Goal: Task Accomplishment & Management: Manage account settings

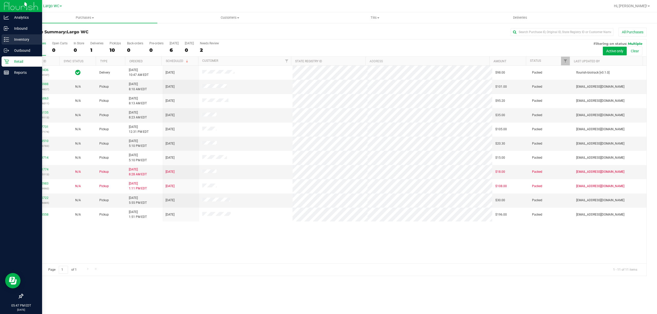
click at [23, 41] on p "Inventory" at bounding box center [24, 39] width 31 height 6
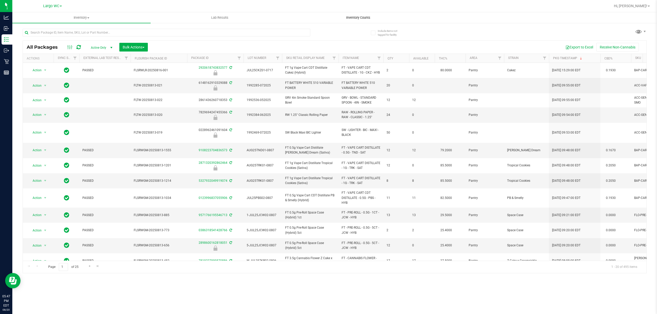
click at [347, 17] on span "Inventory Counts" at bounding box center [358, 17] width 38 height 5
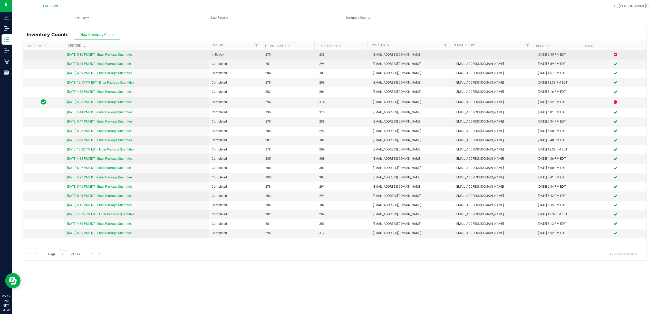
click at [91, 56] on link "8/20/25 5:30 PM EDT - Enter Package Quantities" at bounding box center [99, 55] width 65 height 4
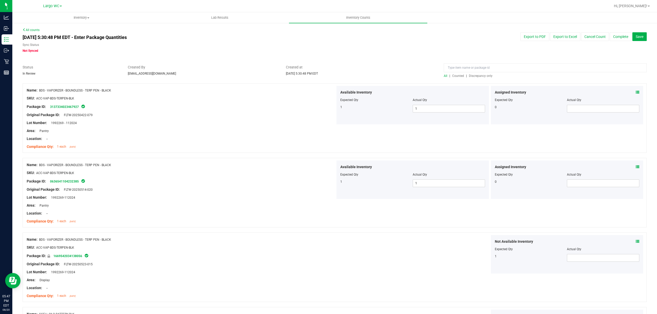
click at [483, 77] on span "Discrepancy only" at bounding box center [481, 76] width 24 height 4
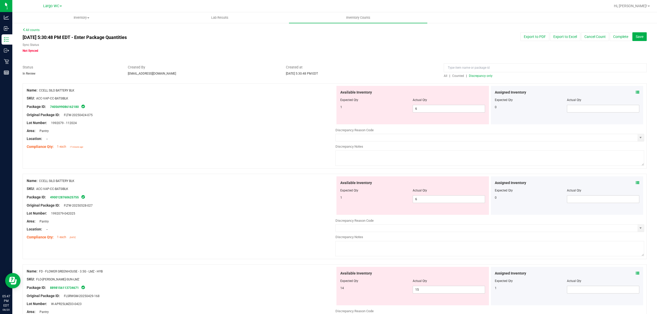
drag, startPoint x: 40, startPoint y: 89, endPoint x: 82, endPoint y: 91, distance: 42.4
click at [82, 91] on div "Name: CCELL SILO BATTERY BLK" at bounding box center [181, 90] width 309 height 5
type input "CCELL SILO BATTERY BLK"
click at [444, 76] on span "All" at bounding box center [446, 76] width 4 height 4
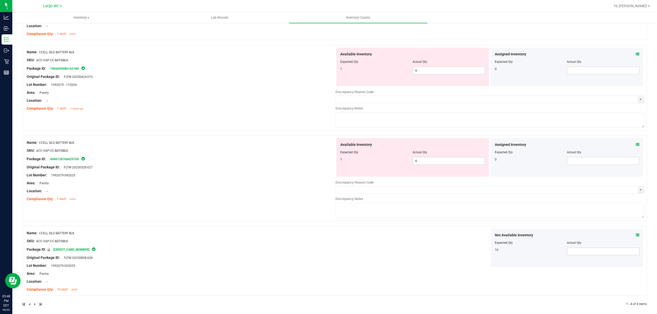
scroll to position [118, 0]
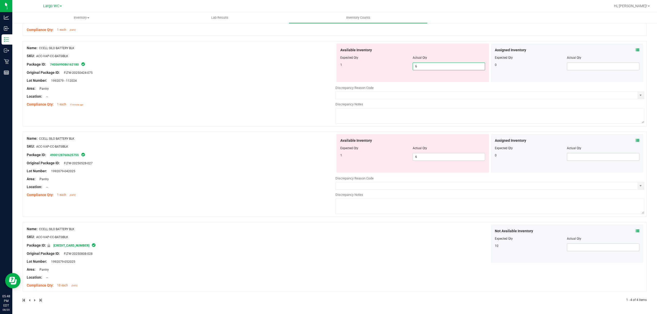
drag, startPoint x: 427, startPoint y: 66, endPoint x: 406, endPoint y: 66, distance: 21.6
click at [406, 66] on div "1 6 6" at bounding box center [412, 67] width 145 height 8
type input "1"
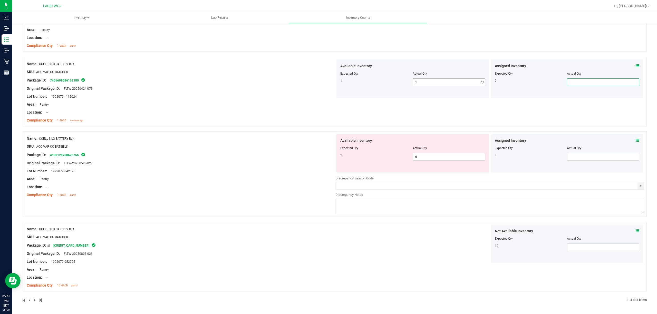
scroll to position [102, 0]
type input "1"
click at [225, 88] on div "Name: CCELL SILO BATTERY BLK SKU: ACC-VAP-CC-BATSIBLK Package ID: 7405699086162…" at bounding box center [181, 92] width 309 height 65
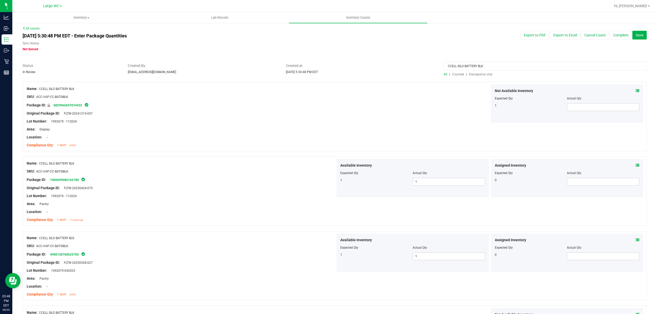
scroll to position [34, 0]
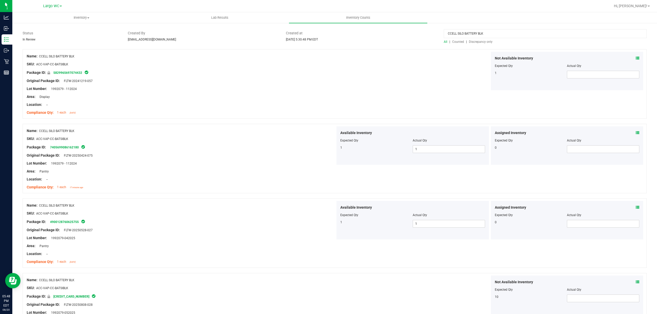
drag, startPoint x: 489, startPoint y: 32, endPoint x: 387, endPoint y: 36, distance: 101.5
click at [387, 36] on div "Status In Review Created By rbarcomb@liveparallel.com Created at Aug 20, 2025 5…" at bounding box center [335, 38] width 632 height 14
click at [479, 42] on span "Discrepancy only" at bounding box center [481, 42] width 24 height 4
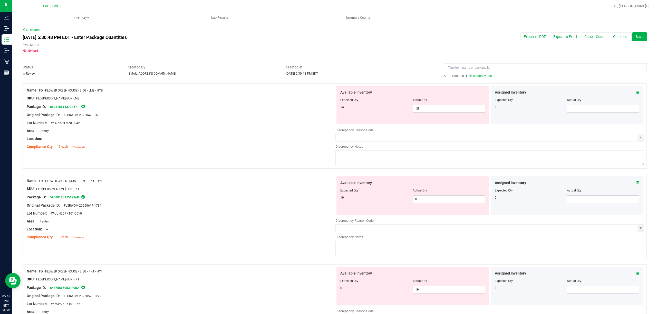
click at [636, 94] on icon at bounding box center [638, 93] width 4 height 4
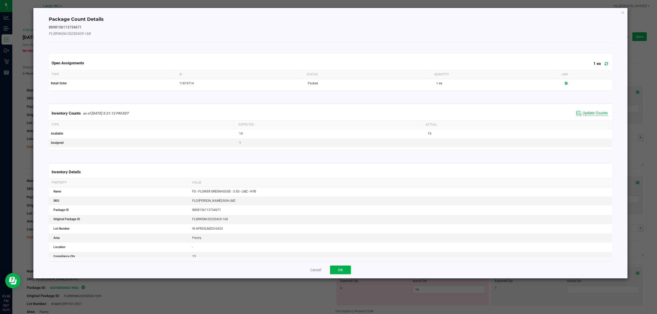
click at [592, 112] on span "Update Counts" at bounding box center [594, 113] width 25 height 5
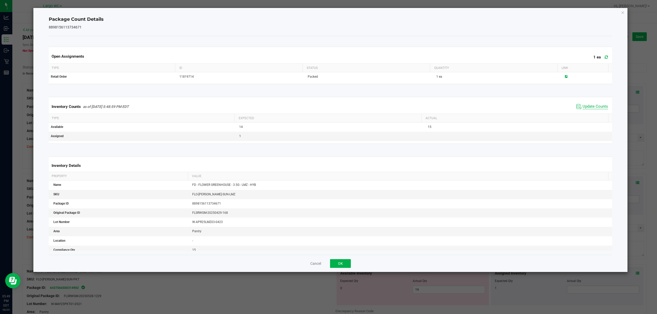
click at [590, 106] on span "Update Counts" at bounding box center [594, 106] width 25 height 5
click at [622, 13] on icon "Close" at bounding box center [623, 12] width 4 height 6
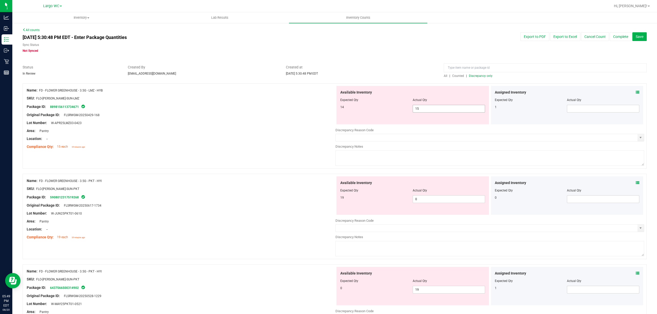
click at [434, 107] on input "15" at bounding box center [449, 108] width 72 height 7
type input "14"
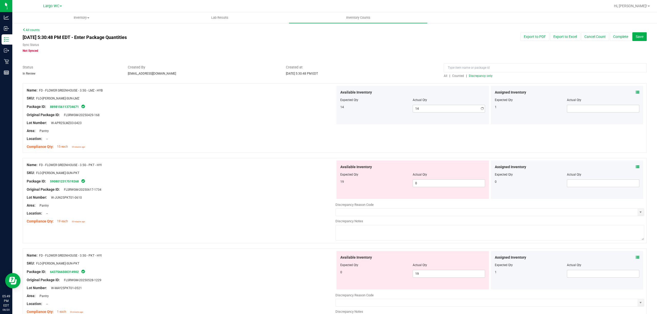
click at [226, 80] on div at bounding box center [335, 80] width 624 height 5
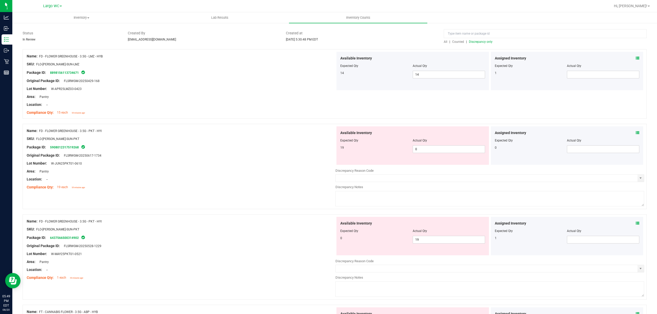
click at [475, 42] on span "Discrepancy only" at bounding box center [481, 42] width 24 height 4
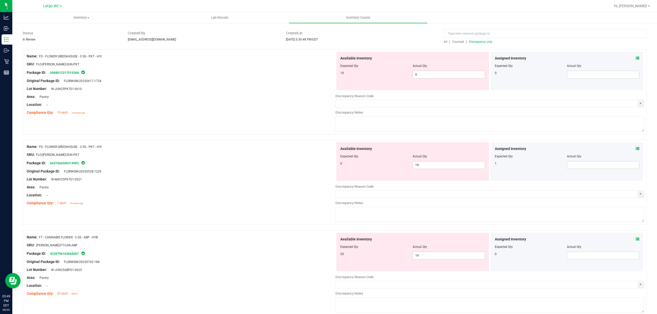
scroll to position [0, 0]
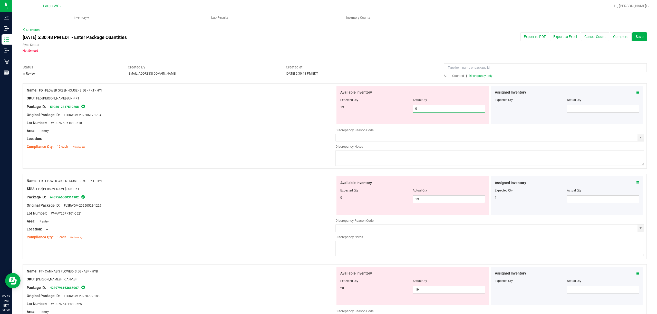
drag, startPoint x: 420, startPoint y: 109, endPoint x: 398, endPoint y: 109, distance: 22.1
click at [398, 109] on div "19 0 0" at bounding box center [412, 109] width 145 height 8
type input "19"
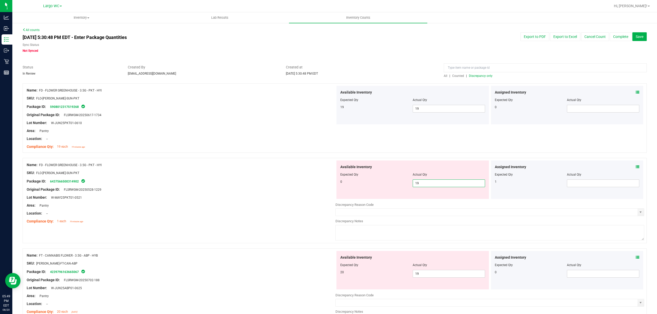
drag, startPoint x: 421, startPoint y: 199, endPoint x: 374, endPoint y: 197, distance: 47.2
click at [374, 197] on div "Available Inventory Expected Qty Actual Qty 0 19 19" at bounding box center [412, 180] width 152 height 38
type input "0"
click at [230, 186] on div at bounding box center [181, 185] width 309 height 3
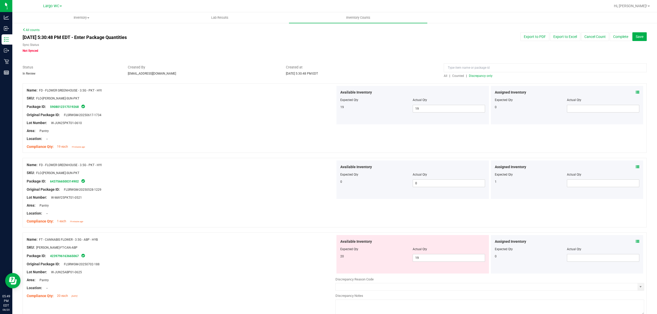
click at [474, 76] on span "Discrepancy only" at bounding box center [481, 76] width 24 height 4
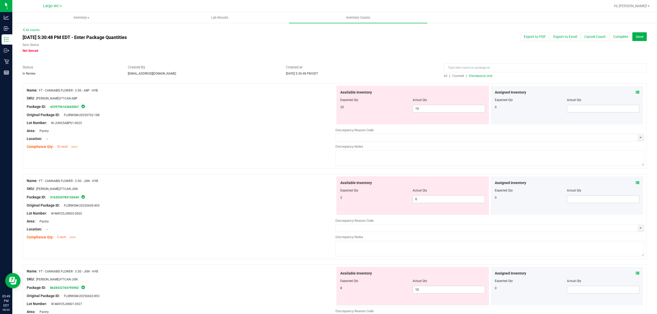
click at [636, 91] on icon at bounding box center [638, 93] width 4 height 4
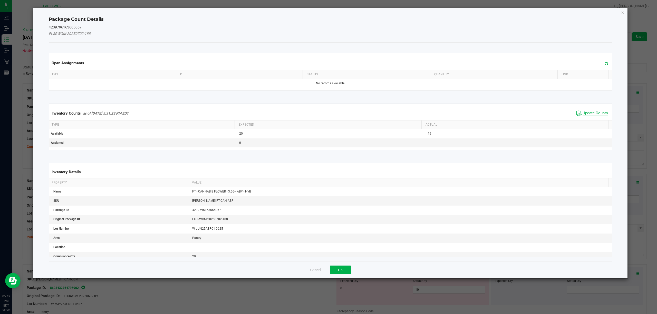
click at [597, 113] on span "Update Counts" at bounding box center [594, 113] width 25 height 5
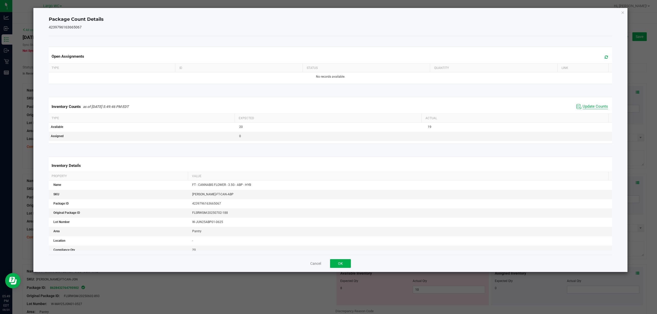
click at [596, 109] on span "Update Counts" at bounding box center [594, 106] width 25 height 5
click at [622, 12] on icon "Close" at bounding box center [623, 12] width 4 height 6
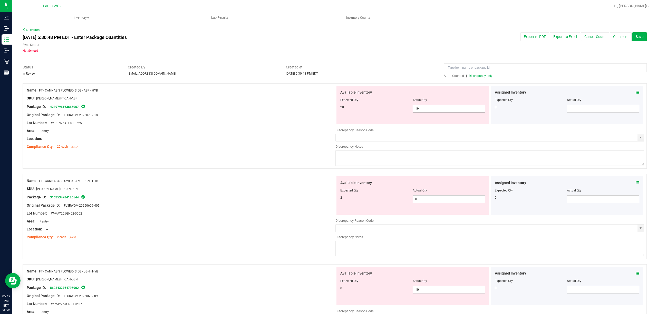
click at [418, 110] on span "19 19" at bounding box center [449, 109] width 72 height 8
type input "1"
type input "20"
click at [481, 77] on span "Discrepancy only" at bounding box center [481, 76] width 24 height 4
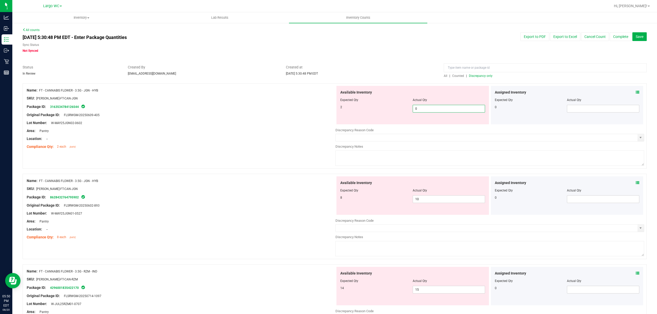
drag, startPoint x: 437, startPoint y: 110, endPoint x: 404, endPoint y: 110, distance: 32.8
click at [404, 110] on div "2 0 0" at bounding box center [412, 109] width 145 height 8
type input "2"
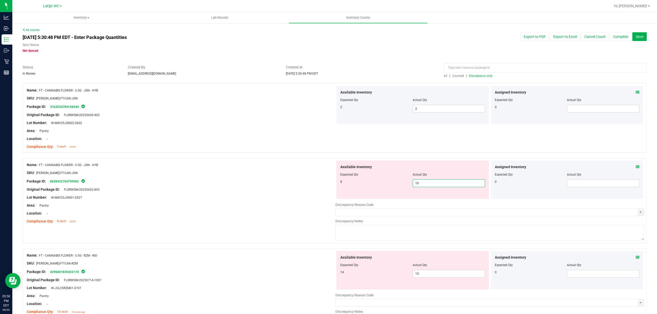
drag, startPoint x: 416, startPoint y: 199, endPoint x: 393, endPoint y: 199, distance: 22.6
click at [393, 199] on div "Available Inventory Expected Qty Actual Qty 8 10 10" at bounding box center [412, 180] width 152 height 38
type input "8"
click at [309, 174] on div "SKU: FLO-BUD-FT-CAN-JGN" at bounding box center [181, 172] width 309 height 5
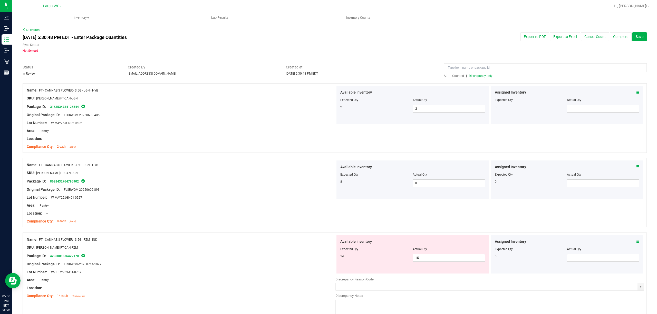
click at [479, 74] on span "Discrepancy only" at bounding box center [481, 76] width 24 height 4
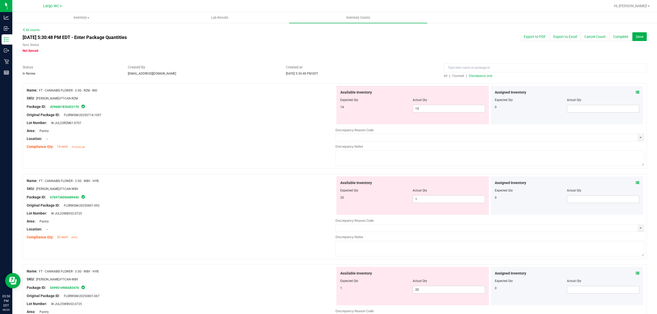
click at [636, 90] on span at bounding box center [638, 92] width 4 height 5
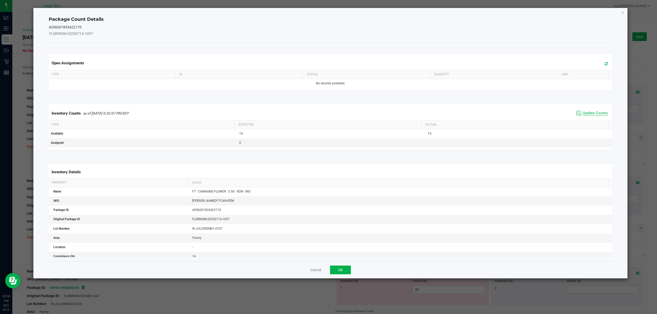
click at [598, 112] on span "Update Counts" at bounding box center [594, 113] width 25 height 5
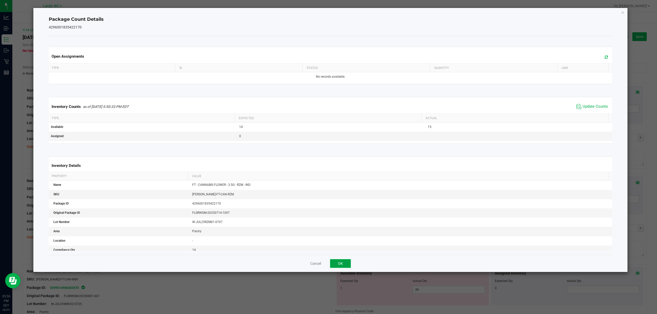
click at [334, 267] on button "OK" at bounding box center [340, 263] width 21 height 9
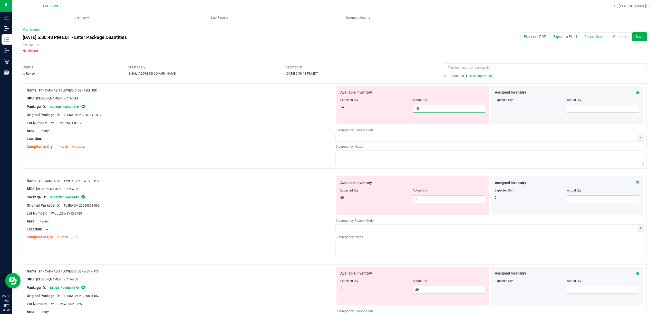
drag, startPoint x: 418, startPoint y: 112, endPoint x: 401, endPoint y: 112, distance: 17.2
click at [401, 112] on div "14 15 15" at bounding box center [412, 109] width 145 height 8
type input "14"
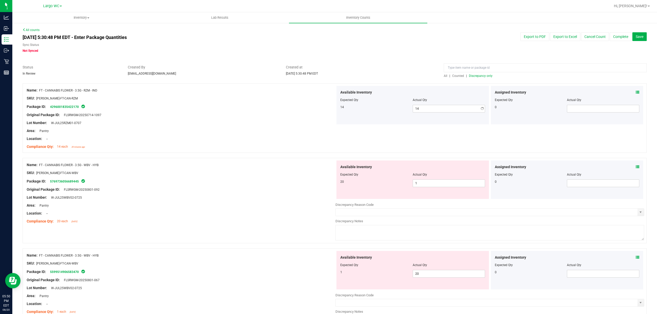
click at [224, 87] on div "Name: FT - CANNABIS FLOWER - 3.5G - RZM - IND SKU: FLO-BUD-FT-CAN-RZM Package I…" at bounding box center [181, 118] width 309 height 65
click at [487, 77] on span "Discrepancy only" at bounding box center [481, 76] width 24 height 4
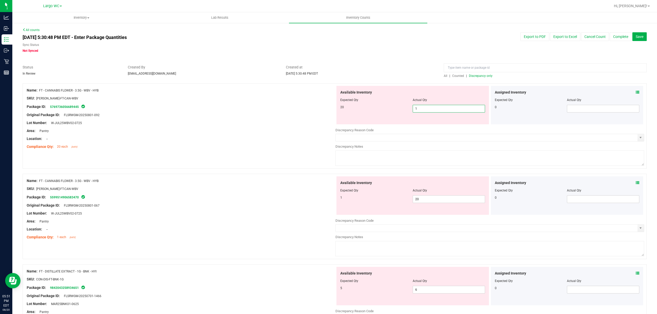
drag, startPoint x: 427, startPoint y: 108, endPoint x: 406, endPoint y: 112, distance: 21.7
click at [406, 112] on div "20 1 1" at bounding box center [412, 109] width 145 height 8
type input "20"
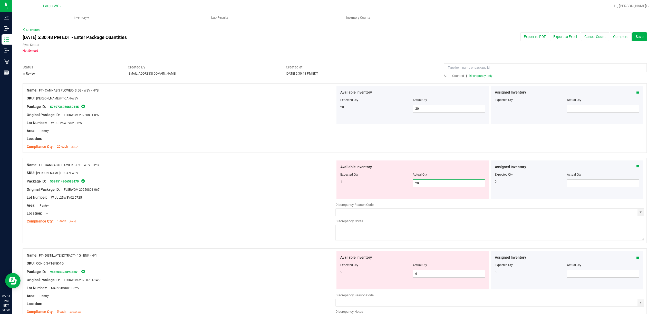
drag, startPoint x: 430, startPoint y: 199, endPoint x: 398, endPoint y: 197, distance: 31.1
click at [398, 197] on div "Available Inventory Expected Qty Actual Qty 1 20 20" at bounding box center [412, 180] width 152 height 38
type input "1"
drag, startPoint x: 229, startPoint y: 154, endPoint x: 289, endPoint y: 134, distance: 63.9
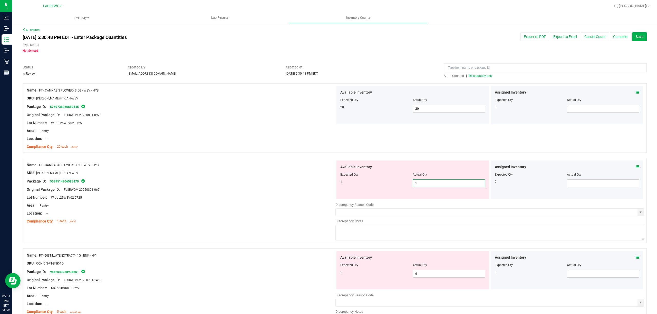
click at [229, 154] on div at bounding box center [335, 155] width 624 height 5
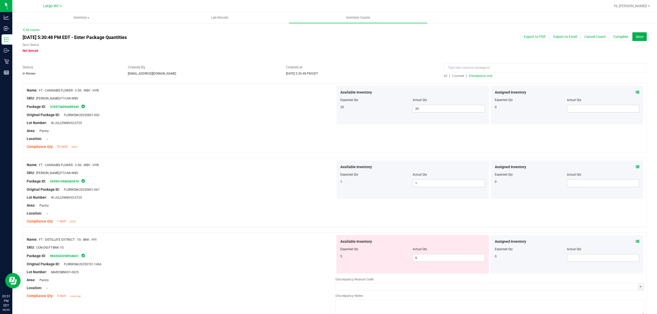
click at [481, 77] on span "Discrepancy only" at bounding box center [481, 76] width 24 height 4
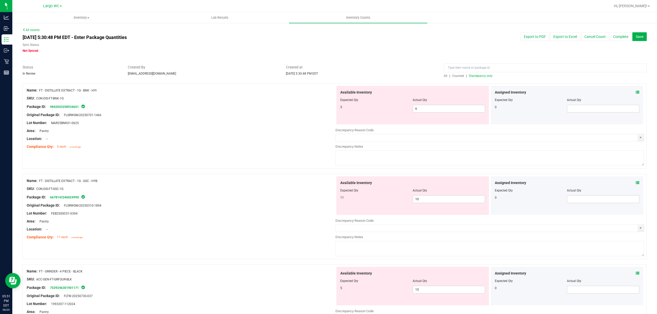
click at [636, 91] on icon at bounding box center [638, 93] width 4 height 4
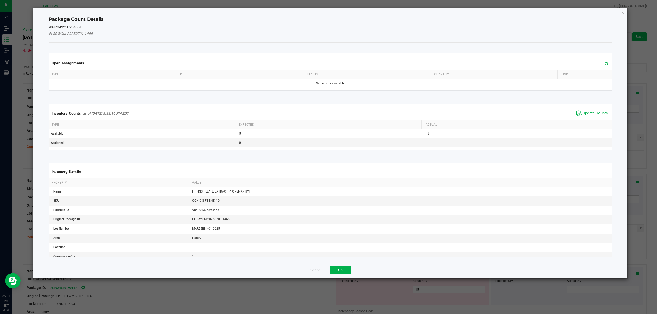
click at [582, 114] on span "Update Counts" at bounding box center [594, 113] width 25 height 5
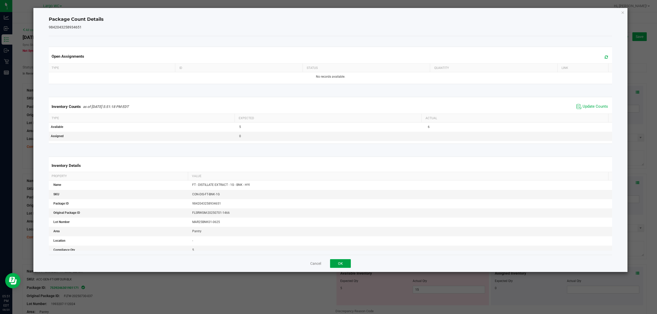
click at [340, 267] on button "OK" at bounding box center [340, 263] width 21 height 9
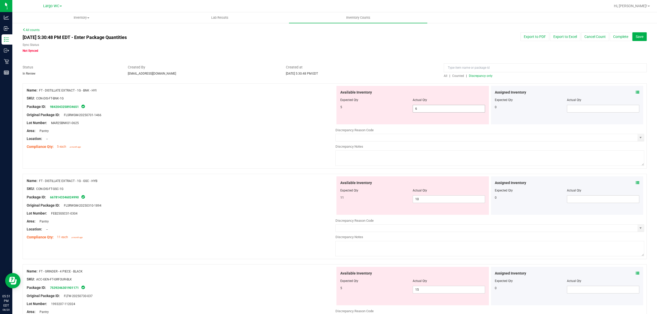
click at [437, 110] on input "6" at bounding box center [449, 108] width 72 height 7
type input "5"
click at [472, 75] on span "Discrepancy only" at bounding box center [481, 76] width 24 height 4
drag, startPoint x: 443, startPoint y: 113, endPoint x: 416, endPoint y: 114, distance: 27.0
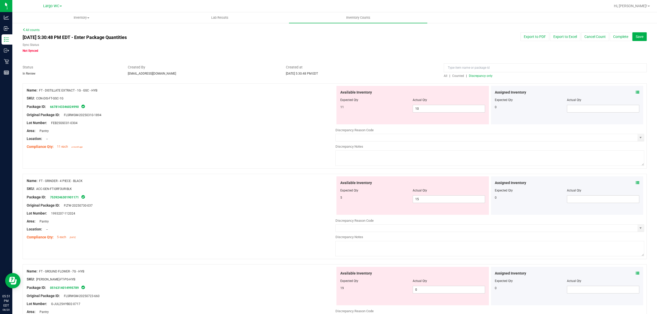
click at [416, 114] on div "Available Inventory Expected Qty Actual Qty 11 10 10" at bounding box center [412, 105] width 152 height 38
click at [449, 110] on input "10" at bounding box center [449, 108] width 72 height 7
type input "11"
click at [154, 107] on div "Package ID: 6678143346024990" at bounding box center [181, 107] width 309 height 6
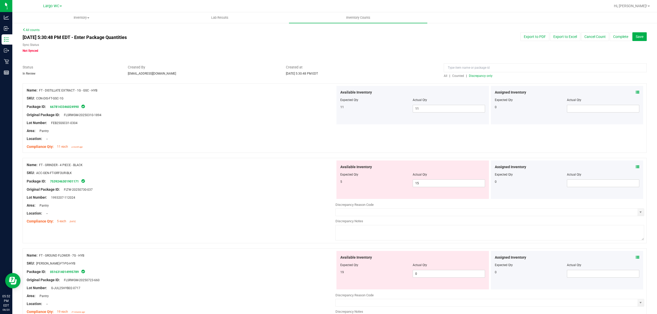
drag, startPoint x: 38, startPoint y: 164, endPoint x: 82, endPoint y: 161, distance: 43.2
click at [82, 161] on div "Name: FT - GRINDER - 4 PIECE - BLACK SKU: ACC-GEN-FT-GRFOUR-BLK Package ID: 753…" at bounding box center [181, 193] width 309 height 65
click at [82, 165] on span "FT - GRINDER - 4 PIECE - BLACK" at bounding box center [61, 165] width 44 height 4
click at [81, 164] on span "FT - GRINDER - 4 PIECE - BLACK" at bounding box center [61, 165] width 44 height 4
drag, startPoint x: 83, startPoint y: 164, endPoint x: 37, endPoint y: 161, distance: 45.8
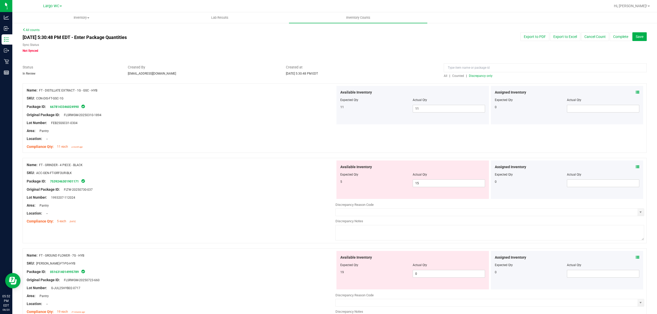
click at [37, 161] on div "Name: FT - GRINDER - 4 PIECE - BLACK SKU: ACC-GEN-FT-GRFOUR-BLK Package ID: 753…" at bounding box center [181, 193] width 309 height 65
click at [446, 69] on input "FT - GRINDER - 4 PIECE - BLACK" at bounding box center [545, 67] width 203 height 9
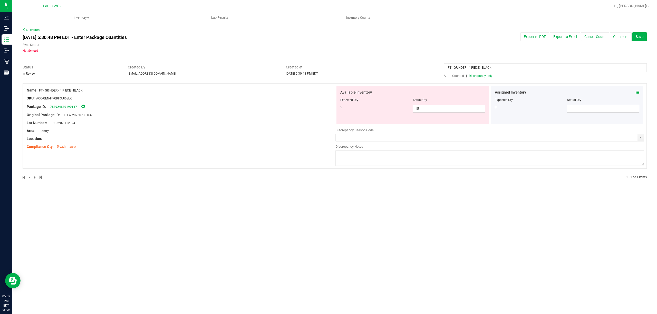
click at [445, 74] on span "All" at bounding box center [446, 76] width 4 height 4
click at [450, 71] on input "FT - GRINDER - 4 PIECE - BLACK" at bounding box center [545, 67] width 203 height 9
click at [451, 66] on input "FT - GRINDER - 4 PIECE - BLACK" at bounding box center [545, 67] width 203 height 9
drag, startPoint x: 527, startPoint y: 63, endPoint x: 270, endPoint y: 52, distance: 257.1
click at [270, 52] on div "All counts Aug 20, 2025 5:30:48 PM EDT - Enter Package Quantities Sync Status N…" at bounding box center [335, 107] width 624 height 159
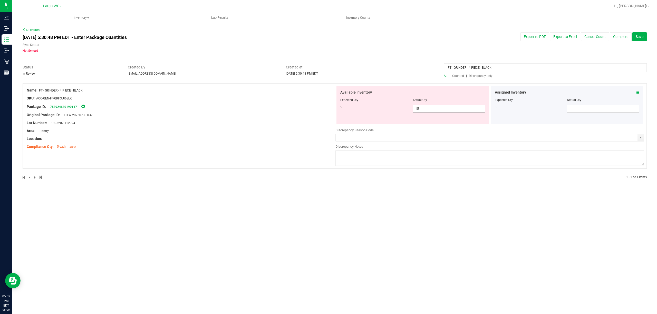
type input "FT - GRINDER - 4 PIECE - BLACK"
drag, startPoint x: 463, startPoint y: 107, endPoint x: 295, endPoint y: 122, distance: 168.7
click at [295, 122] on div "Name: FT - GRINDER - 4 PIECE - BLACK SKU: ACC-GEN-FT-GRFOUR-BLK Package ID: 753…" at bounding box center [335, 125] width 624 height 85
type input "5"
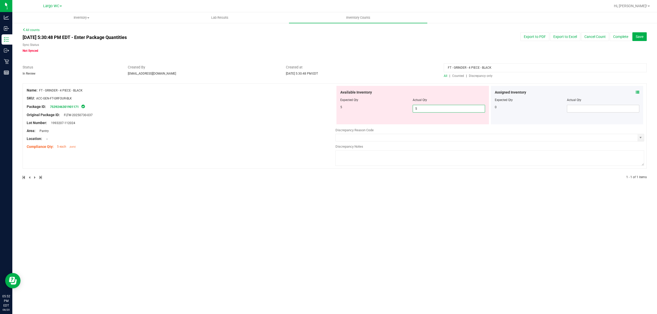
click at [295, 137] on div "Location: --" at bounding box center [181, 138] width 309 height 5
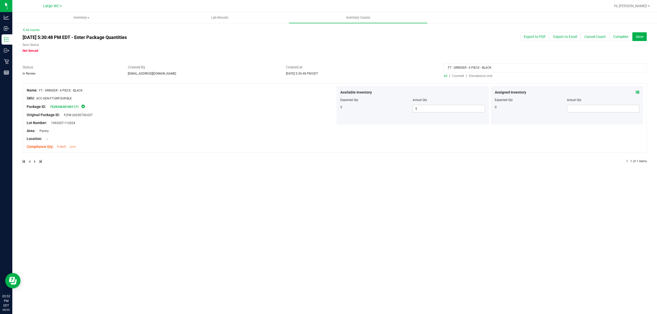
drag, startPoint x: 508, startPoint y: 69, endPoint x: 404, endPoint y: 64, distance: 104.0
click at [404, 64] on div "All counts Aug 20, 2025 5:30:48 PM EDT - Enter Package Quantities Sync Status N…" at bounding box center [335, 99] width 624 height 143
click at [478, 75] on span "Discrepancy only" at bounding box center [481, 76] width 24 height 4
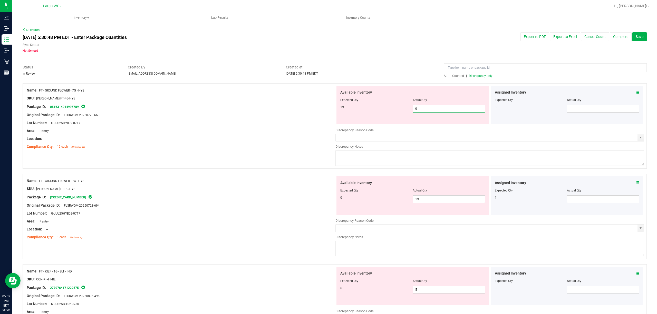
drag, startPoint x: 427, startPoint y: 109, endPoint x: 385, endPoint y: 110, distance: 42.1
click at [385, 110] on div "19 0 0" at bounding box center [412, 109] width 145 height 8
type input "19"
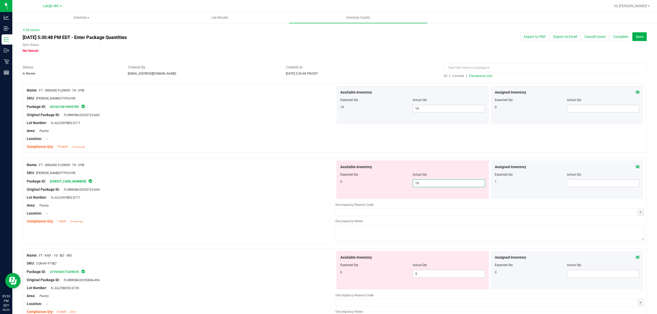
drag, startPoint x: 430, startPoint y: 203, endPoint x: 379, endPoint y: 200, distance: 50.6
click at [379, 200] on div "Available Inventory Expected Qty Actual Qty 0 19 19" at bounding box center [489, 201] width 309 height 81
type input "0"
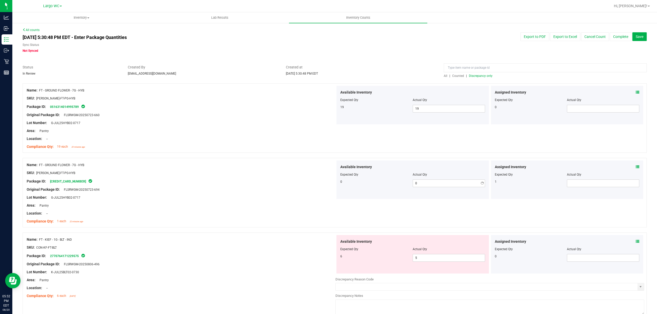
click at [315, 211] on div "Location: --" at bounding box center [181, 213] width 309 height 5
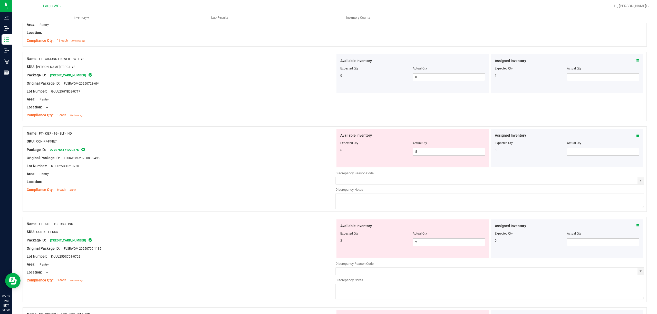
scroll to position [137, 0]
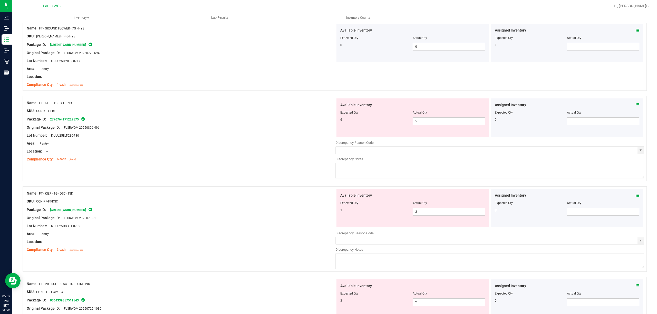
click at [636, 105] on icon at bounding box center [638, 105] width 4 height 4
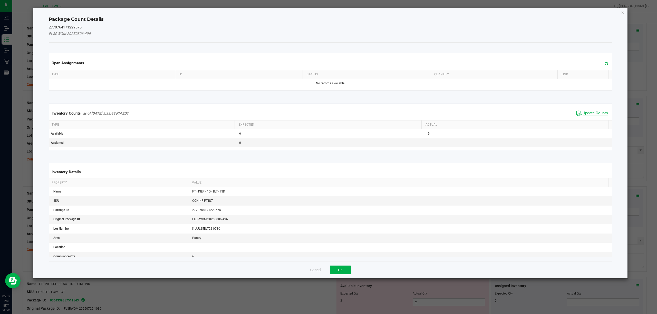
click at [582, 114] on span "Update Counts" at bounding box center [594, 113] width 25 height 5
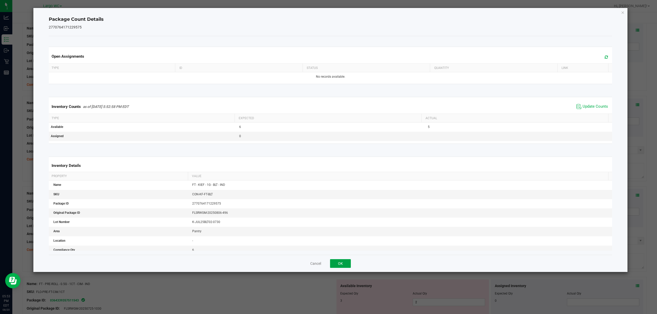
click at [343, 261] on button "OK" at bounding box center [340, 263] width 21 height 9
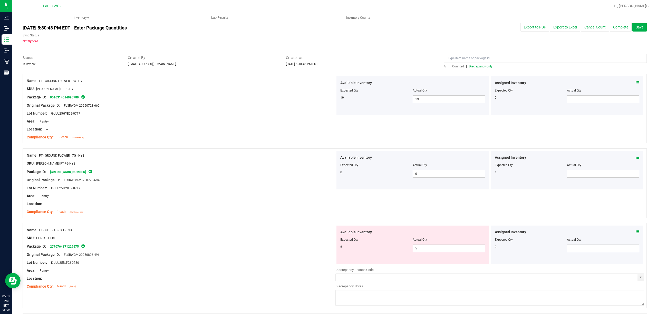
scroll to position [0, 0]
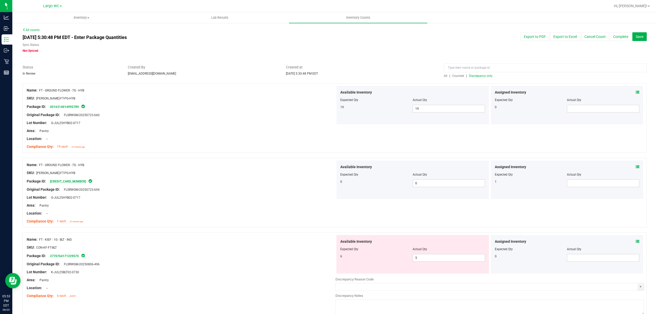
click at [477, 76] on span "Discrepancy only" at bounding box center [481, 76] width 24 height 4
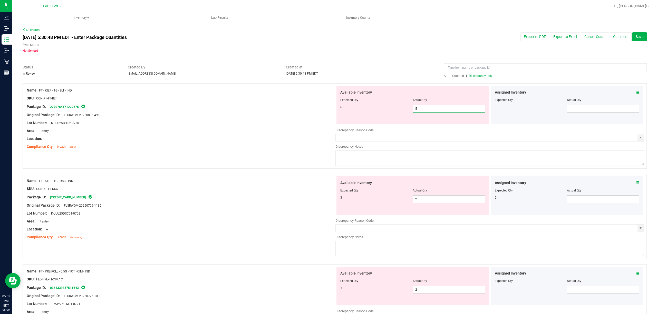
drag, startPoint x: 439, startPoint y: 109, endPoint x: 343, endPoint y: 111, distance: 96.0
click at [343, 111] on div "6 5 5" at bounding box center [412, 109] width 145 height 8
type input "6"
click at [302, 126] on div at bounding box center [181, 127] width 309 height 3
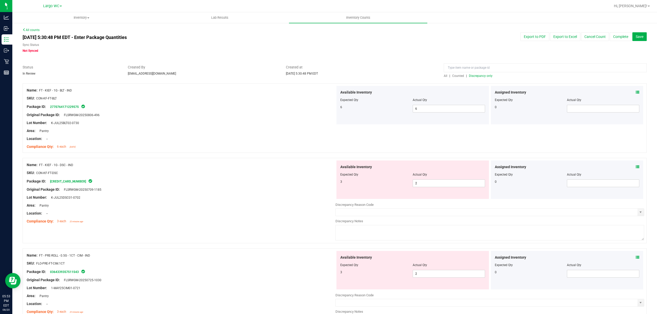
click at [636, 165] on span at bounding box center [638, 166] width 4 height 5
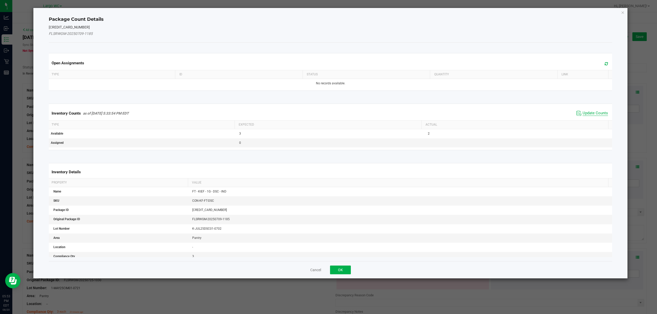
click at [586, 114] on span "Update Counts" at bounding box center [594, 113] width 25 height 5
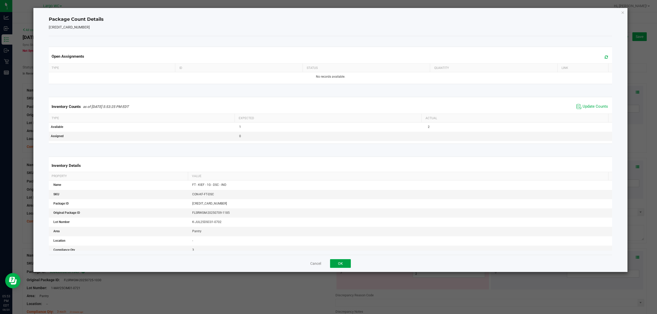
click at [343, 263] on button "OK" at bounding box center [340, 263] width 21 height 9
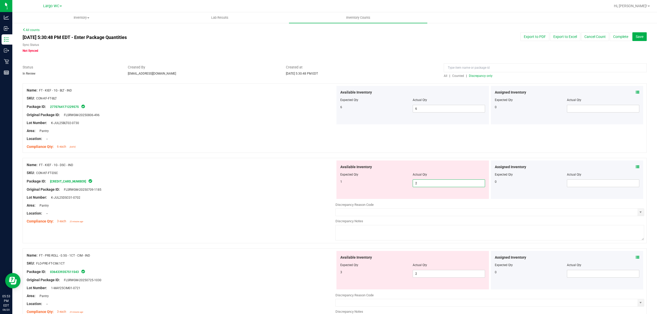
drag, startPoint x: 450, startPoint y: 185, endPoint x: 381, endPoint y: 186, distance: 68.3
click at [381, 186] on div "1 2 2" at bounding box center [412, 184] width 145 height 8
type input "1"
click at [214, 194] on div at bounding box center [181, 193] width 309 height 3
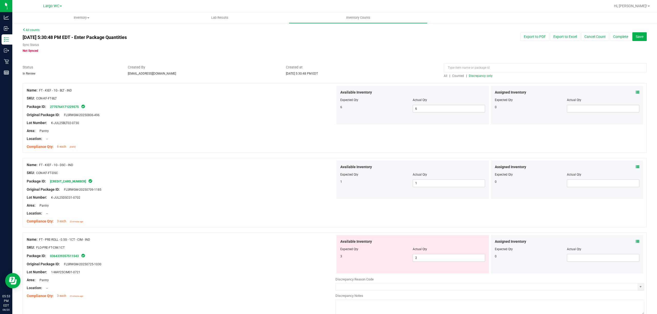
click at [480, 75] on span "Discrepancy only" at bounding box center [481, 76] width 24 height 4
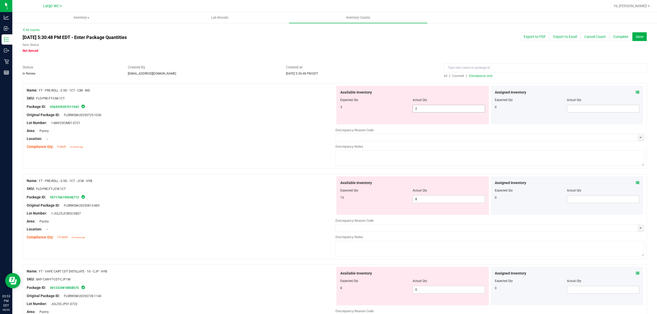
click at [438, 108] on input "2" at bounding box center [449, 108] width 72 height 7
type input "3"
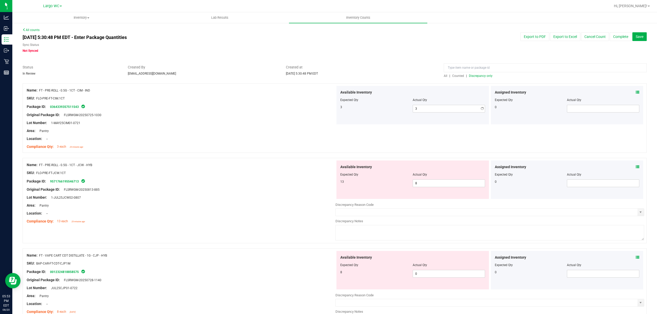
click at [260, 120] on div "Lot Number: 1-MAY25CIM01-0721" at bounding box center [181, 122] width 309 height 5
click at [471, 76] on span "Discrepancy only" at bounding box center [481, 76] width 24 height 4
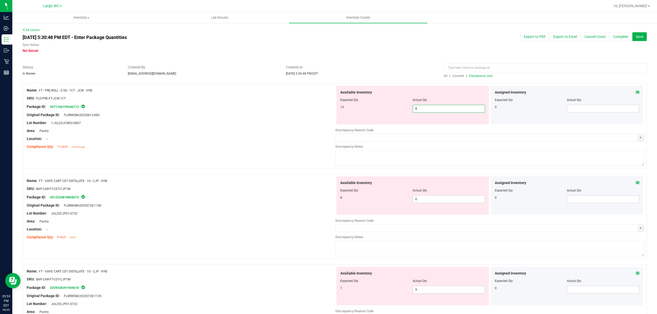
drag, startPoint x: 426, startPoint y: 111, endPoint x: 349, endPoint y: 109, distance: 77.3
click at [349, 109] on div "13 8 8" at bounding box center [412, 109] width 145 height 8
type input "13"
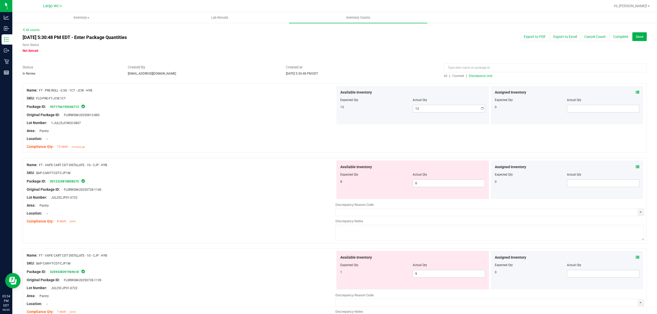
click at [305, 103] on div at bounding box center [181, 102] width 309 height 3
click at [474, 75] on span "Discrepancy only" at bounding box center [481, 76] width 24 height 4
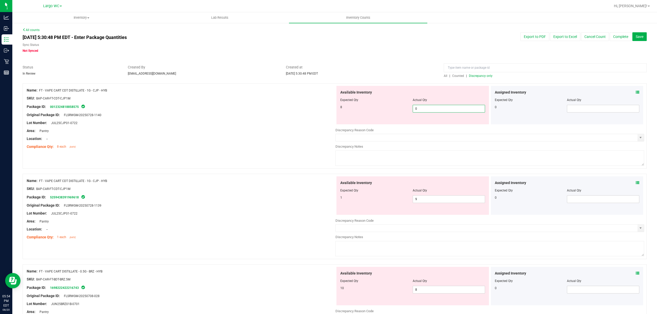
drag, startPoint x: 425, startPoint y: 111, endPoint x: 376, endPoint y: 113, distance: 49.6
click at [376, 113] on div "Available Inventory Expected Qty Actual Qty 8 0 0" at bounding box center [412, 105] width 152 height 38
type input "8"
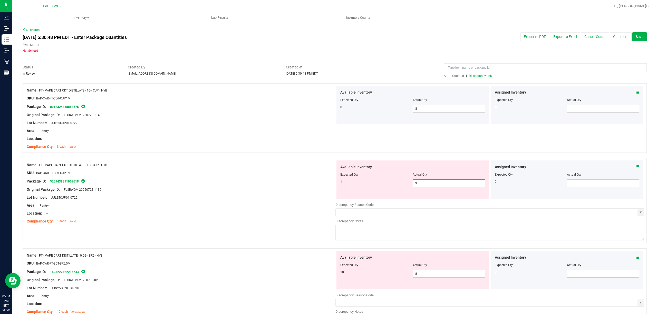
drag, startPoint x: 418, startPoint y: 200, endPoint x: 387, endPoint y: 201, distance: 30.3
click at [387, 201] on div "Available Inventory Expected Qty Actual Qty 1 9 9" at bounding box center [489, 201] width 309 height 81
type input "1"
click at [302, 208] on div "Area: Pantry" at bounding box center [181, 205] width 309 height 5
type input "1"
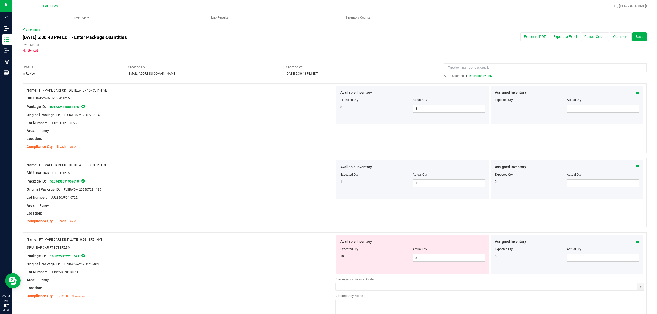
click at [481, 76] on span "Discrepancy only" at bounding box center [481, 76] width 24 height 4
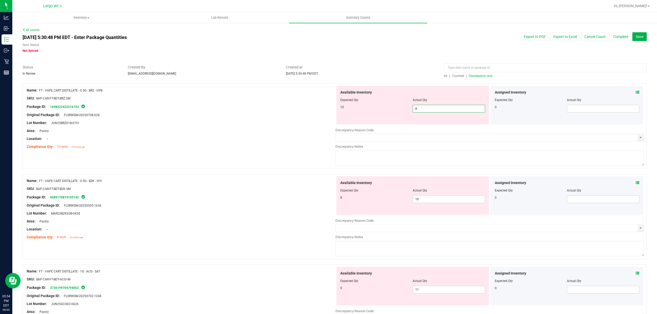
drag, startPoint x: 415, startPoint y: 110, endPoint x: 391, endPoint y: 111, distance: 24.2
click at [391, 111] on div "10 8 8" at bounding box center [412, 109] width 145 height 8
type input "10"
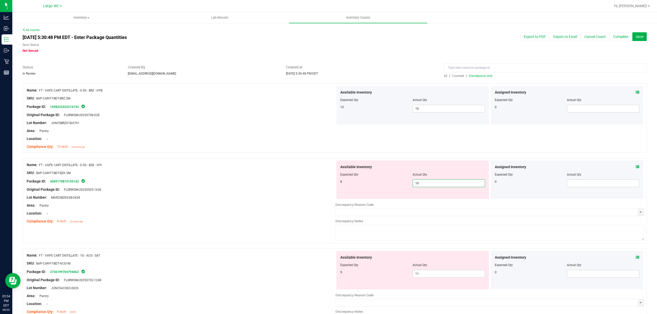
drag, startPoint x: 444, startPoint y: 202, endPoint x: 393, endPoint y: 199, distance: 51.1
click at [393, 199] on div "Available Inventory Expected Qty Actual Qty 8 10 10" at bounding box center [489, 201] width 309 height 81
type input "8"
click at [326, 196] on div "Lot Number: MAR25BZK02B-0428" at bounding box center [181, 197] width 309 height 5
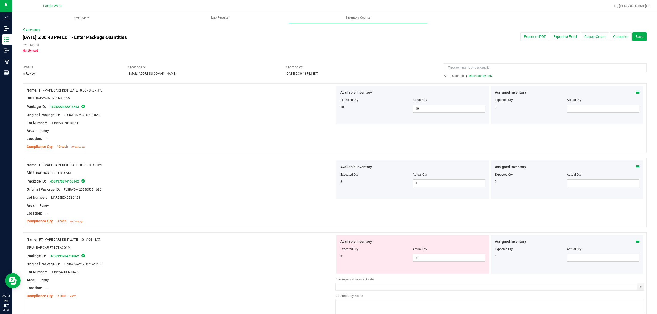
click at [473, 81] on div at bounding box center [335, 80] width 624 height 5
click at [473, 77] on span "Discrepancy only" at bounding box center [481, 76] width 24 height 4
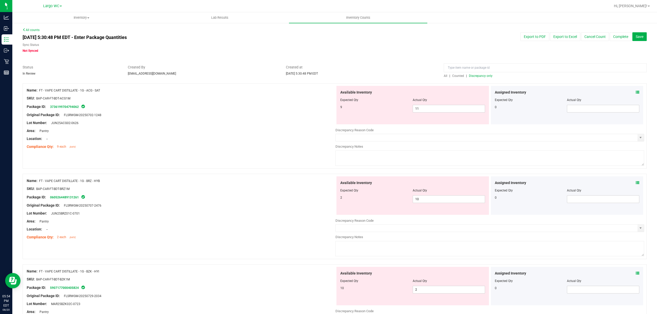
click at [634, 91] on div "Assigned Inventory Expected Qty Actual Qty 0" at bounding box center [567, 105] width 152 height 38
click at [636, 93] on icon at bounding box center [638, 93] width 4 height 4
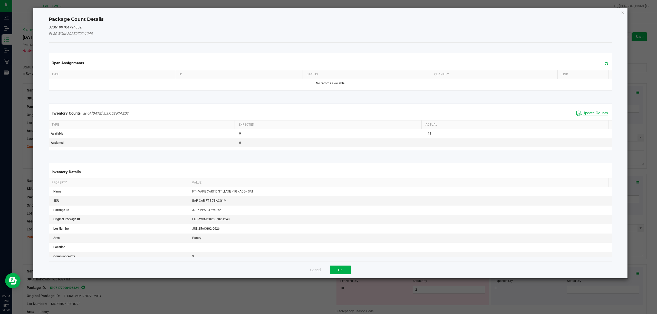
click at [589, 112] on span "Update Counts" at bounding box center [594, 113] width 25 height 5
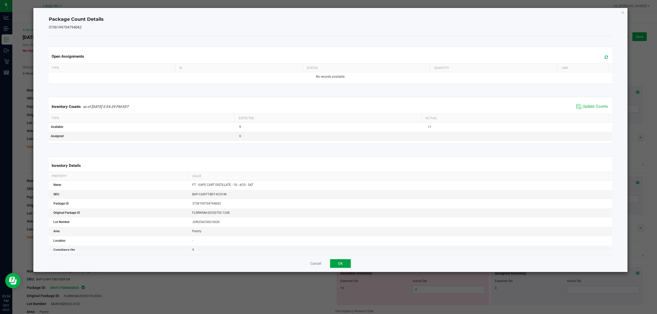
click at [337, 264] on button "OK" at bounding box center [340, 263] width 21 height 9
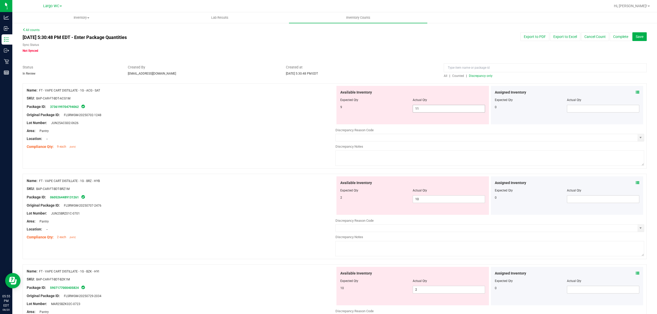
click at [452, 108] on input "11" at bounding box center [449, 108] width 72 height 7
type input "1"
type input "9"
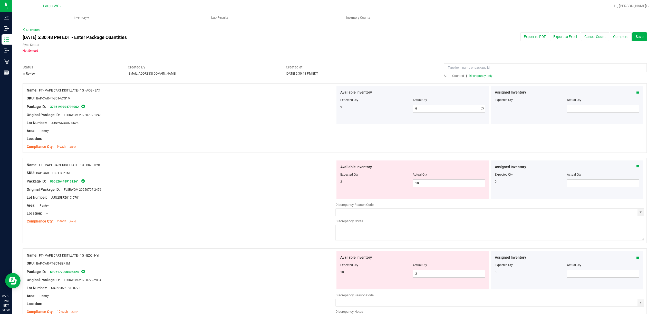
click at [225, 131] on div "Area: Pantry" at bounding box center [181, 130] width 309 height 5
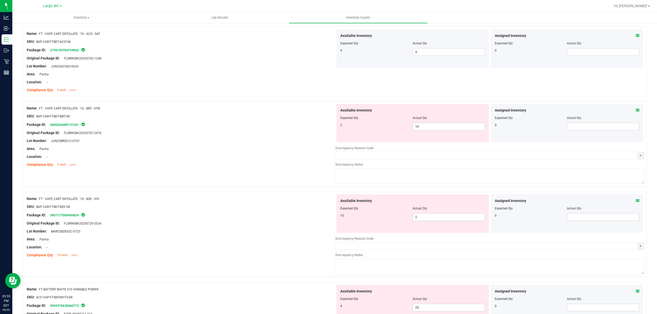
scroll to position [68, 0]
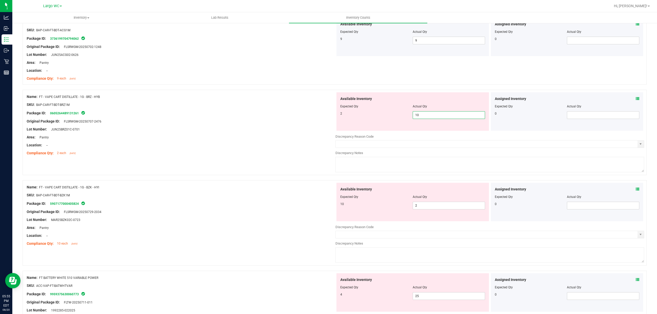
drag, startPoint x: 456, startPoint y: 113, endPoint x: 384, endPoint y: 114, distance: 71.6
click at [384, 114] on div "2 10 10" at bounding box center [412, 115] width 145 height 8
type input "2"
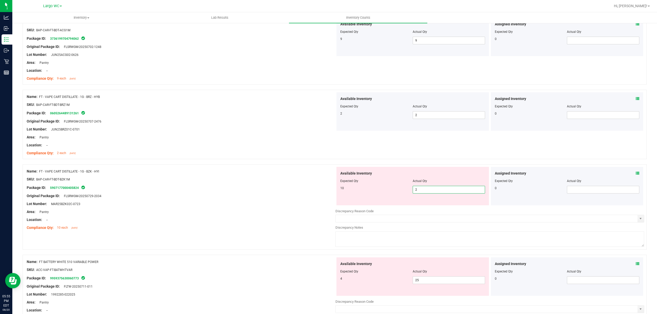
drag, startPoint x: 416, startPoint y: 206, endPoint x: 405, endPoint y: 204, distance: 11.7
click at [405, 204] on div "Available Inventory Expected Qty Actual Qty 10 2 2" at bounding box center [412, 186] width 152 height 38
type input "10"
click at [296, 192] on div at bounding box center [181, 192] width 309 height 3
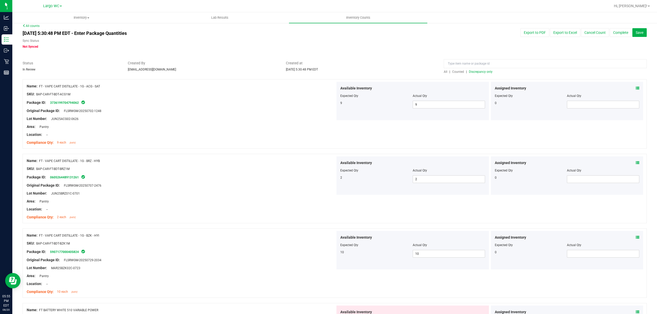
scroll to position [0, 0]
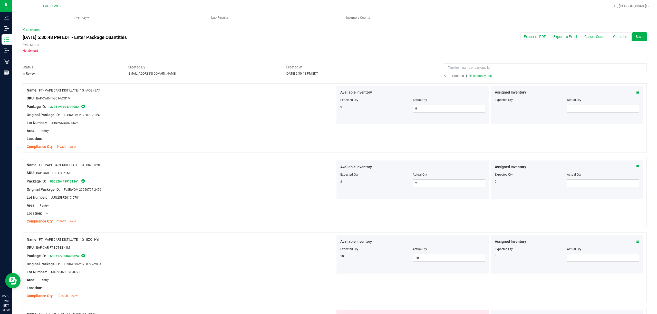
click at [480, 77] on span "Discrepancy only" at bounding box center [481, 76] width 24 height 4
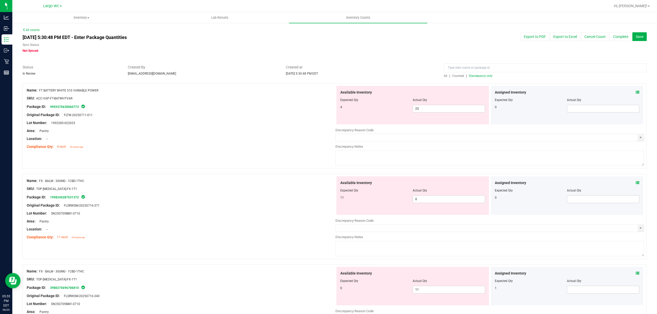
drag, startPoint x: 39, startPoint y: 91, endPoint x: 102, endPoint y: 90, distance: 62.9
click at [102, 90] on div "Name: FT BATTERY WHITE 510 VARIABLE POWER" at bounding box center [181, 90] width 309 height 5
type input "FT BATTERY WHITE 510 VARIABLE POWER"
click at [444, 76] on span "All" at bounding box center [446, 76] width 4 height 4
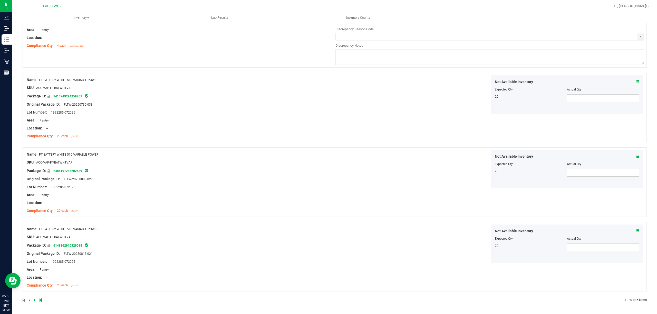
scroll to position [46, 0]
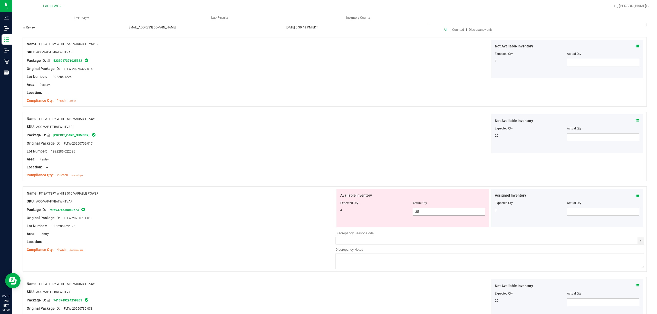
click at [418, 208] on span "25 25" at bounding box center [449, 212] width 72 height 8
drag, startPoint x: 418, startPoint y: 211, endPoint x: 406, endPoint y: 210, distance: 12.4
click at [406, 210] on div "4 25 25" at bounding box center [412, 212] width 145 height 8
type input "4"
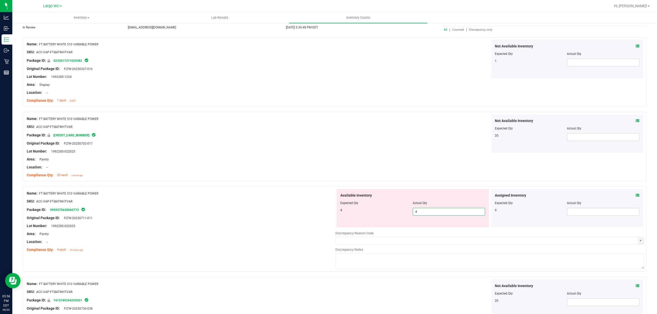
click at [141, 212] on div "Package ID: 9959375630060773" at bounding box center [181, 210] width 309 height 6
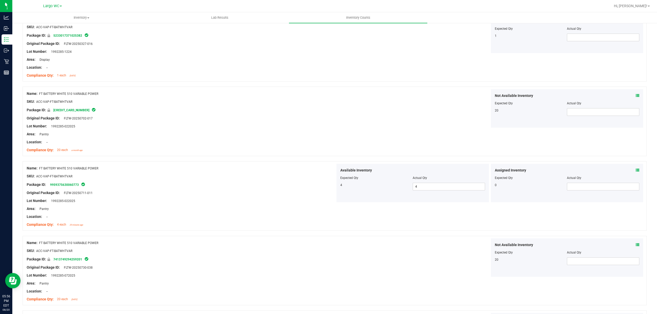
scroll to position [0, 0]
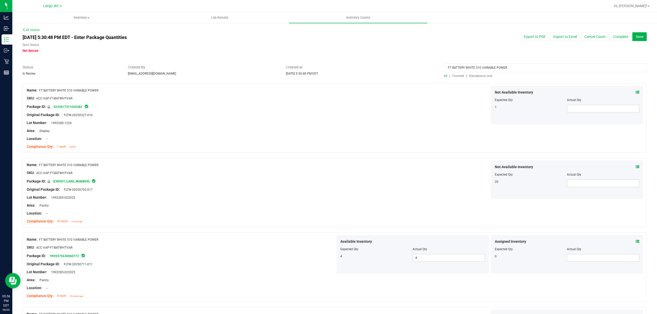
drag, startPoint x: 521, startPoint y: 70, endPoint x: 348, endPoint y: 68, distance: 173.2
click at [348, 68] on div "Status In Review Created By rbarcomb@liveparallel.com Created at Aug 20, 2025 5…" at bounding box center [335, 72] width 632 height 14
click at [232, 95] on div at bounding box center [181, 94] width 309 height 3
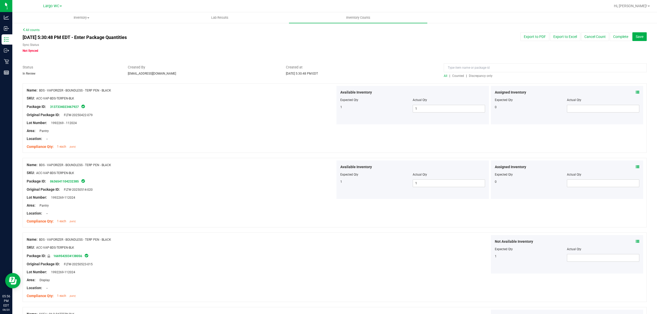
click at [480, 77] on span "Discrepancy only" at bounding box center [481, 76] width 24 height 4
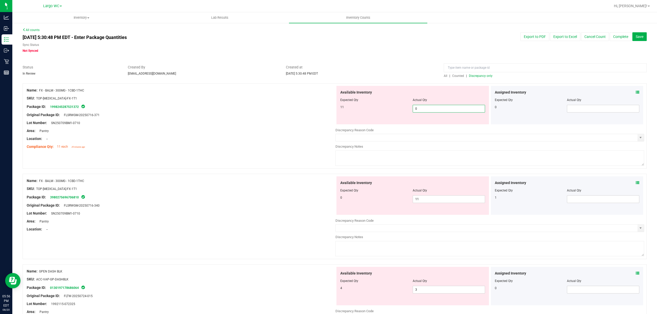
drag, startPoint x: 449, startPoint y: 109, endPoint x: 394, endPoint y: 107, distance: 55.2
click at [394, 107] on div "11 0 0" at bounding box center [412, 109] width 145 height 8
type input "11"
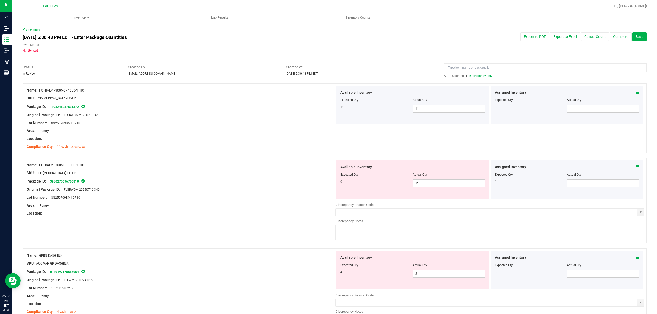
drag, startPoint x: 430, startPoint y: 196, endPoint x: 392, endPoint y: 202, distance: 38.6
click at [392, 202] on div "Available Inventory Expected Qty Actual Qty 0 11 11" at bounding box center [489, 201] width 309 height 81
drag, startPoint x: 418, startPoint y: 182, endPoint x: 396, endPoint y: 187, distance: 22.2
click at [396, 186] on div "0 11 11" at bounding box center [412, 184] width 145 height 8
type input "0"
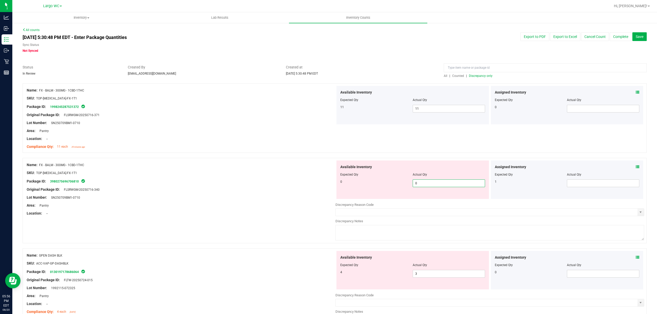
type input "0"
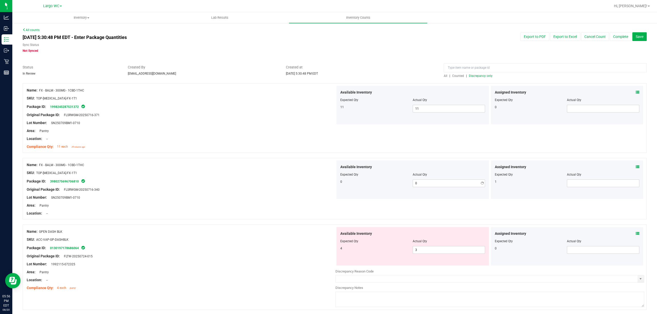
click at [173, 184] on div "Package ID: 3980275696706810" at bounding box center [181, 181] width 309 height 6
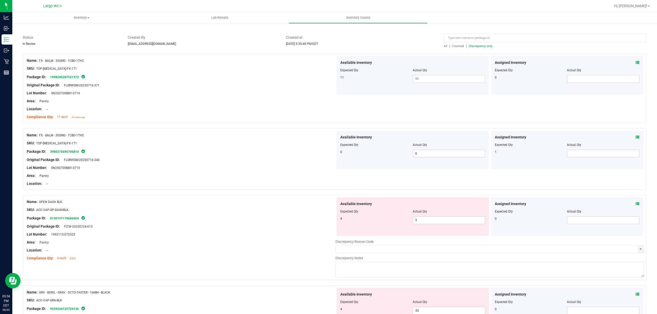
scroll to position [103, 0]
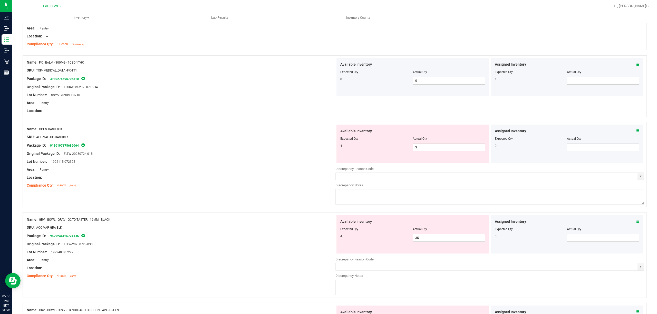
click at [634, 130] on div "Assigned Inventory Expected Qty Actual Qty 0" at bounding box center [567, 144] width 152 height 38
click at [636, 131] on icon at bounding box center [638, 131] width 4 height 4
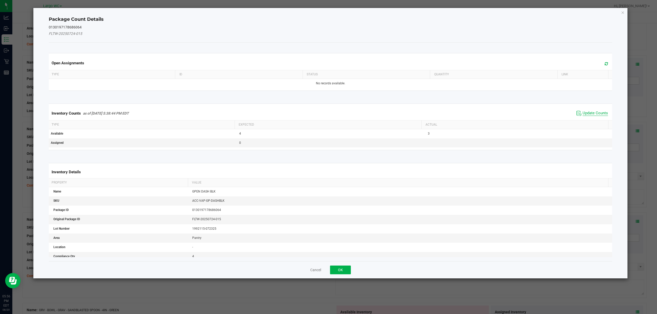
click at [583, 112] on span "Update Counts" at bounding box center [594, 113] width 25 height 5
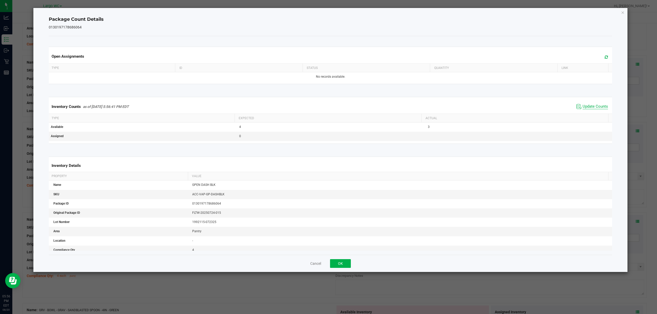
click at [584, 105] on span "Update Counts" at bounding box center [594, 106] width 25 height 5
click at [346, 261] on button "OK" at bounding box center [340, 263] width 21 height 9
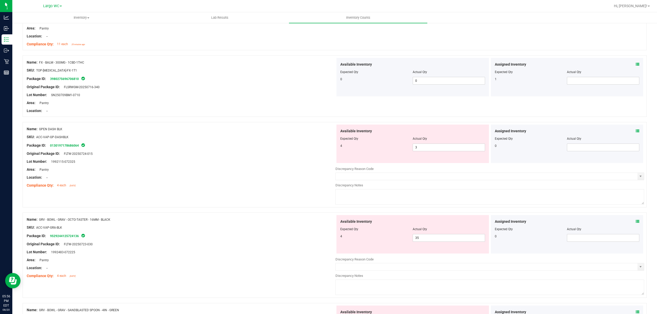
drag, startPoint x: 40, startPoint y: 129, endPoint x: 63, endPoint y: 128, distance: 23.1
click at [63, 128] on div "Name: GPEN DASH BLK" at bounding box center [181, 128] width 309 height 5
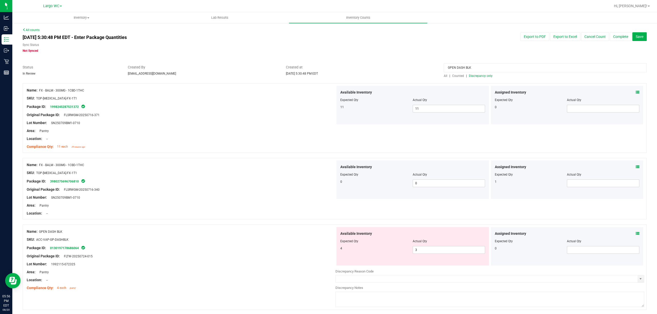
type input "GPEN DASH BLK"
click at [444, 75] on span "All" at bounding box center [446, 76] width 4 height 4
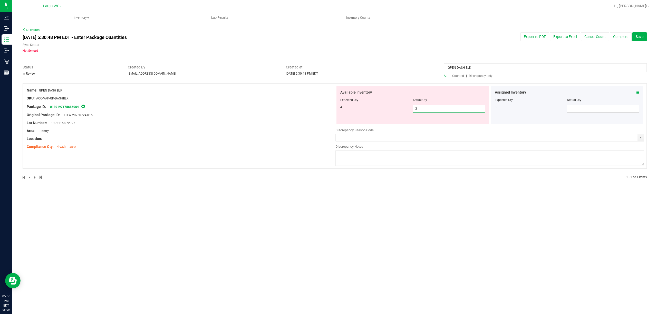
drag, startPoint x: 424, startPoint y: 109, endPoint x: 389, endPoint y: 106, distance: 34.5
click at [389, 106] on div "4 3 3" at bounding box center [412, 109] width 145 height 8
type input "4"
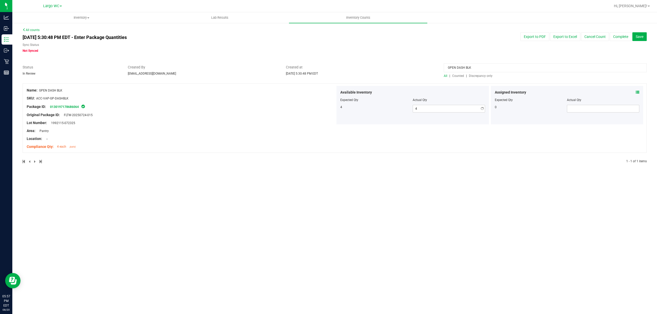
click at [328, 174] on div "All counts Aug 20, 2025 5:30:48 PM EDT - Enter Package Quantities Sync Status N…" at bounding box center [334, 99] width 645 height 153
drag, startPoint x: 494, startPoint y: 69, endPoint x: 389, endPoint y: 66, distance: 105.0
click at [389, 66] on div "Status In Review Created By rbarcomb@liveparallel.com Created at Aug 20, 2025 5…" at bounding box center [335, 72] width 632 height 14
click at [469, 76] on span "Discrepancy only" at bounding box center [481, 76] width 24 height 4
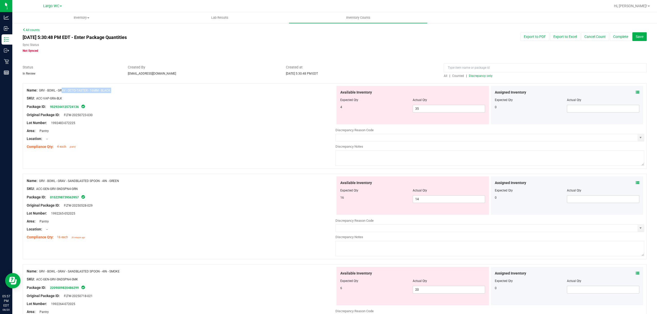
drag, startPoint x: 40, startPoint y: 90, endPoint x: 114, endPoint y: 95, distance: 74.3
click at [116, 93] on div "Name: GRV - BOWL - GRAV - OCTO-TASTER - 16MM - BLACK SKU: ACC-VAP-GRA-BLK Packa…" at bounding box center [181, 118] width 309 height 65
type input "GRV - BOWL - GRAV - OCTO-TASTER - 16MM - BLACK"
click at [444, 74] on div "All | Counted | Discrepancy only" at bounding box center [545, 76] width 203 height 5
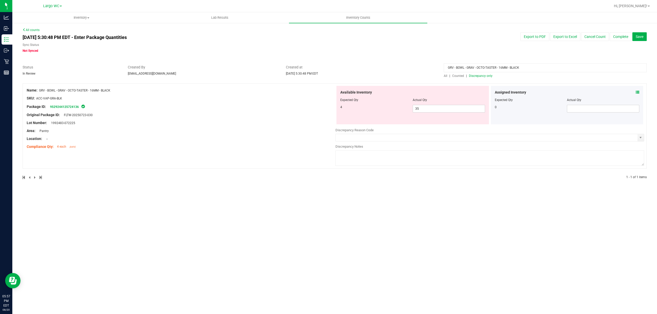
click at [443, 76] on div "GRV - BOWL - GRAV - OCTO-TASTER - 16MM - BLACK All | Counted | Discrepancy only" at bounding box center [545, 72] width 211 height 14
click at [445, 74] on div "All | Counted | Discrepancy only" at bounding box center [545, 76] width 203 height 5
click at [445, 77] on span "All" at bounding box center [446, 76] width 4 height 4
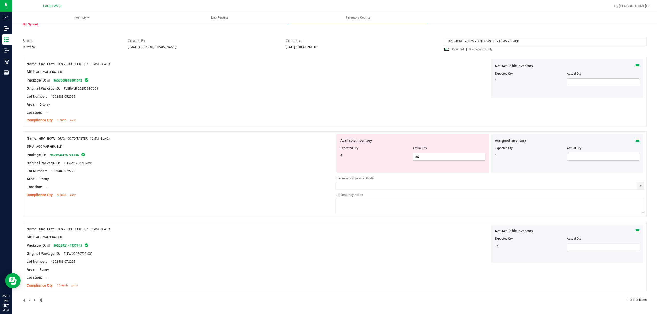
scroll to position [27, 0]
click at [636, 140] on icon at bounding box center [638, 141] width 4 height 4
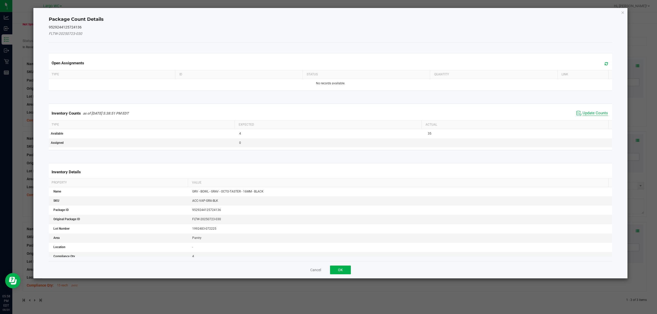
click at [589, 113] on span "Update Counts" at bounding box center [594, 113] width 25 height 5
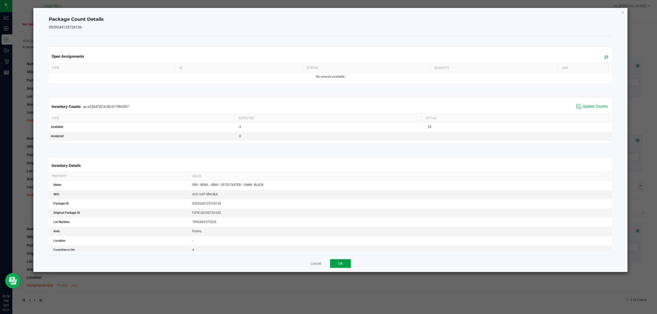
click at [332, 263] on button "OK" at bounding box center [340, 263] width 21 height 9
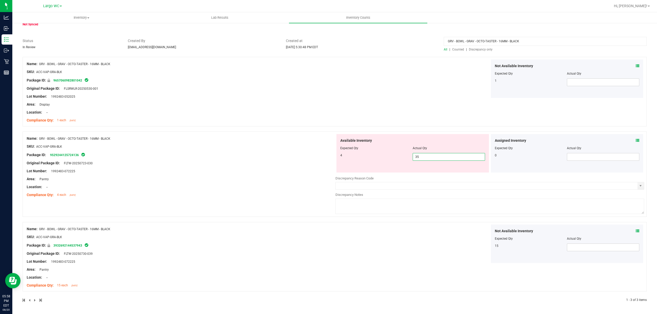
drag, startPoint x: 424, startPoint y: 159, endPoint x: 404, endPoint y: 159, distance: 20.8
click at [404, 159] on div "4 35 35" at bounding box center [412, 157] width 145 height 8
type input "5"
click at [222, 166] on div at bounding box center [181, 167] width 309 height 3
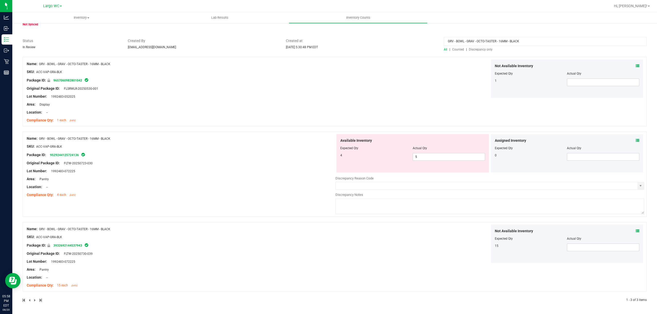
drag, startPoint x: 522, startPoint y: 41, endPoint x: 434, endPoint y: 40, distance: 87.5
click at [434, 40] on div "Status In Review Created By rbarcomb@liveparallel.com Created at Aug 20, 2025 5…" at bounding box center [335, 45] width 632 height 14
click at [427, 100] on div "Name: GRV - BOWL - GRAV - OCTO-TASTER - 16MM - BLACK SKU: ACC-VAP-GRA-BLK Packa…" at bounding box center [335, 92] width 624 height 70
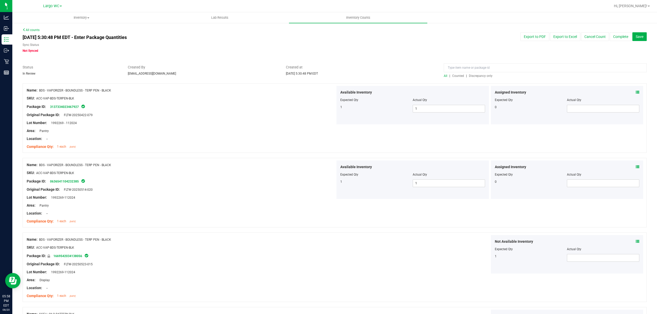
click at [486, 77] on span "Discrepancy only" at bounding box center [481, 76] width 24 height 4
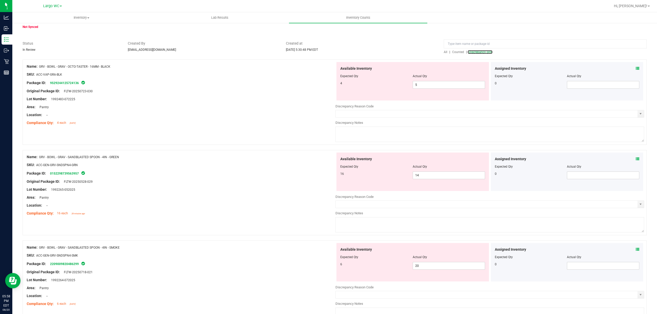
scroll to position [34, 0]
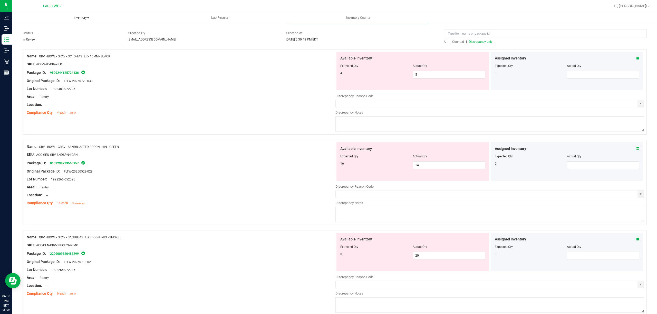
click at [34, 22] on uib-tab-heading "Inventory All packages All inventory Waste log Create inventory" at bounding box center [82, 18] width 138 height 10
drag, startPoint x: 40, startPoint y: 146, endPoint x: 121, endPoint y: 146, distance: 81.3
click at [121, 146] on div "Name: GRV - BOWL - GRAV - SANDBLASTED SPOON - 4IN - GREEN" at bounding box center [181, 146] width 309 height 5
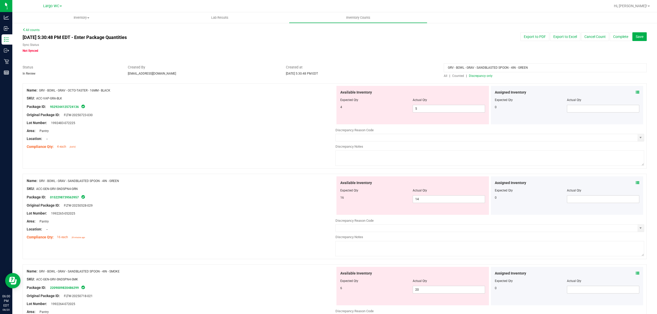
type input "GRV - BOWL - GRAV - SANDBLASTED SPOON - 4IN - GREEN"
click at [440, 75] on div "GRV - BOWL - GRAV - SANDBLASTED SPOON - 4IN - GREEN All | Counted | Discrepancy…" at bounding box center [545, 72] width 211 height 14
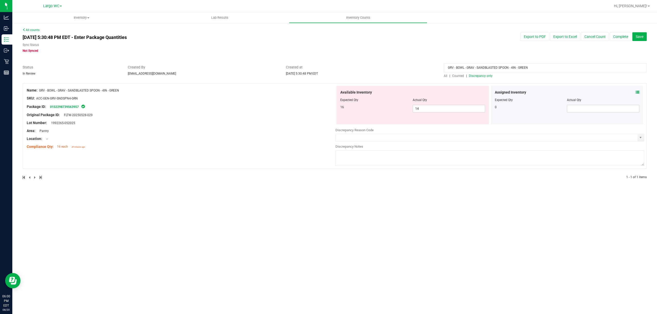
click at [444, 76] on span "All" at bounding box center [446, 76] width 4 height 4
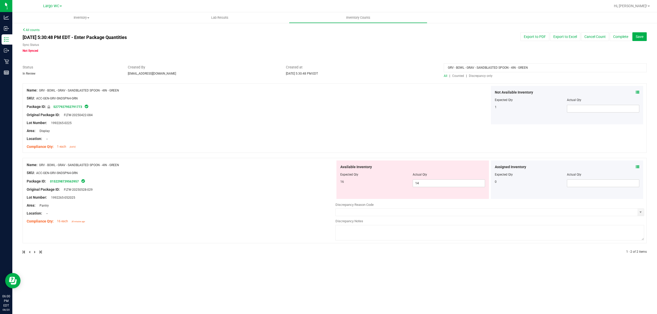
drag, startPoint x: 540, startPoint y: 70, endPoint x: 431, endPoint y: 70, distance: 109.0
click at [431, 70] on div "Status In Review Created By rbarcomb@liveparallel.com Created at Aug 20, 2025 5…" at bounding box center [335, 72] width 632 height 14
drag, startPoint x: 420, startPoint y: 183, endPoint x: 410, endPoint y: 185, distance: 10.4
click at [410, 185] on div "16 14 14" at bounding box center [412, 184] width 145 height 8
type input "16"
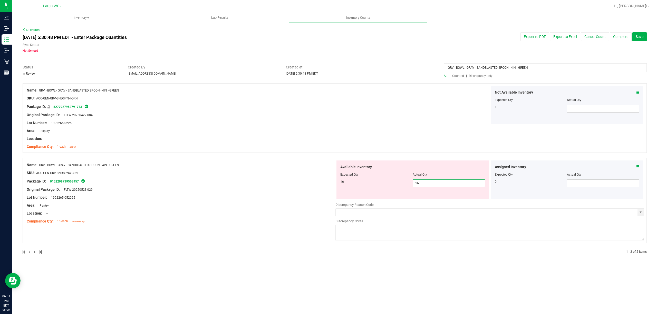
type input "16"
click at [369, 101] on div "Not Available Inventory Expected Qty Actual Qty 1" at bounding box center [489, 105] width 309 height 38
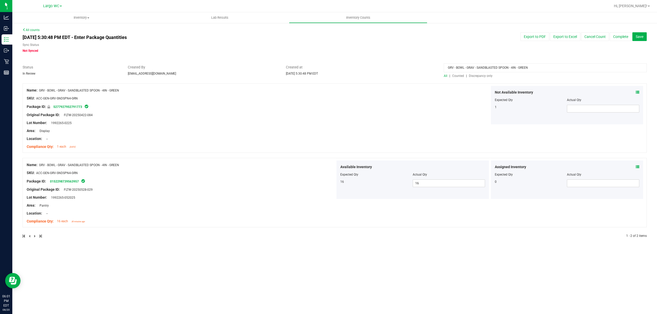
drag, startPoint x: 518, startPoint y: 66, endPoint x: 409, endPoint y: 65, distance: 108.8
click at [409, 65] on div "Status In Review Created By rbarcomb@liveparallel.com Created at Aug 20, 2025 5…" at bounding box center [335, 72] width 632 height 14
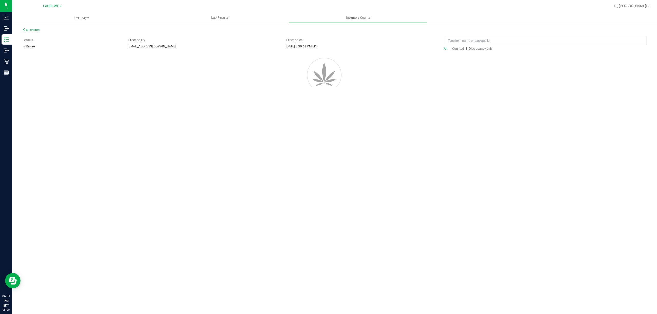
click at [489, 51] on div "All | Counted | Discrepancy only" at bounding box center [545, 48] width 203 height 5
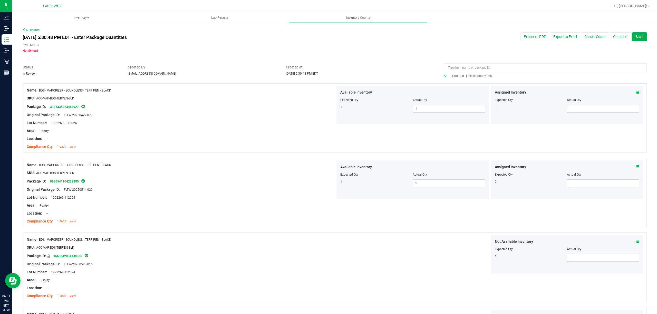
click at [485, 75] on span "Discrepancy only" at bounding box center [481, 76] width 24 height 4
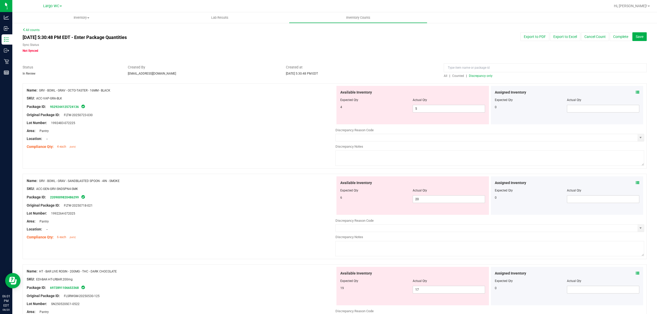
drag, startPoint x: 40, startPoint y: 180, endPoint x: 121, endPoint y: 183, distance: 80.6
click at [121, 183] on div "Name: GRV - BOWL - GRAV - SANDBLASTED SPOON - 4IN - SMOKE" at bounding box center [181, 180] width 309 height 5
type input "GRV - BOWL - GRAV - SANDBLASTED SPOON - 4IN - SMOKE"
click at [444, 76] on span "All" at bounding box center [446, 76] width 4 height 4
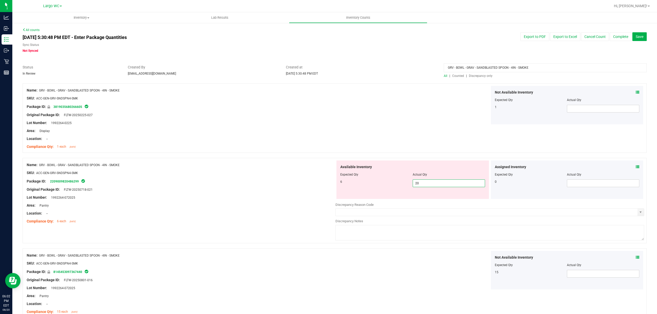
drag, startPoint x: 416, startPoint y: 184, endPoint x: 403, endPoint y: 186, distance: 13.6
click at [403, 186] on div "6 20 20" at bounding box center [412, 184] width 145 height 8
type input "6"
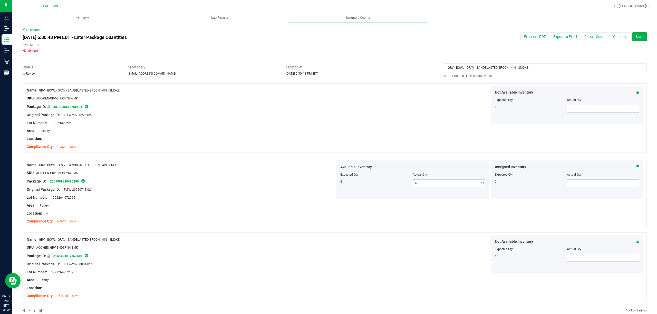
click at [285, 178] on div "Package ID: 2209009820486299" at bounding box center [181, 181] width 309 height 6
drag, startPoint x: 532, startPoint y: 68, endPoint x: 375, endPoint y: 65, distance: 157.1
click at [375, 65] on div "Status In Review Created By rbarcomb@liveparallel.com Created at Aug 20, 2025 5…" at bounding box center [335, 72] width 632 height 14
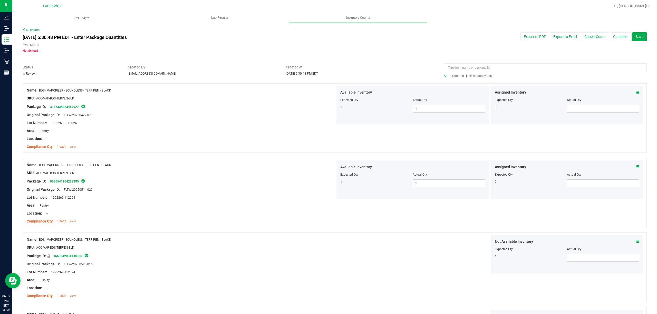
click at [474, 74] on span "Discrepancy only" at bounding box center [481, 76] width 24 height 4
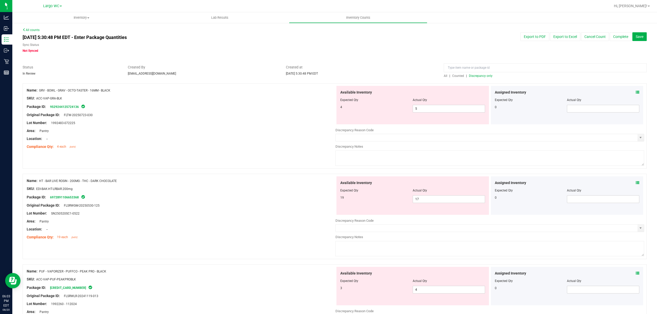
click at [636, 183] on icon at bounding box center [638, 183] width 4 height 4
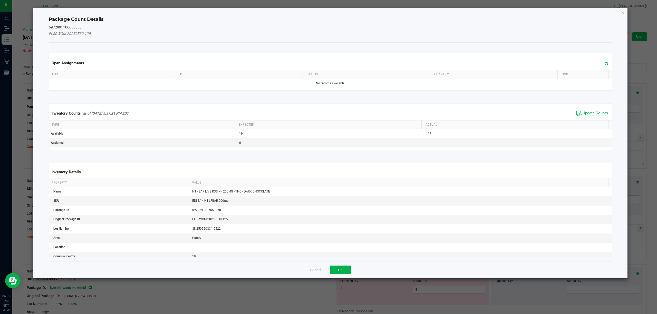
click at [591, 115] on span "Update Counts" at bounding box center [594, 113] width 25 height 5
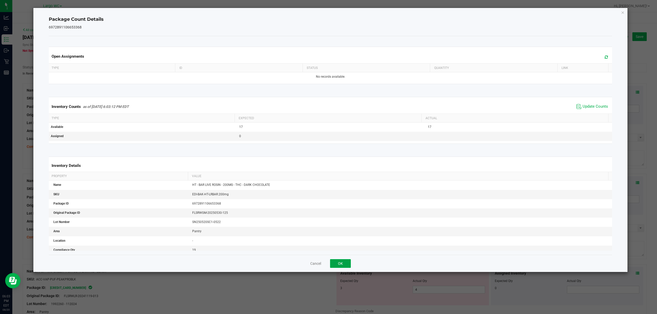
click at [337, 266] on button "OK" at bounding box center [340, 263] width 21 height 9
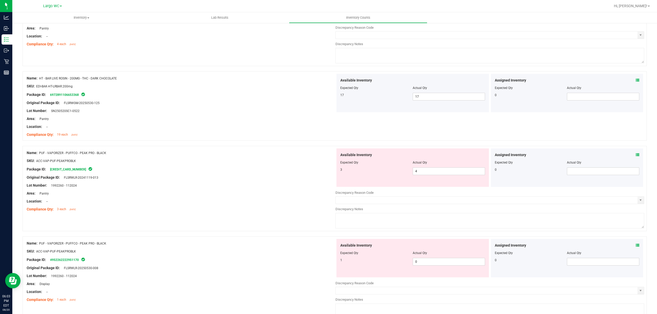
scroll to position [137, 0]
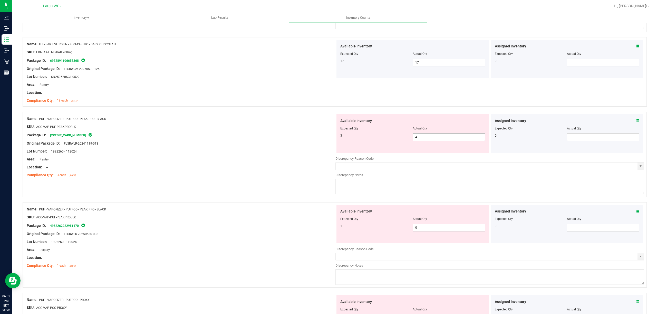
click at [416, 141] on span "4 4" at bounding box center [449, 137] width 72 height 8
drag, startPoint x: 416, startPoint y: 140, endPoint x: 396, endPoint y: 139, distance: 19.5
click at [396, 139] on div "3 4 4" at bounding box center [412, 137] width 145 height 8
type input "3"
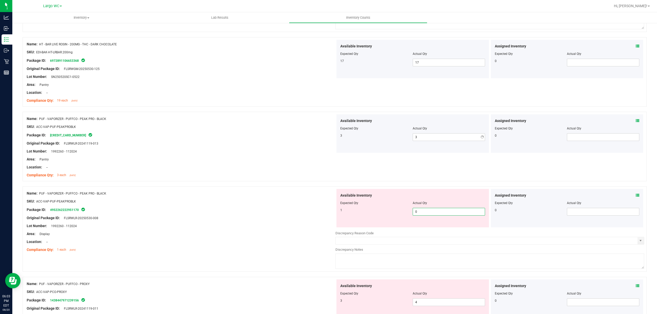
click at [425, 227] on div "Available Inventory Expected Qty Actual Qty 1 0 0" at bounding box center [412, 208] width 152 height 38
type input "1"
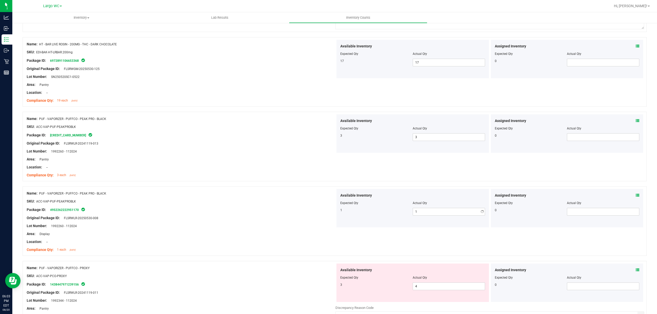
click at [254, 209] on div "Package ID: 4952262222951170" at bounding box center [181, 210] width 309 height 6
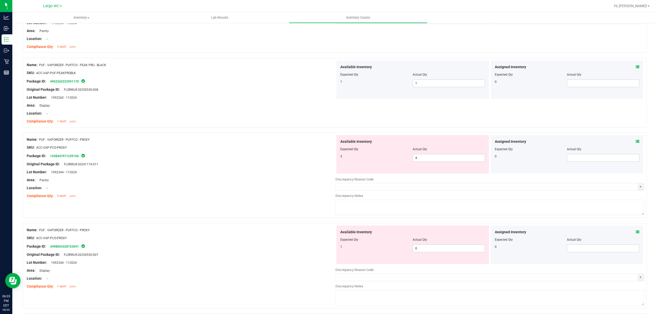
scroll to position [274, 0]
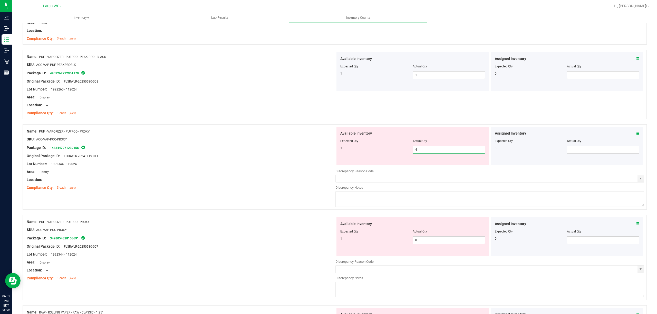
drag, startPoint x: 430, startPoint y: 150, endPoint x: 379, endPoint y: 151, distance: 50.8
click at [379, 151] on div "3 4 4" at bounding box center [412, 150] width 145 height 8
type input "3"
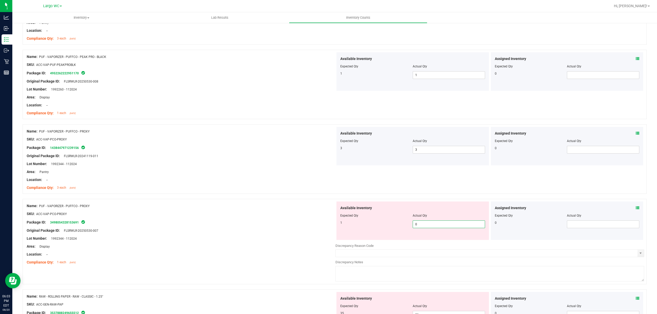
drag, startPoint x: 436, startPoint y: 244, endPoint x: 408, endPoint y: 243, distance: 27.7
click at [408, 243] on div "Available Inventory Expected Qty Actual Qty 1 0 0" at bounding box center [489, 242] width 309 height 81
type input "1"
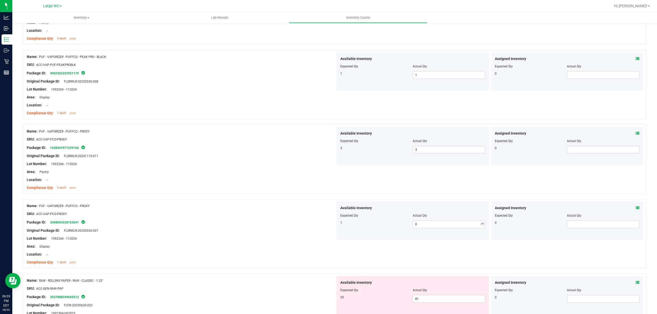
type input "1"
click at [150, 243] on div at bounding box center [181, 242] width 309 height 3
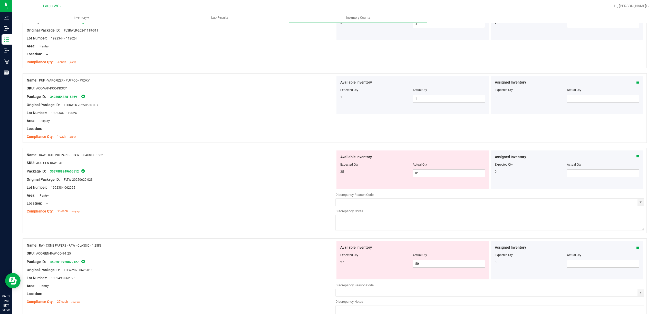
scroll to position [411, 0]
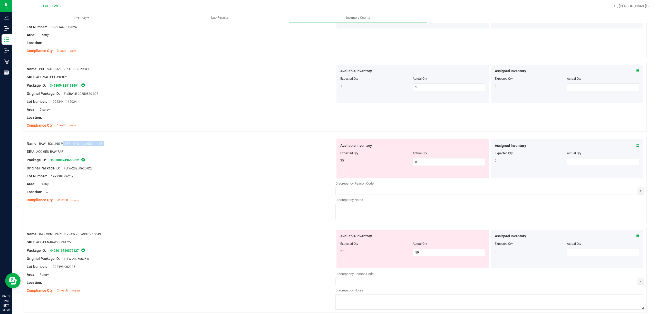
drag, startPoint x: 40, startPoint y: 146, endPoint x: 123, endPoint y: 147, distance: 83.1
click at [123, 147] on div "Name: RAW - ROLLING PAPER - RAW - CLASSIC - 1.25" SKU: ACC-GEN-RAW-PAP Package …" at bounding box center [181, 171] width 309 height 65
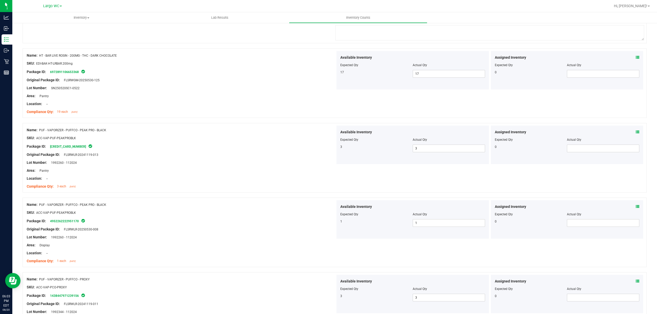
scroll to position [0, 0]
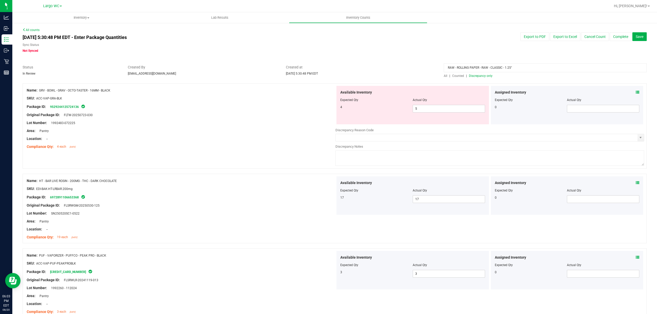
type input "RAW - ROLLING PAPER - RAW - CLASSIC - 1.25""
click at [444, 74] on span "All" at bounding box center [446, 76] width 4 height 4
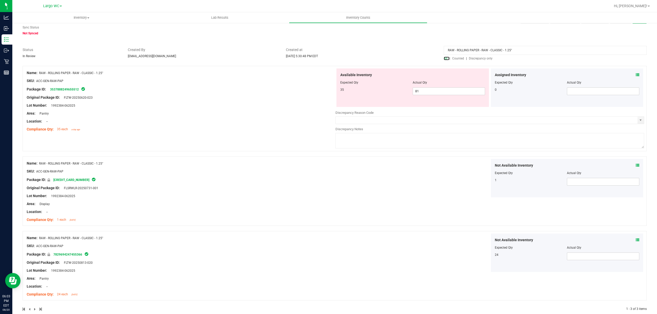
scroll to position [27, 0]
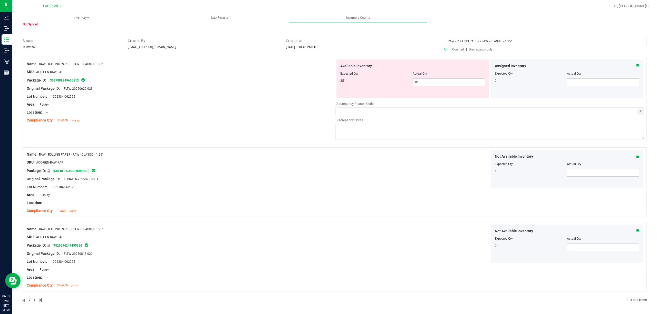
click at [357, 176] on div "Not Available Inventory Expected Qty Actual Qty 1" at bounding box center [489, 169] width 309 height 38
drag, startPoint x: 462, startPoint y: 80, endPoint x: 350, endPoint y: 83, distance: 111.7
click at [350, 83] on div "35 81 81" at bounding box center [412, 83] width 145 height 8
type input "35"
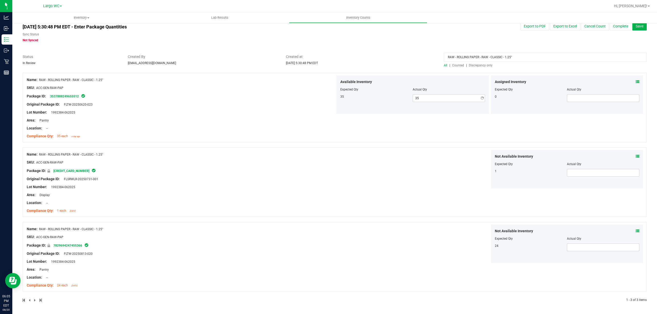
click at [325, 91] on div "Name: RAW - ROLLING PAPER - RAW - CLASSIC - 1.25" SKU: ACC-GEN-RAW-PAP Package …" at bounding box center [181, 107] width 309 height 65
drag, startPoint x: 519, startPoint y: 54, endPoint x: 422, endPoint y: 61, distance: 96.7
click at [422, 61] on div "Status In Review Created By rbarcomb@liveparallel.com Created at Aug 20, 2025 5…" at bounding box center [335, 61] width 632 height 14
click at [474, 64] on span "Discrepancy only" at bounding box center [481, 66] width 24 height 4
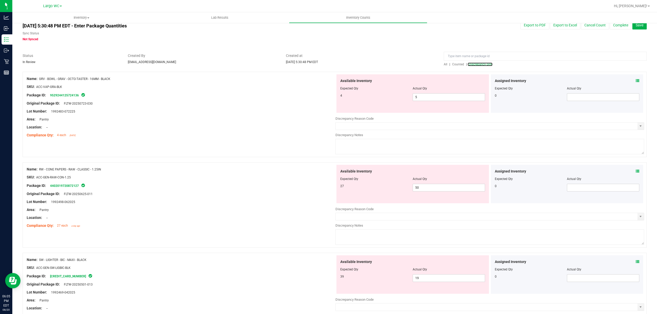
scroll to position [0, 0]
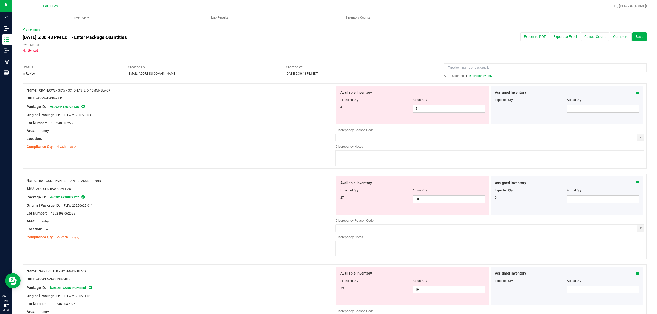
drag, startPoint x: 40, startPoint y: 180, endPoint x: 116, endPoint y: 183, distance: 76.8
click at [116, 183] on div "Name: RW - CONE PAPERS - RAW - CLASSIC - 1.25IN" at bounding box center [181, 180] width 309 height 5
type input "RW - CONE PAPERS - RAW - CLASSIC - 1.25IN"
click at [444, 74] on span "All" at bounding box center [446, 76] width 4 height 4
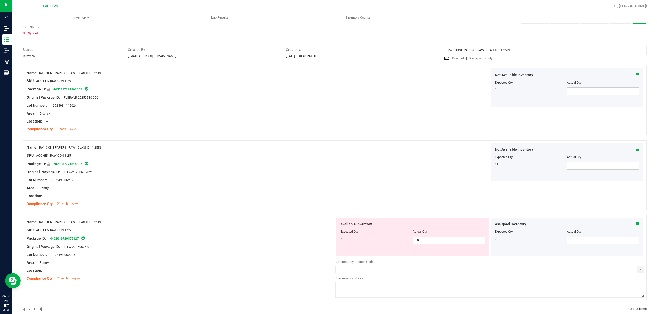
scroll to position [27, 0]
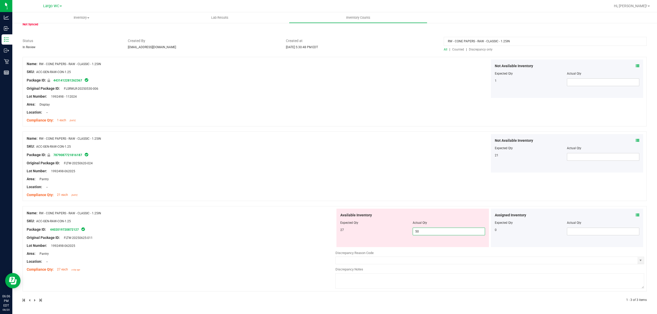
drag, startPoint x: 424, startPoint y: 231, endPoint x: 395, endPoint y: 231, distance: 28.5
click at [395, 231] on div "27 50 50" at bounding box center [412, 232] width 145 height 8
type input "27"
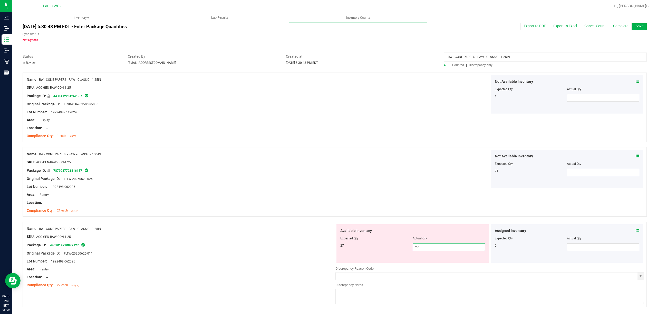
click at [202, 210] on div "Name: RW - CONE PAPERS - RAW - CLASSIC - 1.25IN SKU: ACC-GEN-RAW-CON-1.25 Packa…" at bounding box center [335, 196] width 624 height 246
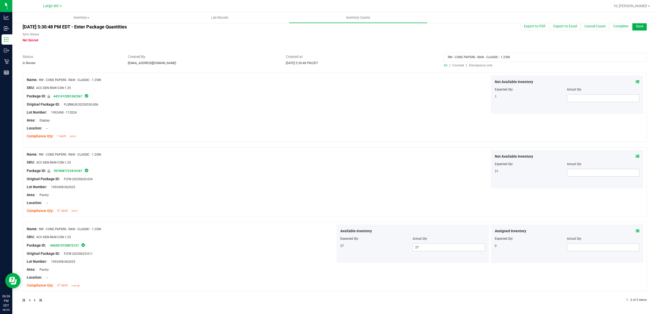
drag, startPoint x: 511, startPoint y: 60, endPoint x: 428, endPoint y: 55, distance: 83.2
click at [428, 55] on div "Status In Review Created By rbarcomb@liveparallel.com Created at Aug 20, 2025 5…" at bounding box center [335, 61] width 632 height 14
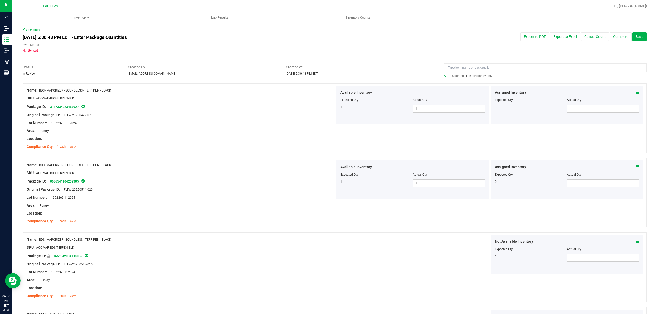
click at [478, 75] on span "Discrepancy only" at bounding box center [481, 76] width 24 height 4
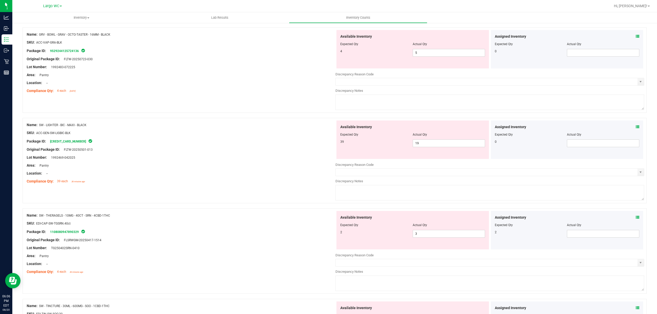
scroll to position [68, 0]
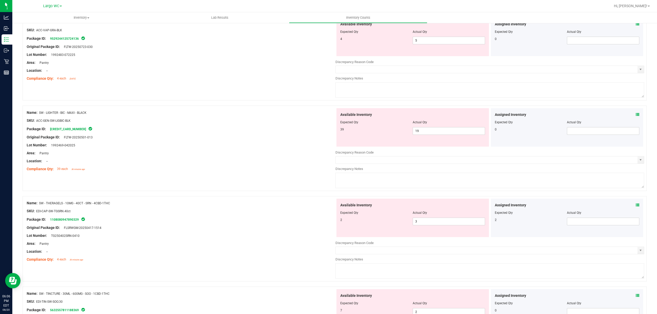
click at [636, 206] on icon at bounding box center [638, 205] width 4 height 4
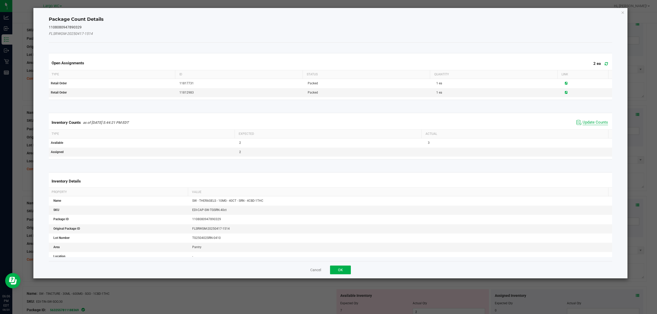
click at [587, 123] on span "Update Counts" at bounding box center [594, 122] width 25 height 5
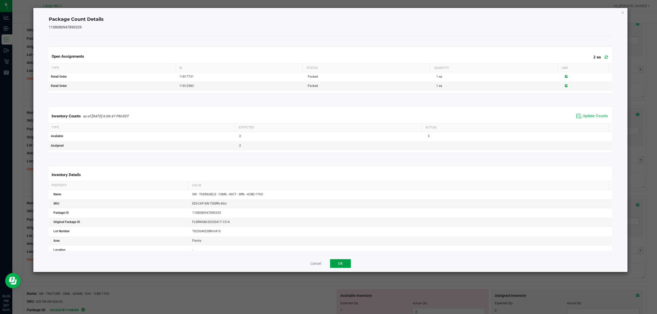
click at [336, 265] on button "OK" at bounding box center [340, 263] width 21 height 9
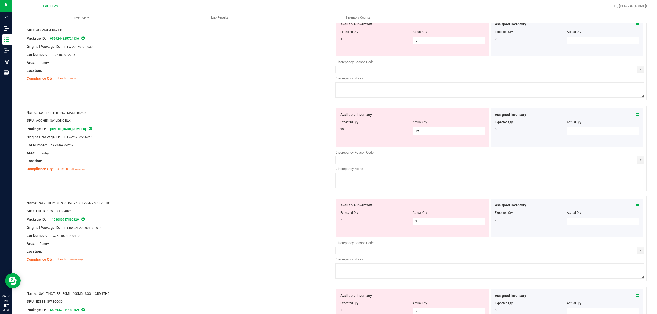
drag, startPoint x: 412, startPoint y: 222, endPoint x: 416, endPoint y: 224, distance: 4.6
click at [416, 224] on span "3 3" at bounding box center [449, 222] width 72 height 8
type input "2"
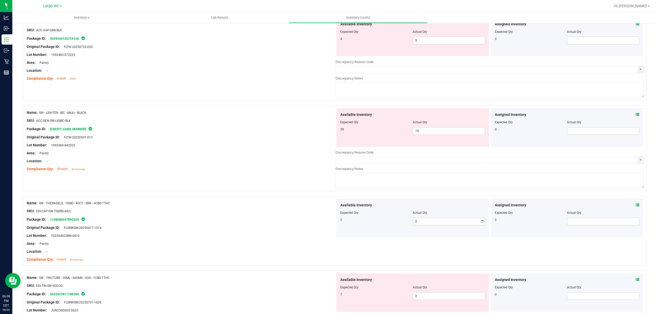
click at [254, 225] on div at bounding box center [181, 224] width 309 height 3
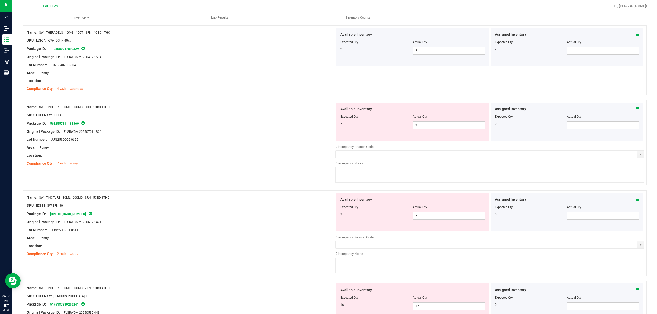
scroll to position [239, 0]
drag, startPoint x: 434, startPoint y: 124, endPoint x: 376, endPoint y: 125, distance: 58.0
click at [376, 125] on div "7 2 2" at bounding box center [412, 125] width 145 height 8
type input "7"
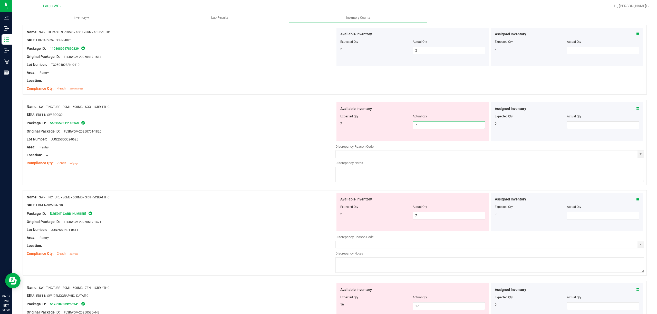
click at [278, 154] on div "Location: --" at bounding box center [181, 155] width 309 height 5
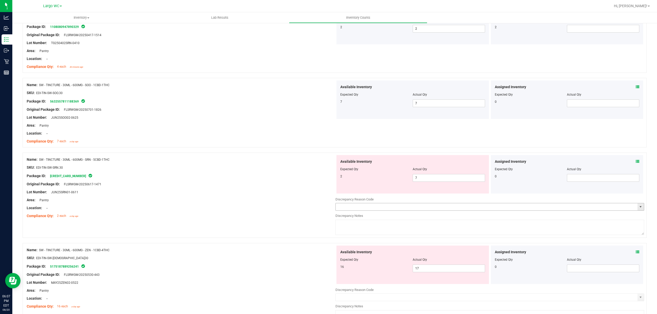
scroll to position [274, 0]
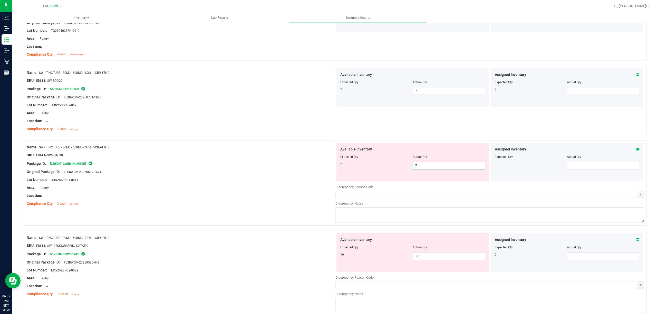
drag, startPoint x: 430, startPoint y: 163, endPoint x: 377, endPoint y: 164, distance: 52.6
click at [377, 164] on div "2 7 7" at bounding box center [412, 166] width 145 height 8
type input "2"
click at [213, 165] on div "Package ID: 3612897376771187" at bounding box center [181, 164] width 309 height 6
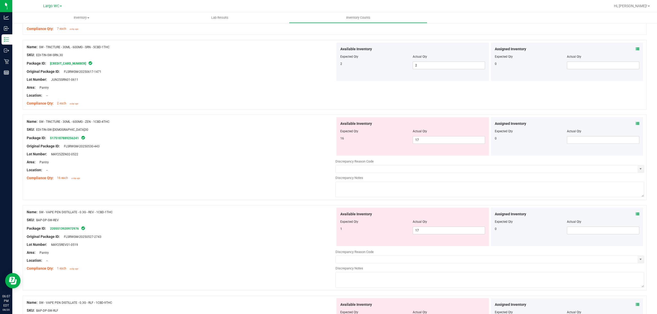
scroll to position [376, 0]
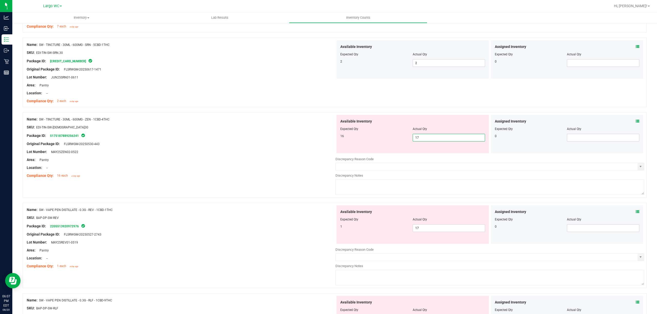
drag, startPoint x: 424, startPoint y: 139, endPoint x: 401, endPoint y: 138, distance: 23.4
click at [401, 138] on div "16 17 17" at bounding box center [412, 138] width 145 height 8
type input "16"
click at [279, 238] on div "Name: SW - VAPE PEN DISTILLATE - 0.3G - REV - 1CBD-1THC SKU: BAP-DP-SW-REV Pack…" at bounding box center [181, 238] width 309 height 65
type input "16"
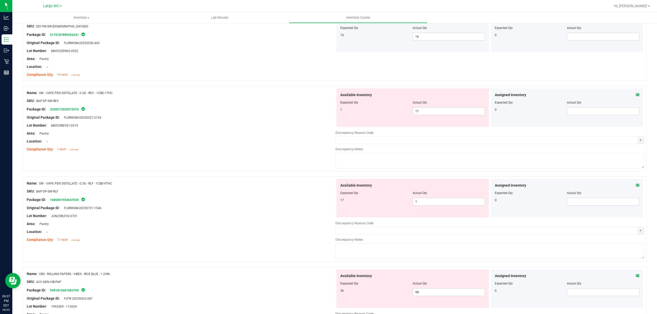
scroll to position [482, 0]
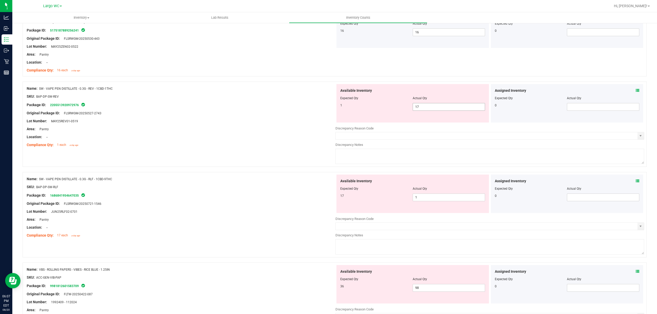
click at [444, 106] on input "17" at bounding box center [449, 106] width 72 height 7
type input "1"
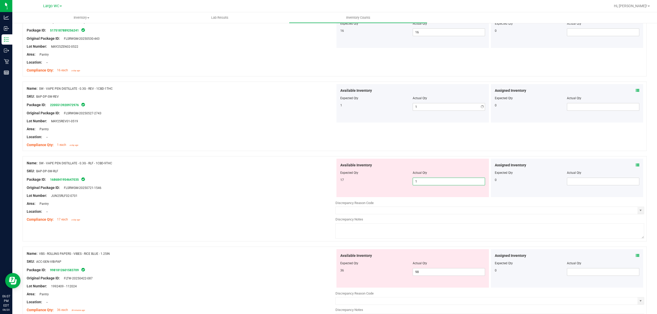
click at [428, 197] on div "Available Inventory Expected Qty Actual Qty 17 1 1" at bounding box center [412, 178] width 152 height 38
type input "17"
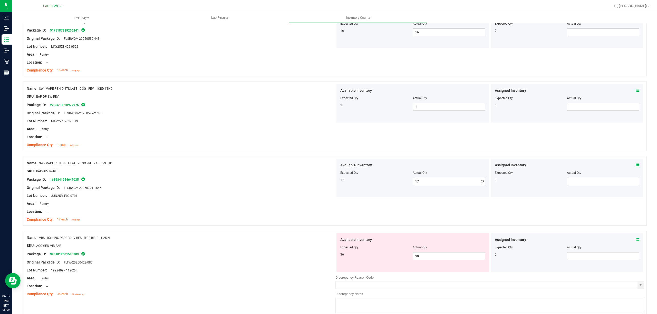
click at [297, 196] on div "Lot Number: JUN25RLF02-0701" at bounding box center [181, 195] width 309 height 5
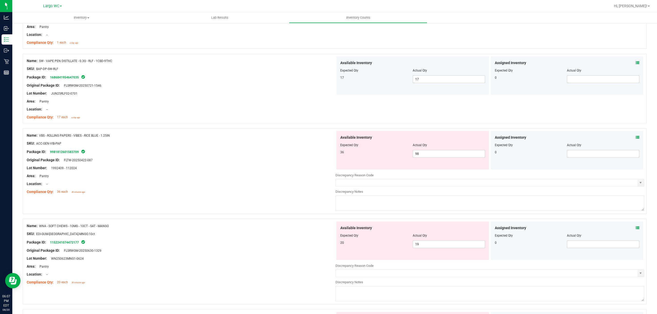
scroll to position [584, 0]
drag, startPoint x: 424, startPoint y: 159, endPoint x: 398, endPoint y: 159, distance: 26.4
click at [398, 158] on div "36 98 98" at bounding box center [412, 154] width 145 height 8
type input "36"
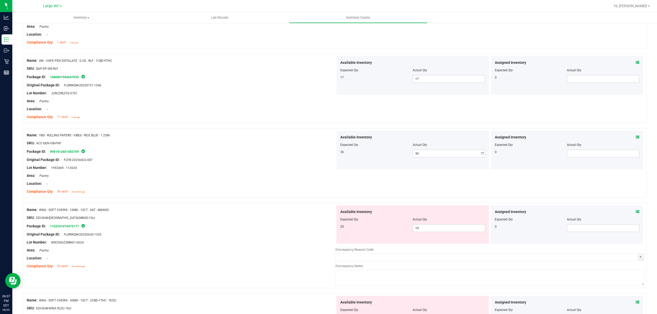
click at [192, 141] on div at bounding box center [181, 139] width 309 height 3
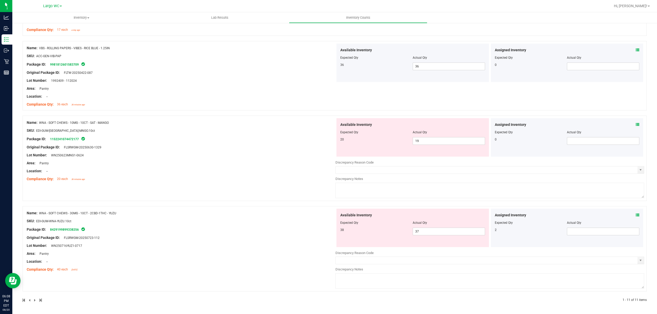
scroll to position [674, 0]
drag, startPoint x: 427, startPoint y: 139, endPoint x: 407, endPoint y: 139, distance: 19.8
click at [407, 139] on div "20 19 19" at bounding box center [412, 141] width 145 height 8
type input "19"
click at [629, 124] on div "Assigned Inventory" at bounding box center [567, 124] width 145 height 5
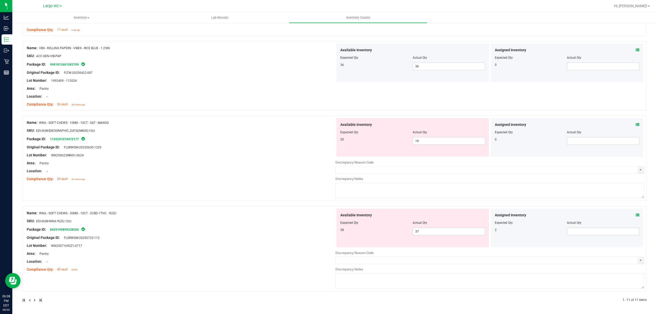
click at [636, 123] on icon at bounding box center [638, 125] width 4 height 4
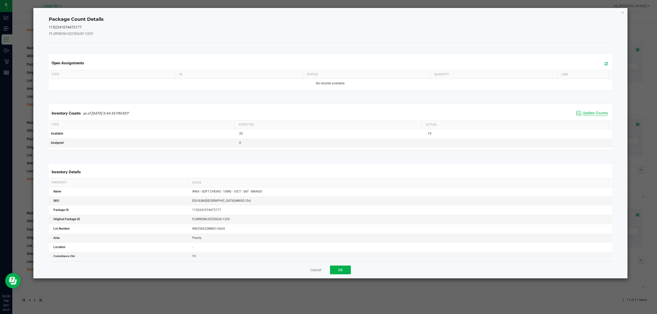
click at [597, 112] on span "Update Counts" at bounding box center [594, 113] width 25 height 5
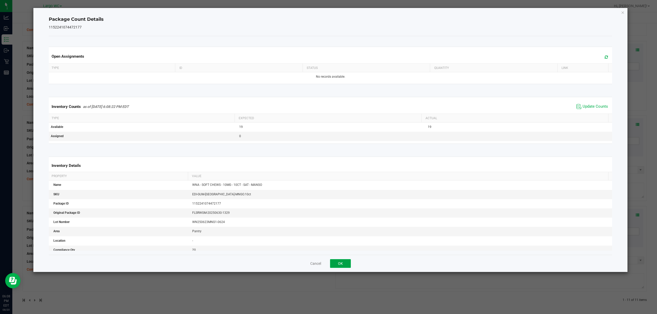
click at [339, 268] on button "OK" at bounding box center [340, 263] width 21 height 9
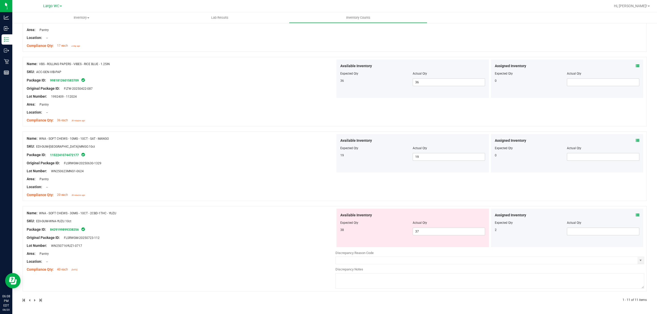
scroll to position [657, 0]
drag, startPoint x: 423, startPoint y: 232, endPoint x: 387, endPoint y: 234, distance: 36.2
click at [387, 234] on div "38 37 37" at bounding box center [412, 232] width 145 height 8
click at [636, 216] on icon at bounding box center [638, 215] width 4 height 4
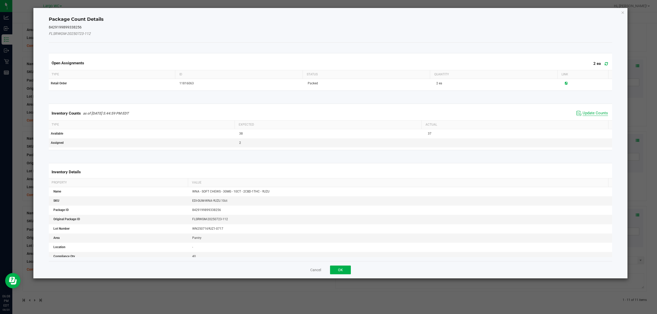
click at [582, 112] on span "Update Counts" at bounding box center [594, 113] width 25 height 5
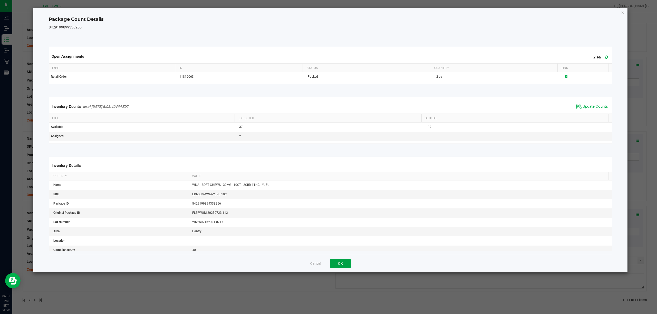
click at [337, 263] on button "OK" at bounding box center [340, 263] width 21 height 9
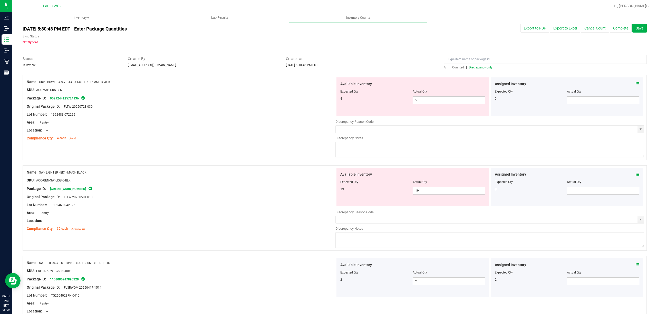
scroll to position [0, 0]
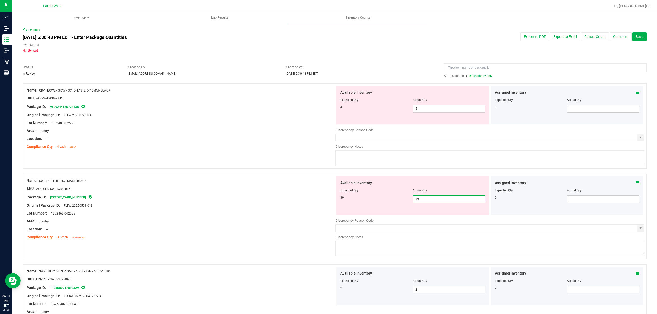
drag, startPoint x: 420, startPoint y: 198, endPoint x: 402, endPoint y: 200, distance: 18.4
click at [402, 200] on div "39 19 19" at bounding box center [412, 200] width 145 height 8
type input "39"
click at [418, 104] on div at bounding box center [412, 103] width 145 height 3
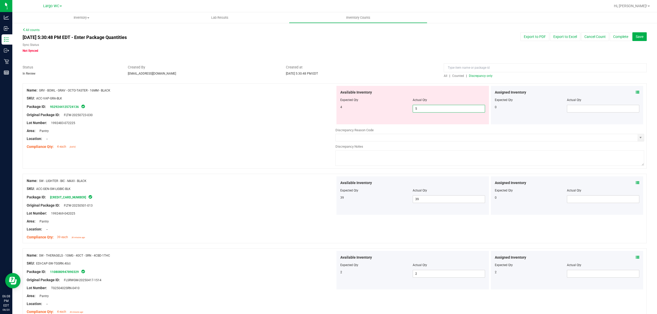
drag, startPoint x: 418, startPoint y: 111, endPoint x: 384, endPoint y: 111, distance: 34.4
click at [384, 111] on div "4 5 5" at bounding box center [412, 109] width 145 height 8
type input "4"
click at [283, 124] on div "Lot Number: 1992483-072225" at bounding box center [181, 122] width 309 height 5
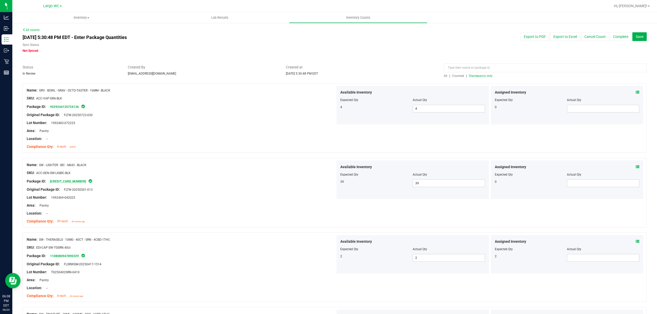
click at [475, 77] on span "Discrepancy only" at bounding box center [481, 76] width 24 height 4
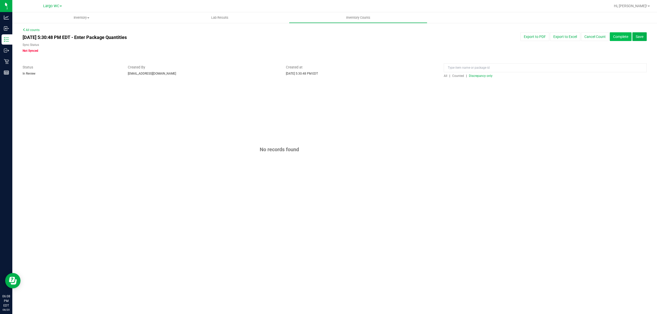
click at [620, 39] on button "Complete" at bounding box center [621, 36] width 22 height 9
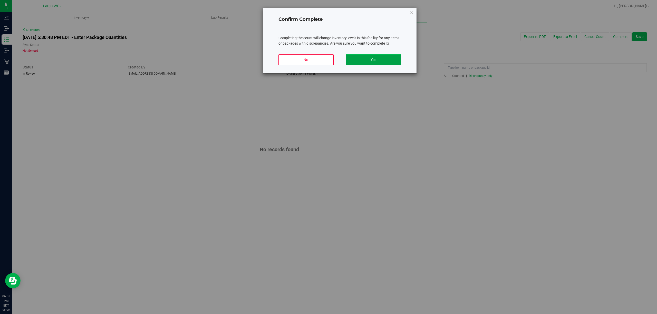
click at [364, 60] on button "Yes" at bounding box center [373, 59] width 55 height 11
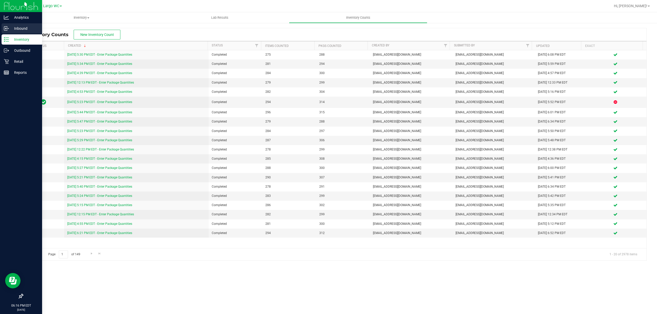
click at [3, 26] on div "Inbound" at bounding box center [22, 28] width 41 height 10
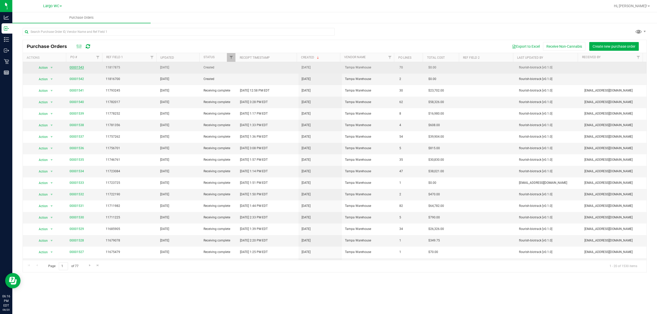
click at [75, 68] on link "00001543" at bounding box center [77, 68] width 14 height 4
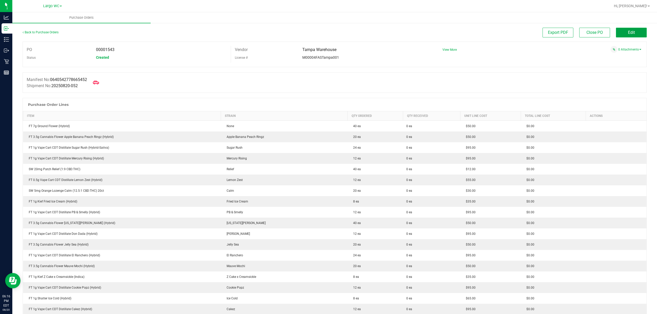
click at [628, 35] on button "Edit" at bounding box center [631, 33] width 31 height 10
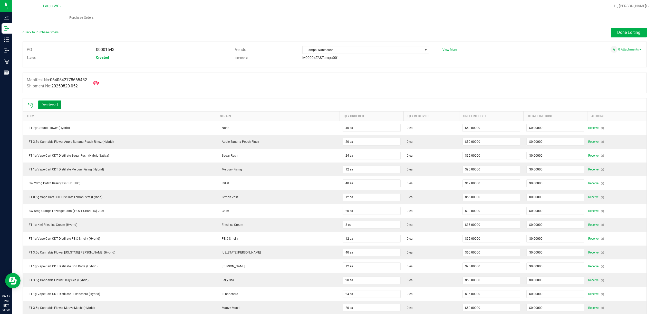
click at [52, 104] on button "Receive all" at bounding box center [49, 105] width 23 height 9
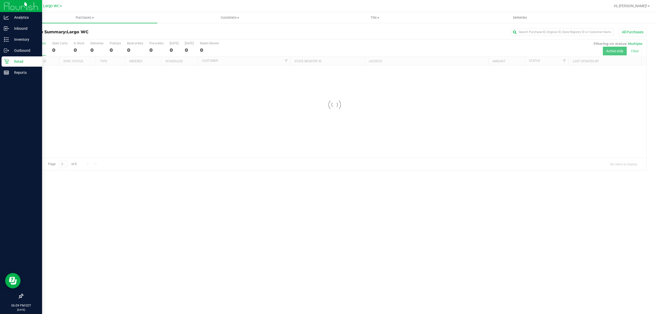
click at [8, 58] on div "Retail" at bounding box center [22, 61] width 41 height 10
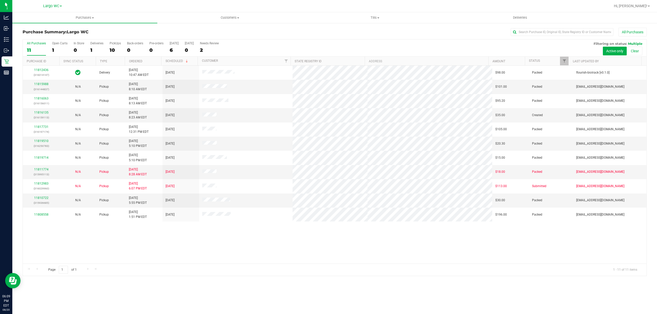
click at [34, 287] on div "Purchases Summary of purchases Fulfillment All purchases Customers All customer…" at bounding box center [334, 163] width 645 height 302
click at [43, 296] on div "Purchases Summary of purchases Fulfillment All purchases Customers All customer…" at bounding box center [334, 163] width 645 height 302
click at [29, 292] on div "Purchases Summary of purchases Fulfillment All purchases Customers All customer…" at bounding box center [334, 163] width 645 height 302
click at [46, 171] on link "11811774" at bounding box center [41, 170] width 14 height 4
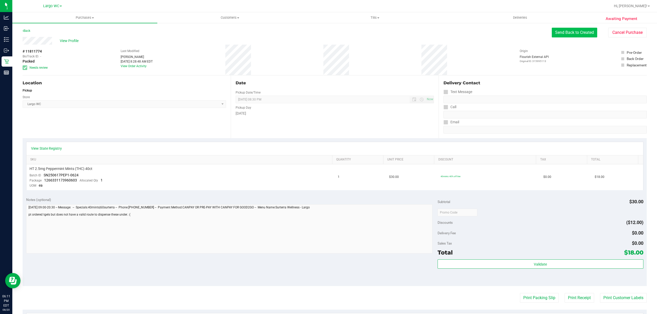
click at [588, 34] on button "Send Back to Created" at bounding box center [574, 33] width 45 height 10
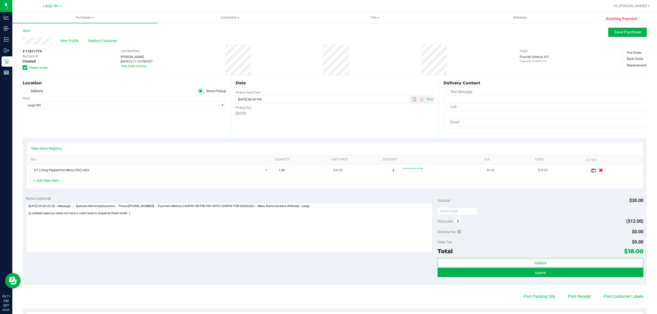
click at [596, 171] on button "button" at bounding box center [600, 170] width 9 height 5
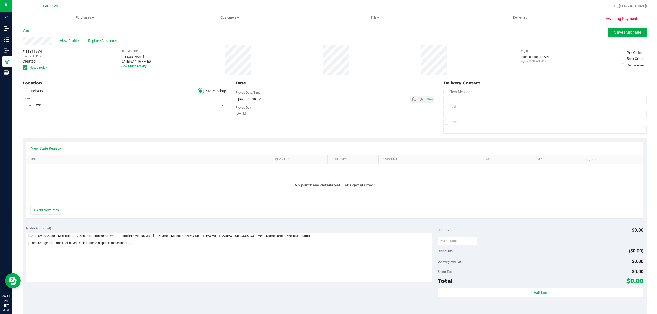
click at [628, 37] on div "View Profile Replace Customer" at bounding box center [335, 41] width 624 height 8
click at [629, 35] on button "Save Purchase" at bounding box center [627, 32] width 38 height 9
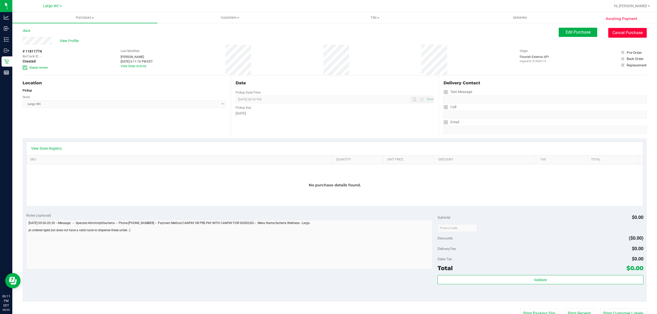
click at [628, 36] on button "Cancel Purchase" at bounding box center [627, 33] width 38 height 10
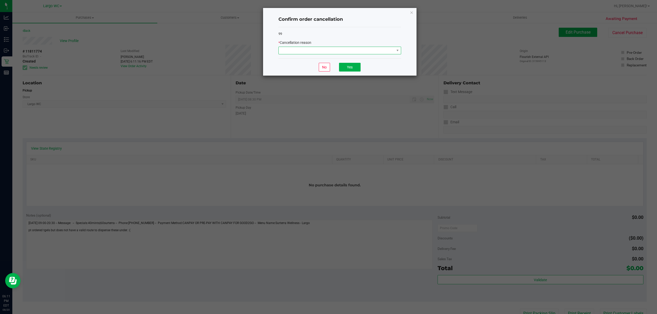
click at [349, 54] on span at bounding box center [337, 50] width 116 height 7
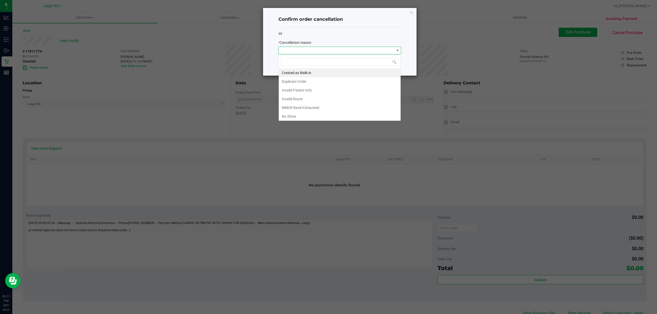
scroll to position [8, 122]
click at [291, 83] on li "Duplicate Order" at bounding box center [340, 81] width 122 height 9
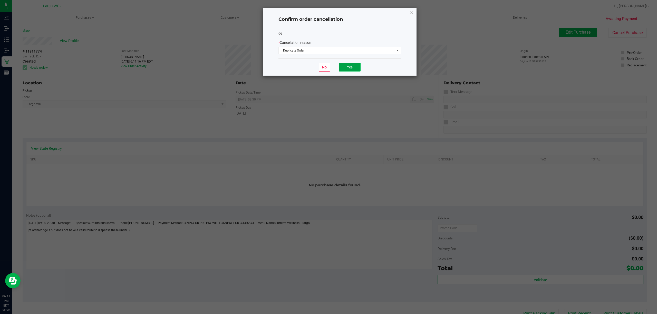
click at [344, 70] on button "Yes" at bounding box center [350, 67] width 22 height 9
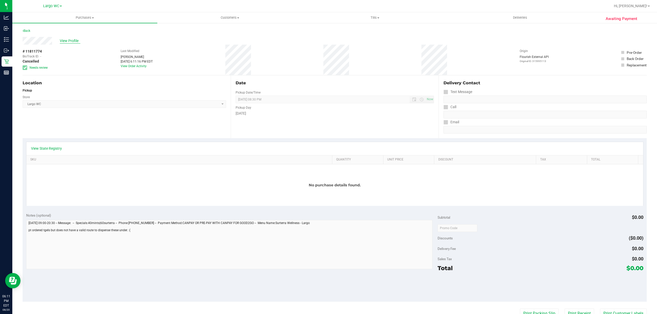
click at [67, 41] on span "View Profile" at bounding box center [70, 40] width 21 height 5
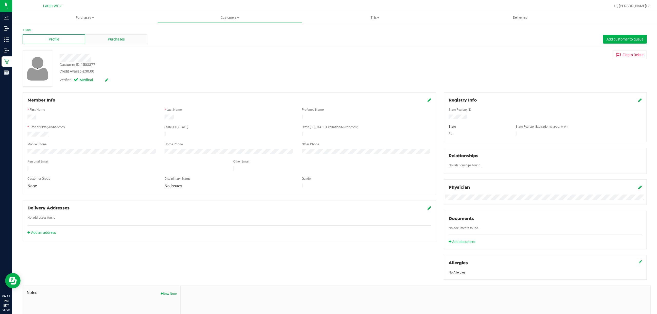
click at [106, 38] on div "Purchases" at bounding box center [116, 39] width 62 height 10
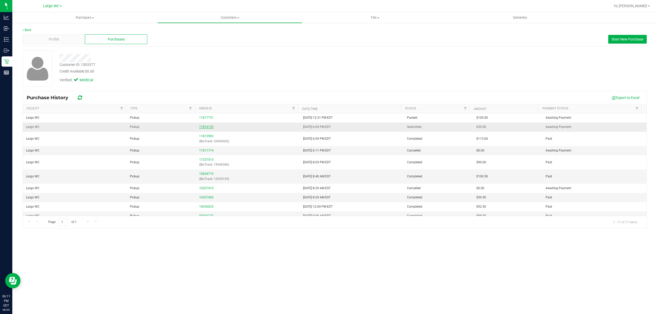
click at [204, 127] on link "11816135" at bounding box center [206, 127] width 14 height 4
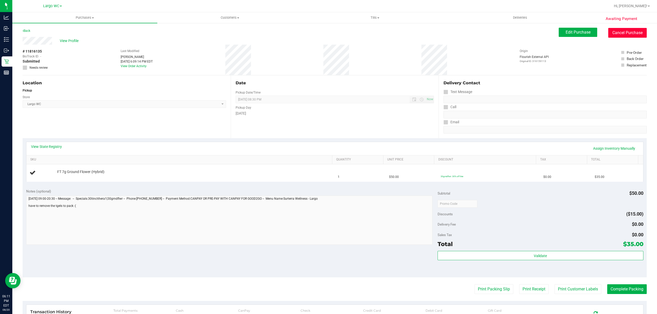
click at [630, 28] on button "Cancel Purchase" at bounding box center [627, 33] width 38 height 10
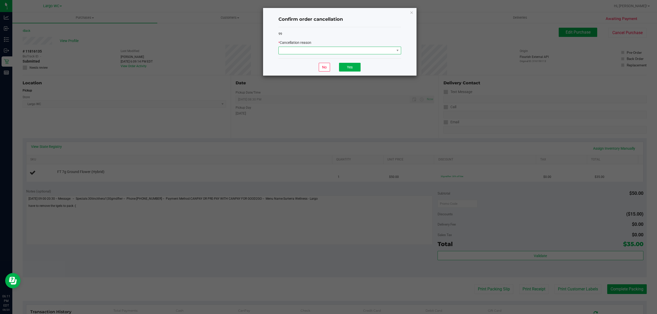
click at [389, 50] on span at bounding box center [337, 50] width 116 height 7
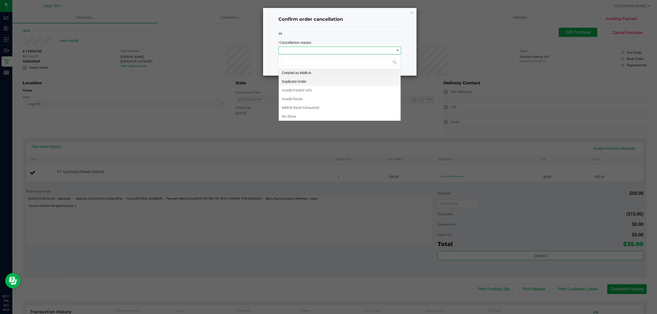
scroll to position [8, 122]
click at [308, 83] on li "Duplicate Order" at bounding box center [340, 81] width 122 height 9
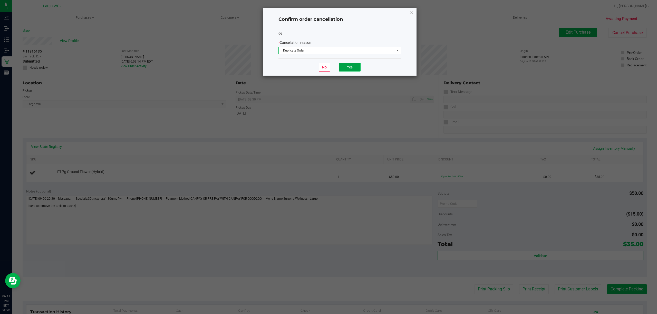
click at [342, 65] on button "Yes" at bounding box center [350, 67] width 22 height 9
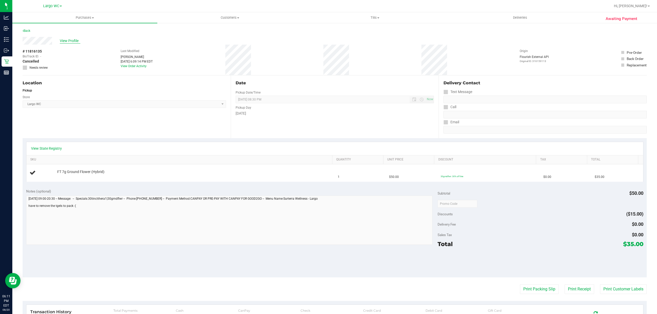
click at [64, 39] on span "View Profile" at bounding box center [70, 40] width 21 height 5
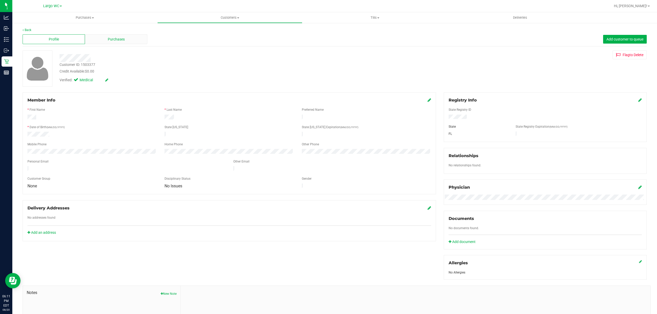
click at [108, 39] on span "Purchases" at bounding box center [116, 39] width 17 height 5
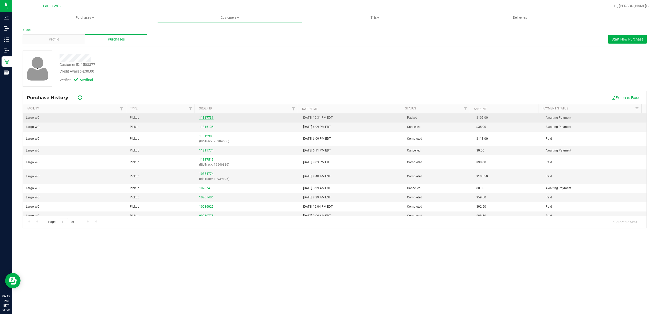
click at [204, 118] on link "11817731" at bounding box center [206, 118] width 14 height 4
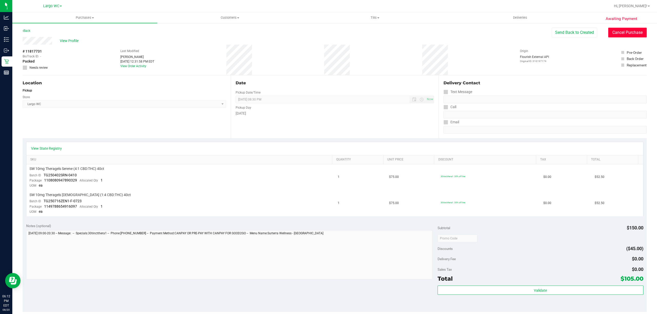
click at [634, 35] on button "Cancel Purchase" at bounding box center [627, 33] width 38 height 10
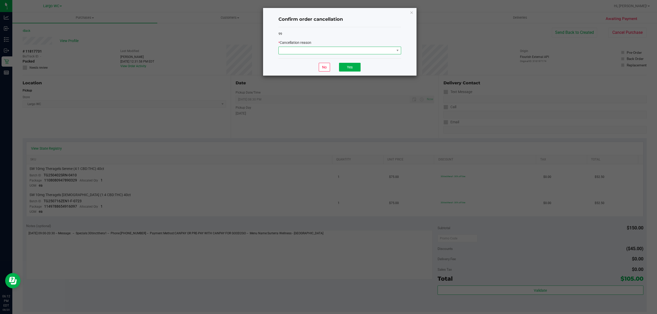
click at [385, 51] on span at bounding box center [337, 50] width 116 height 7
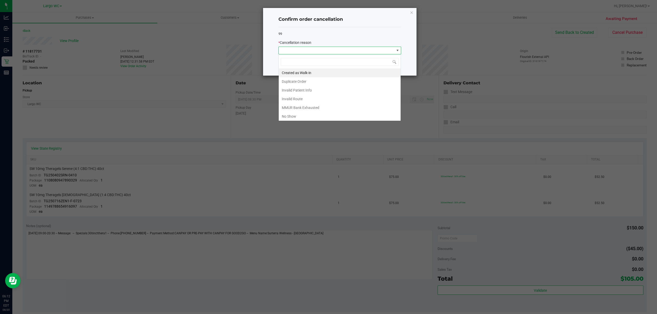
scroll to position [8, 122]
click at [318, 80] on li "Duplicate Order" at bounding box center [340, 81] width 122 height 9
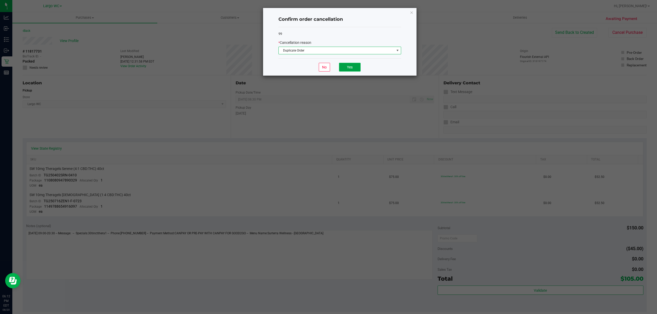
click at [352, 67] on button "Yes" at bounding box center [350, 67] width 22 height 9
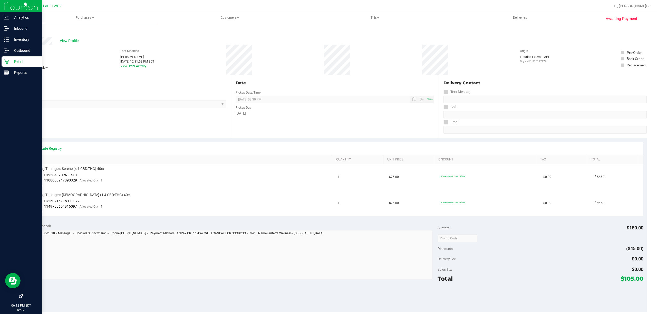
click at [9, 61] on p "Retail" at bounding box center [24, 62] width 31 height 6
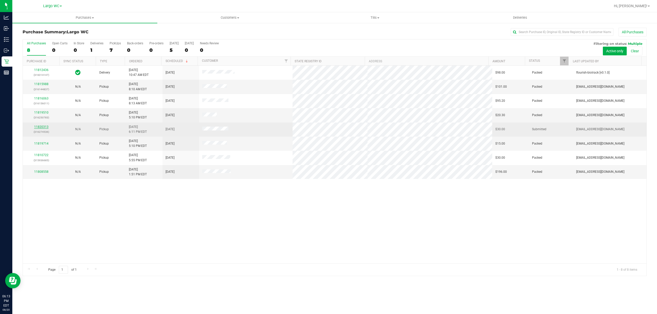
click at [37, 128] on link "11820313" at bounding box center [41, 127] width 14 height 4
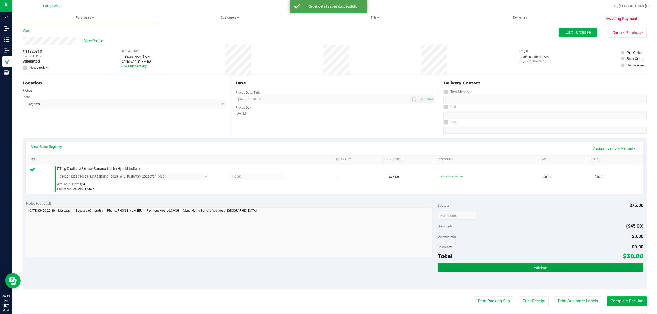
click at [542, 272] on button "Validate" at bounding box center [540, 267] width 206 height 9
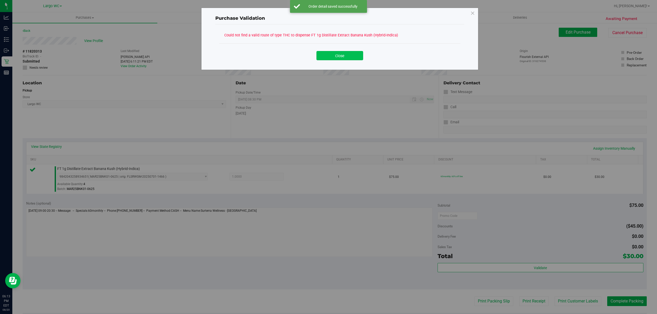
click at [335, 55] on button "Close" at bounding box center [339, 55] width 47 height 9
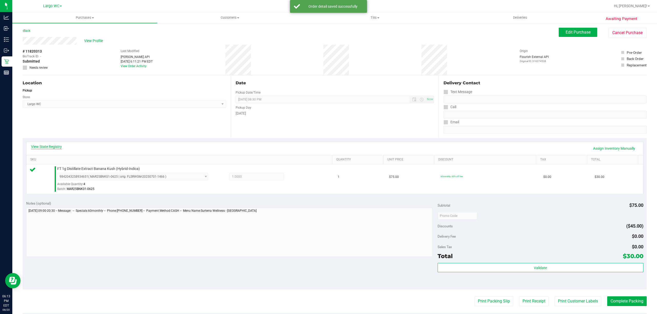
click at [56, 148] on link "View State Registry" at bounding box center [46, 146] width 31 height 5
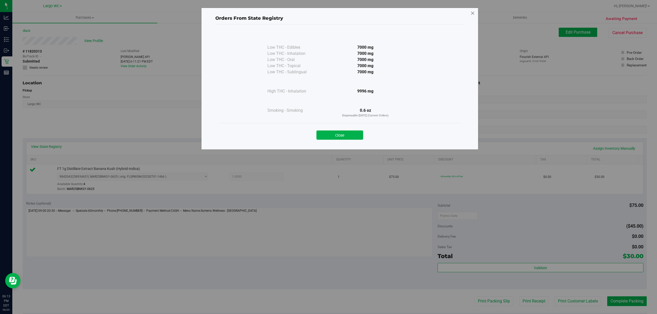
click at [470, 12] on icon at bounding box center [472, 13] width 5 height 8
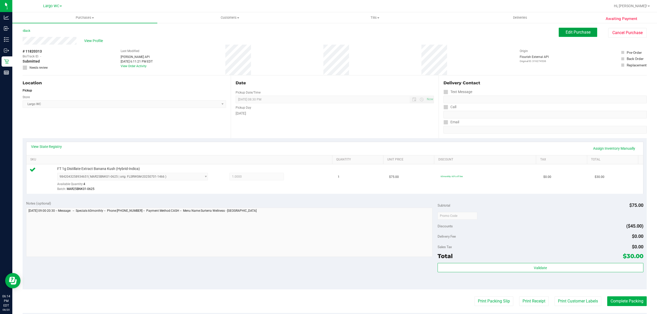
click at [566, 33] on span "Edit Purchase" at bounding box center [578, 32] width 25 height 5
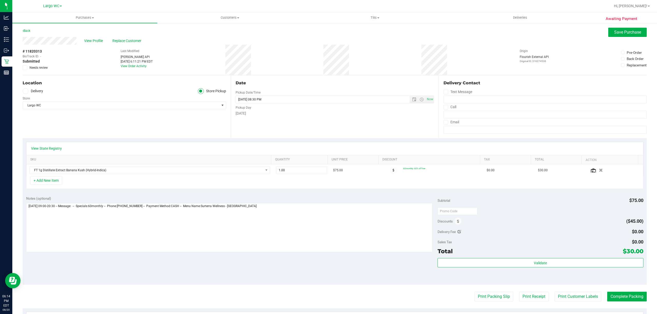
click at [25, 68] on icon at bounding box center [24, 68] width 3 height 0
click at [0, 0] on input "Needs review" at bounding box center [0, 0] width 0 height 0
click at [46, 150] on link "View State Registry" at bounding box center [46, 148] width 31 height 5
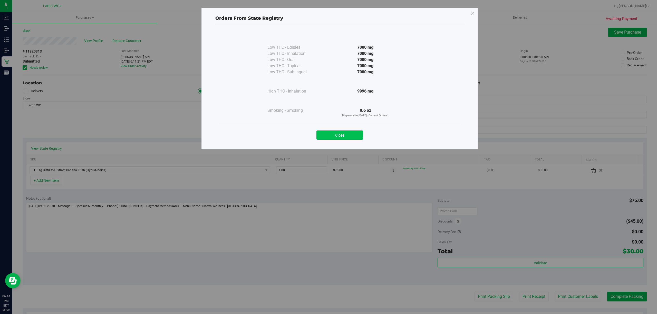
click at [344, 138] on button "Close" at bounding box center [339, 135] width 47 height 9
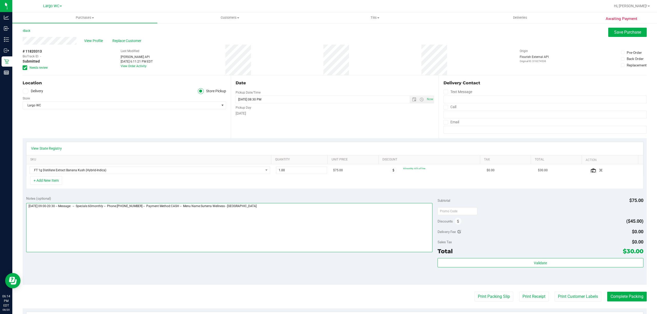
click at [267, 210] on textarea at bounding box center [229, 227] width 406 height 49
type textarea "Wednesday 08/20/2025 09:00-20:30 -- Message: -- Specials:60monthly -- Phone:727…"
click at [615, 30] on span "Save Purchase" at bounding box center [627, 32] width 27 height 5
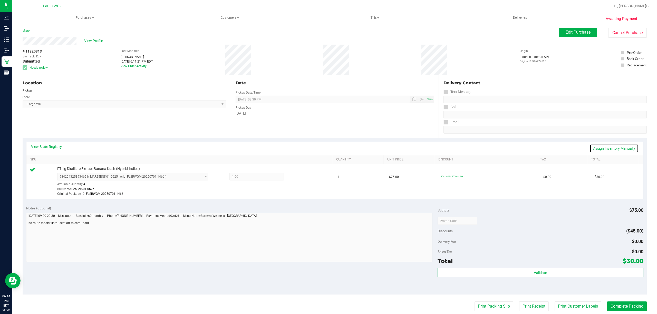
click at [604, 148] on link "Assign Inventory Manually" at bounding box center [614, 148] width 49 height 9
click at [296, 176] on icon at bounding box center [298, 177] width 5 height 6
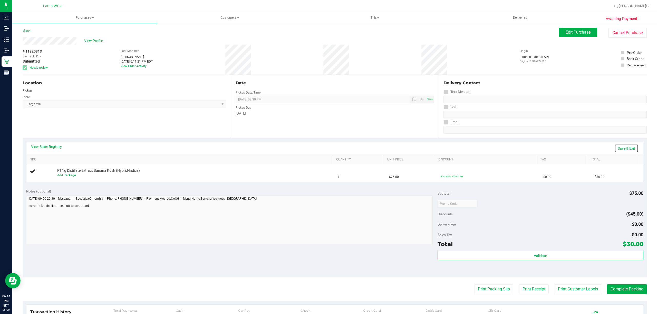
click at [617, 147] on link "Save & Exit" at bounding box center [626, 148] width 24 height 9
click at [95, 42] on span "View Profile" at bounding box center [94, 40] width 21 height 5
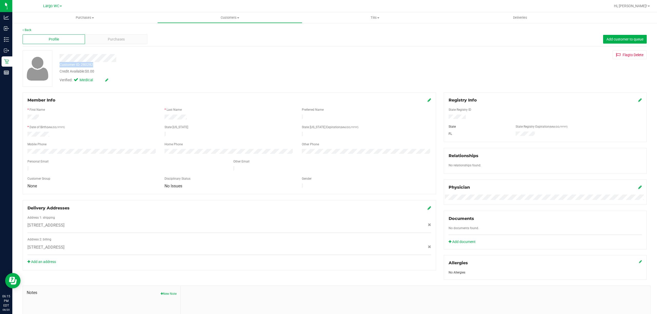
drag, startPoint x: 60, startPoint y: 63, endPoint x: 99, endPoint y: 64, distance: 38.8
click at [99, 64] on div "Customer ID: 280282 Credit Available: $0.00" at bounding box center [214, 68] width 316 height 12
copy div "Customer ID: 280282"
click at [121, 39] on span "Purchases" at bounding box center [116, 39] width 17 height 5
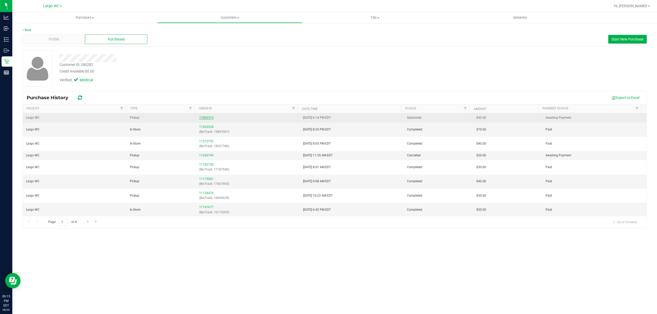
click at [205, 119] on link "11820313" at bounding box center [206, 118] width 14 height 4
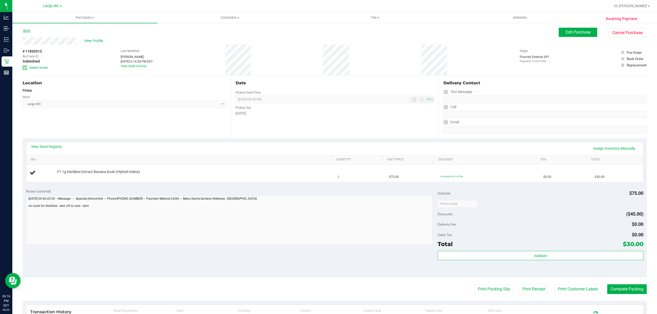
click at [29, 30] on link "Back" at bounding box center [27, 31] width 8 height 4
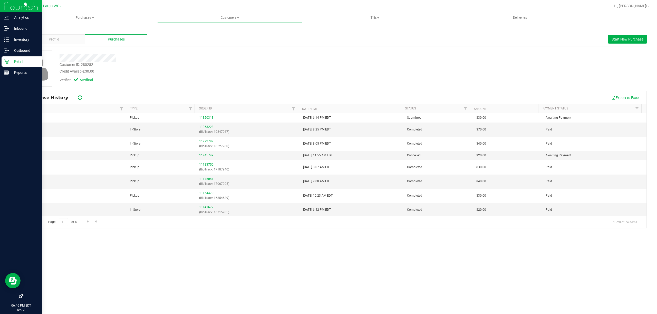
click at [6, 62] on icon at bounding box center [6, 61] width 5 height 5
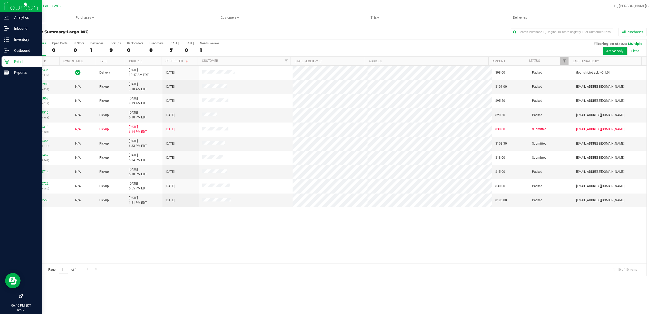
click at [145, 250] on div "11812436 (316014147) Delivery 8/19/2025 10:47 AM EDT 8/22/2025 $98.00 Packed fl…" at bounding box center [334, 165] width 623 height 198
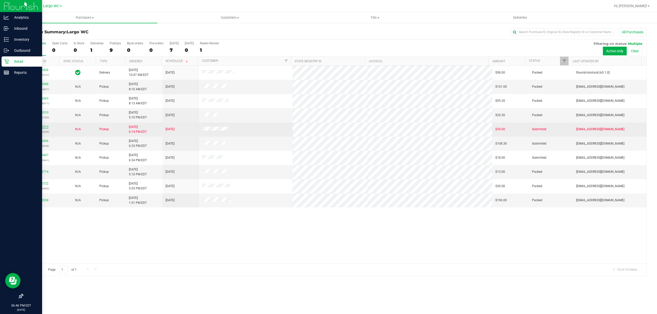
click at [46, 128] on link "11820313" at bounding box center [41, 127] width 14 height 4
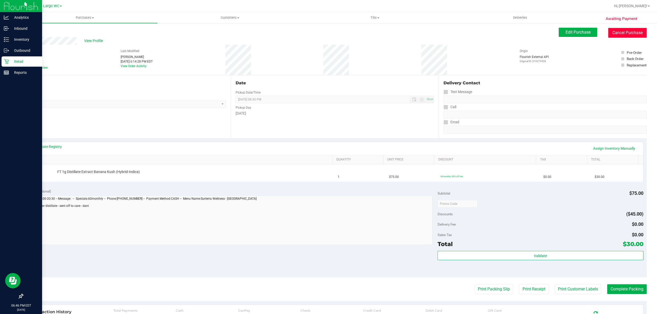
click at [617, 31] on button "Cancel Purchase" at bounding box center [627, 33] width 38 height 10
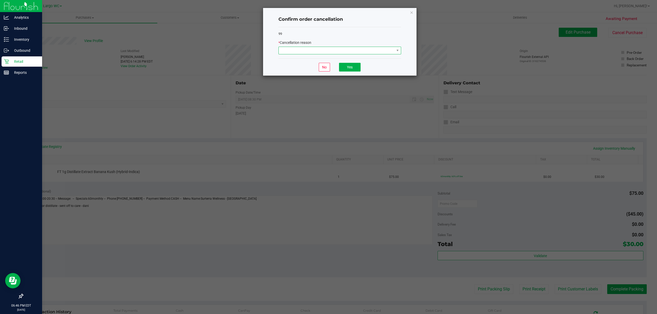
click at [348, 52] on span at bounding box center [337, 50] width 116 height 7
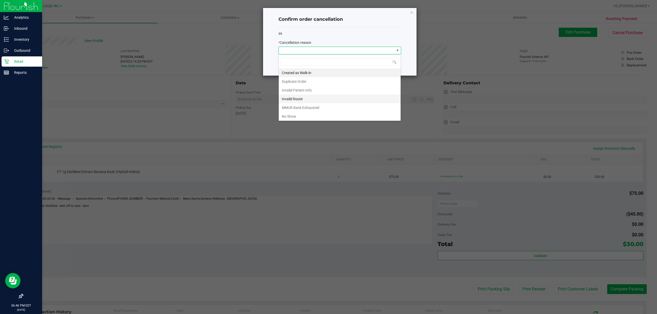
click at [294, 99] on li "Invalid Route" at bounding box center [340, 99] width 122 height 9
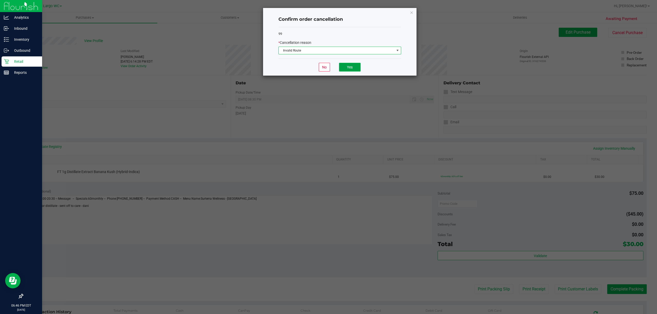
click at [353, 70] on button "Yes" at bounding box center [350, 67] width 22 height 9
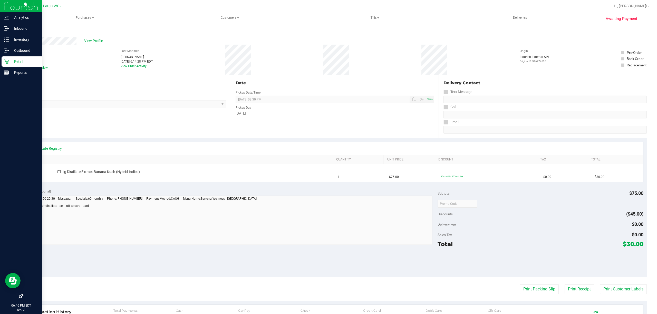
click at [29, 31] on link "Back" at bounding box center [27, 31] width 8 height 4
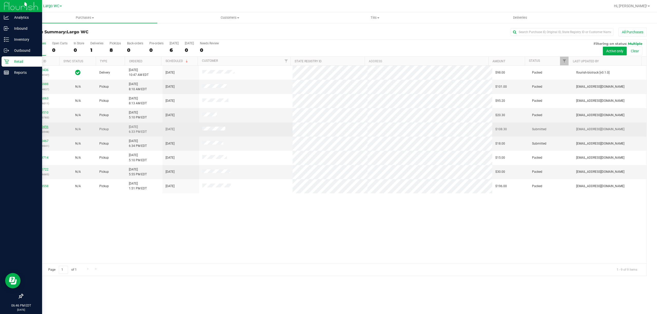
click at [45, 127] on link "11820456" at bounding box center [41, 127] width 14 height 4
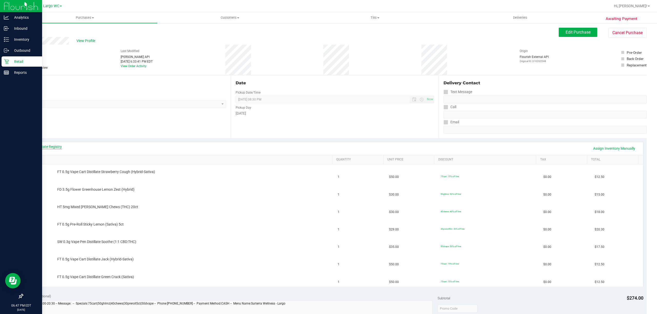
click at [46, 146] on link "View State Registry" at bounding box center [46, 146] width 31 height 5
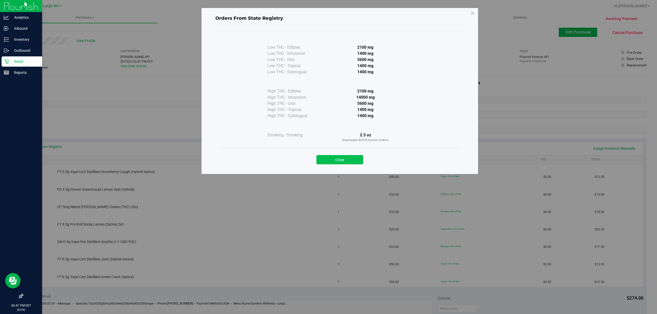
click at [340, 160] on button "Close" at bounding box center [339, 159] width 47 height 9
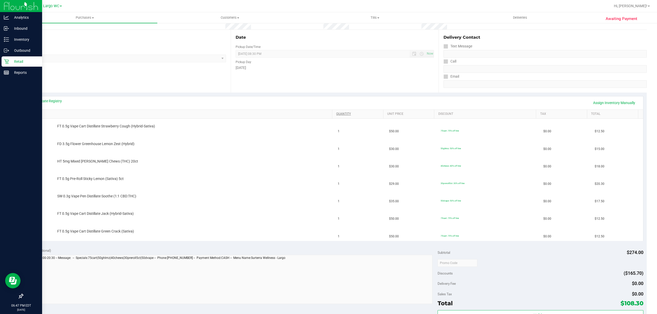
scroll to position [68, 0]
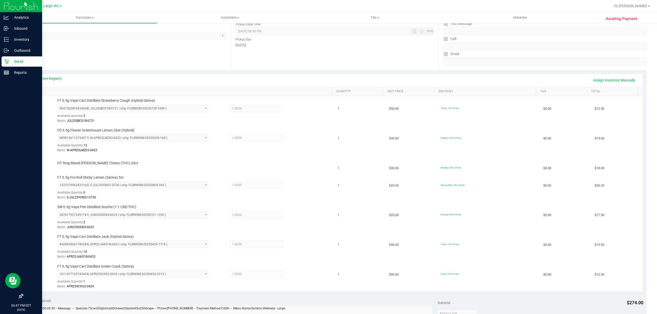
click at [151, 44] on div "Location Pickup Store Largo WC Select Store Bonita Springs WC Boynton Beach WC …" at bounding box center [127, 38] width 208 height 63
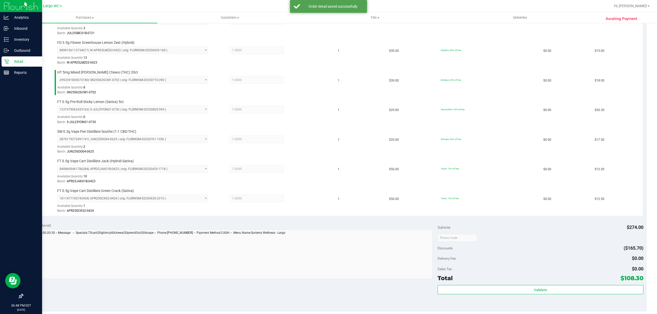
scroll to position [286, 0]
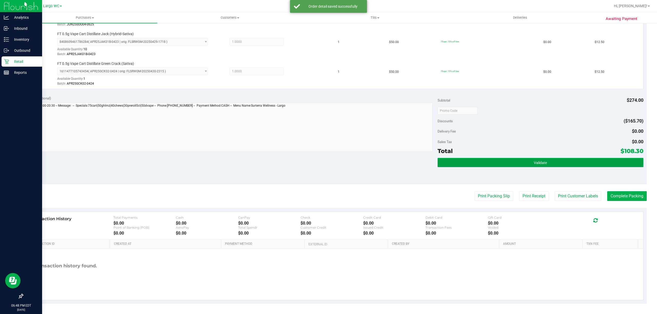
click at [568, 166] on button "Validate" at bounding box center [540, 162] width 206 height 9
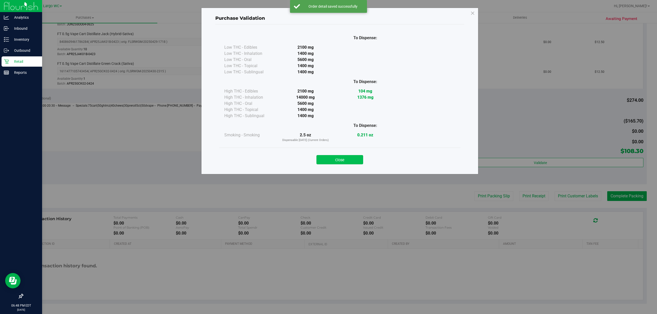
click at [348, 157] on button "Close" at bounding box center [339, 159] width 47 height 9
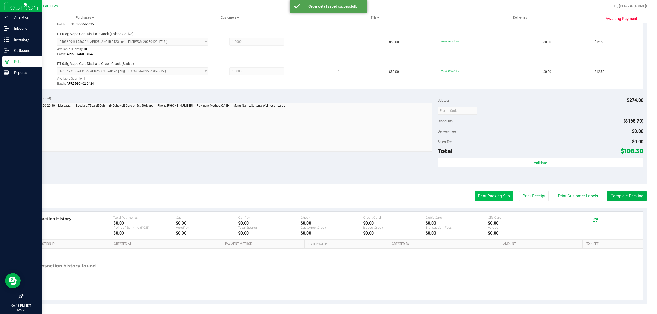
click at [494, 196] on button "Print Packing Slip" at bounding box center [493, 196] width 39 height 10
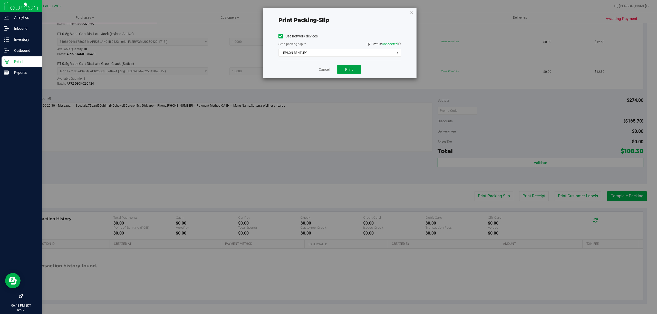
click at [348, 69] on span "Print" at bounding box center [349, 69] width 8 height 4
click at [386, 54] on span "EPSON-BENTLEY" at bounding box center [337, 52] width 116 height 7
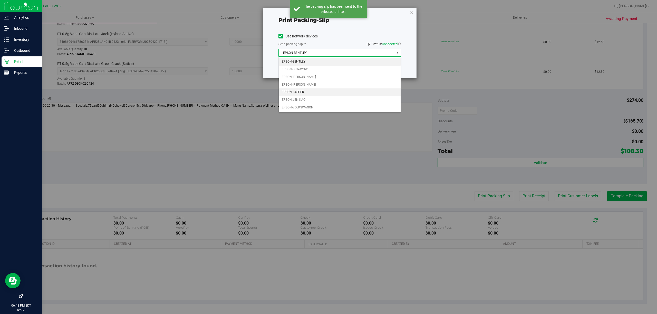
click at [308, 93] on li "EPSON-JASPER" at bounding box center [340, 93] width 122 height 8
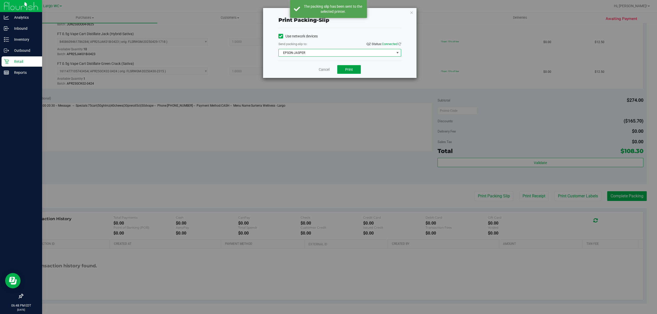
click at [353, 66] on button "Print" at bounding box center [349, 69] width 24 height 9
click at [411, 14] on icon "button" at bounding box center [412, 12] width 4 height 6
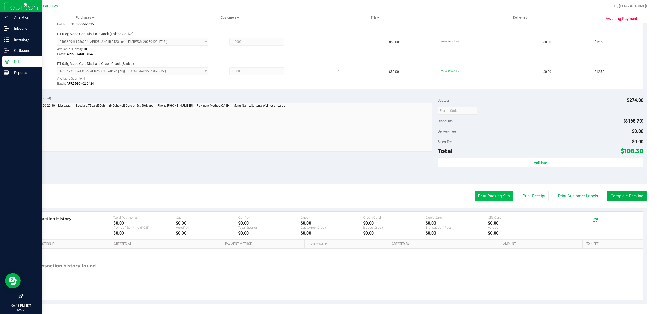
click at [492, 197] on button "Print Packing Slip" at bounding box center [493, 196] width 39 height 10
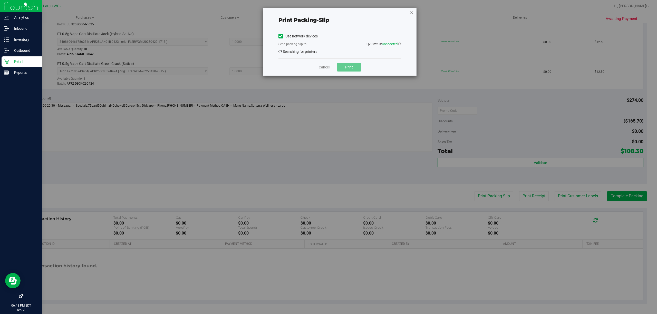
click at [411, 12] on icon "button" at bounding box center [412, 12] width 4 height 6
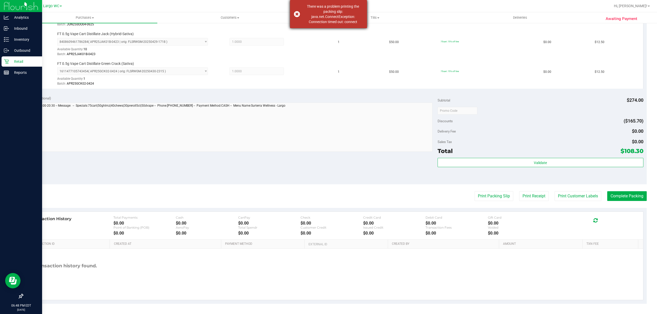
click at [298, 15] on div "There was a problem printing the packing slip: java.net.ConnectException: Conne…" at bounding box center [328, 14] width 77 height 28
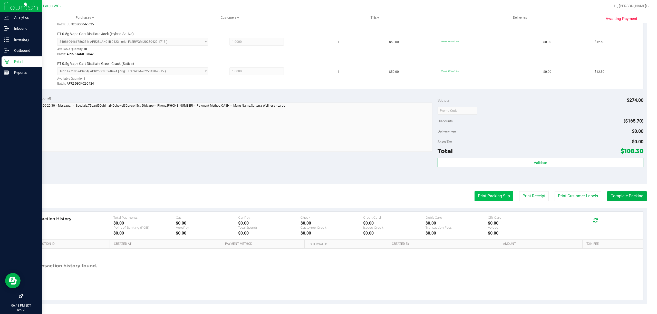
click at [485, 199] on button "Print Packing Slip" at bounding box center [493, 196] width 39 height 10
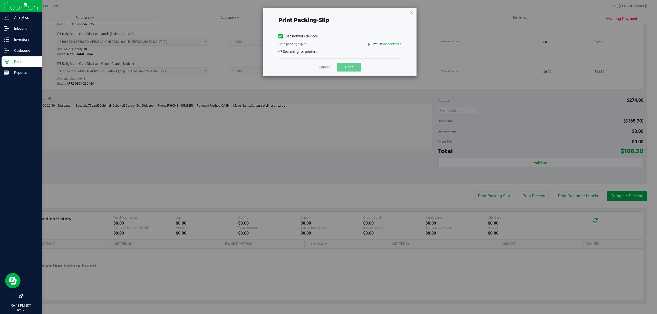
click at [413, 14] on div "Print packing-slip Use network devices Send packing-slip to: QZ Status: Connect…" at bounding box center [339, 42] width 153 height 68
click at [411, 12] on icon "button" at bounding box center [412, 12] width 4 height 6
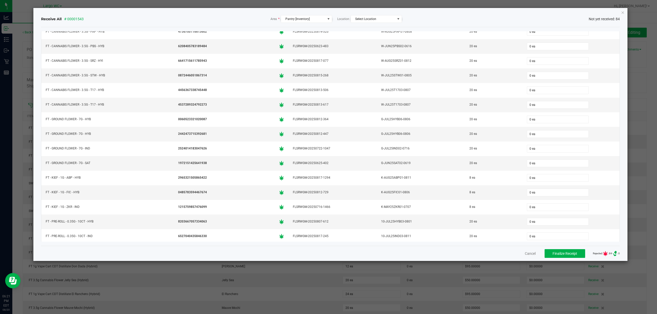
scroll to position [281, 0]
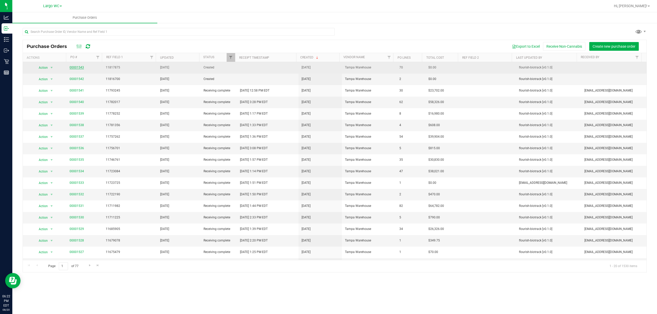
click at [72, 68] on link "00001543" at bounding box center [77, 68] width 14 height 4
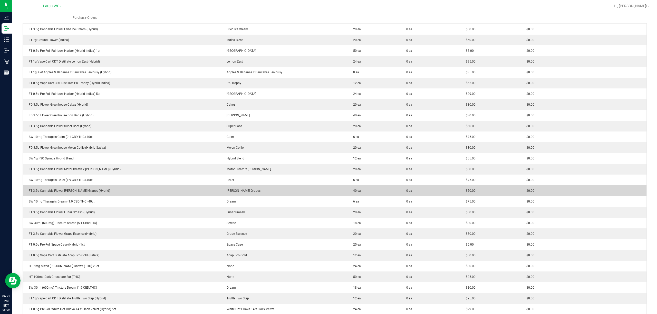
scroll to position [376, 0]
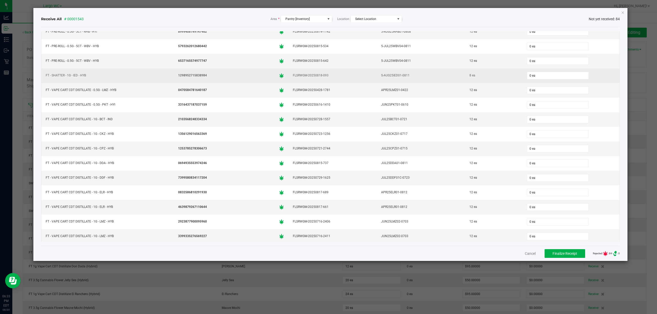
scroll to position [589, 0]
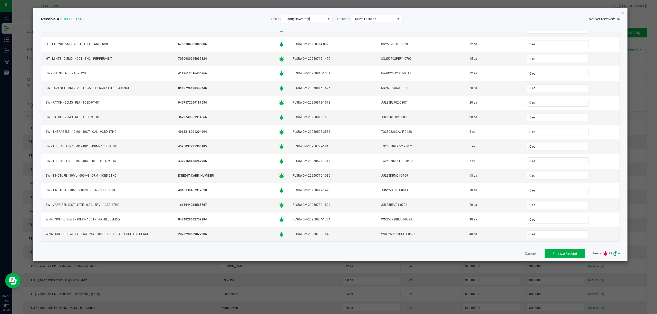
scroll to position [1051, 0]
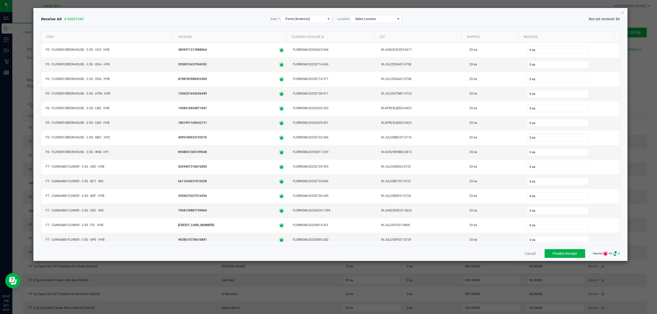
scroll to position [1051, 0]
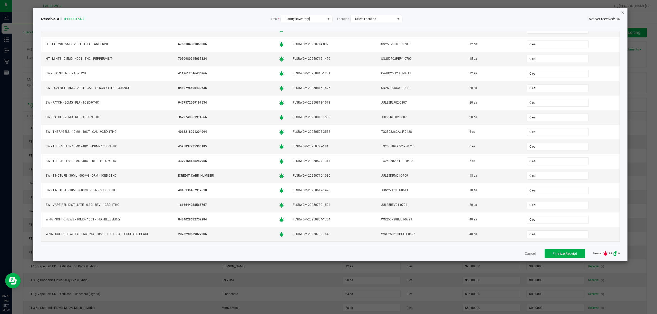
click at [622, 13] on icon "Close" at bounding box center [623, 12] width 4 height 6
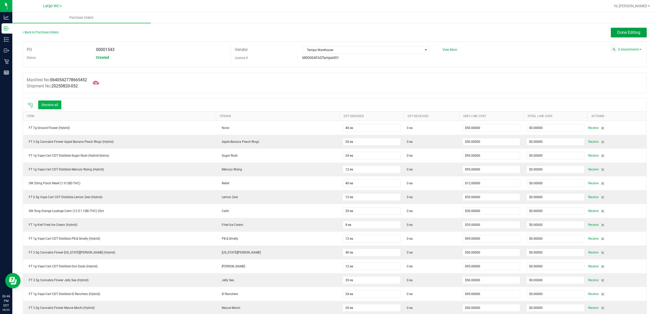
click at [630, 32] on span "Done Editing" at bounding box center [628, 32] width 23 height 5
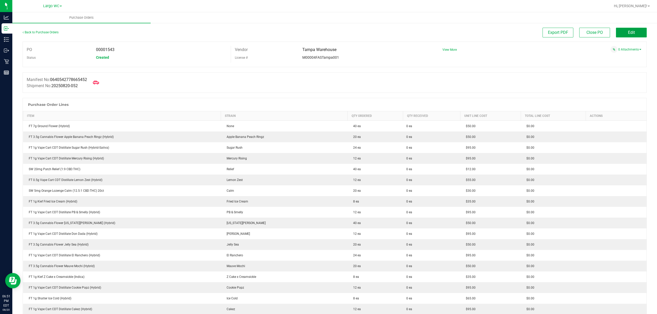
click at [627, 36] on button "Edit" at bounding box center [631, 33] width 31 height 10
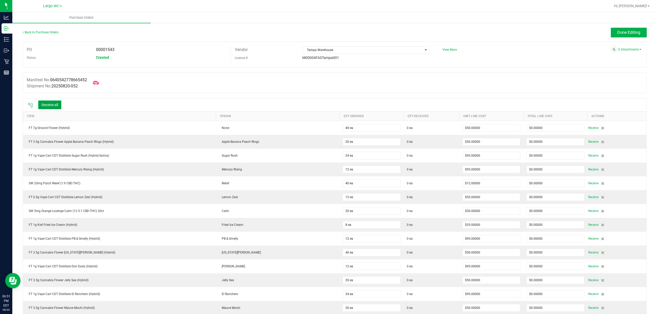
click at [54, 104] on button "Receive all" at bounding box center [49, 105] width 23 height 9
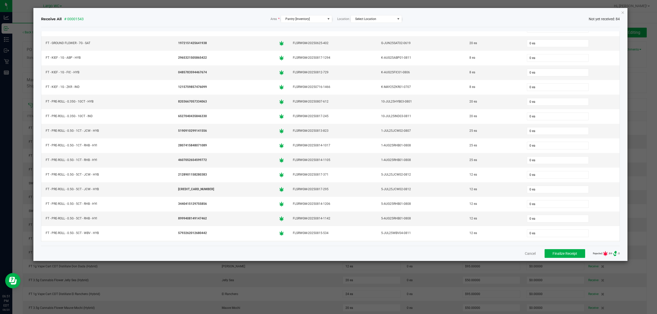
scroll to position [445, 0]
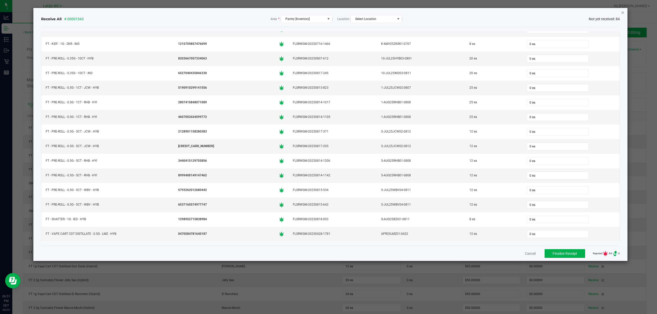
click at [623, 13] on icon "Close" at bounding box center [623, 12] width 4 height 6
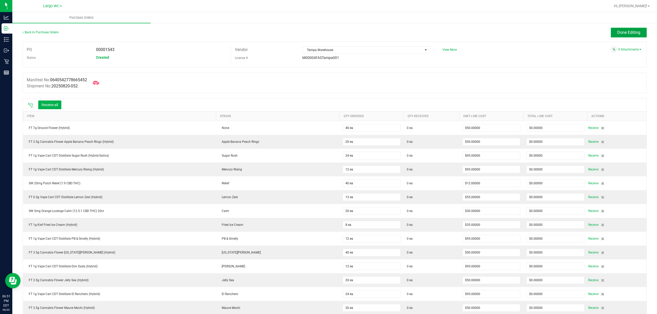
click at [626, 32] on span "Done Editing" at bounding box center [628, 32] width 23 height 5
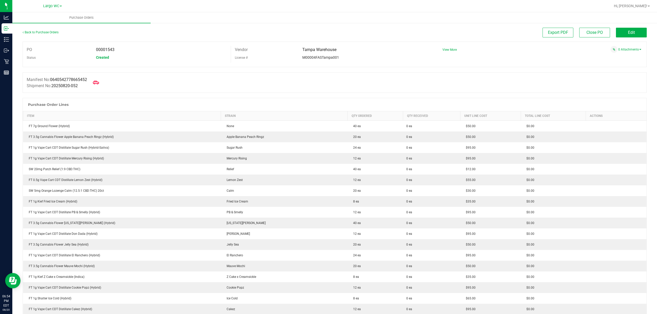
click at [632, 34] on button "Edit" at bounding box center [631, 33] width 31 height 10
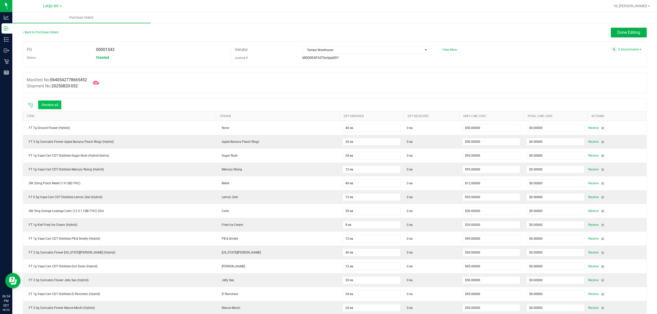
click at [53, 103] on button "Receive all" at bounding box center [49, 105] width 23 height 9
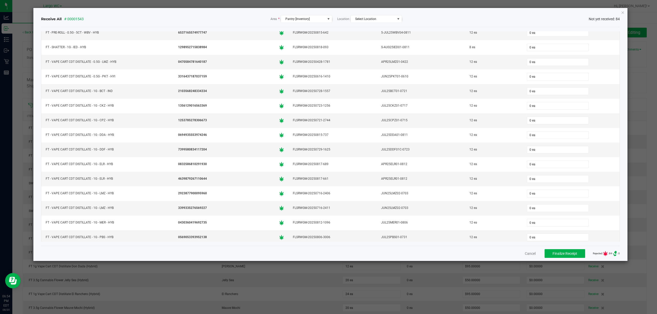
scroll to position [617, 0]
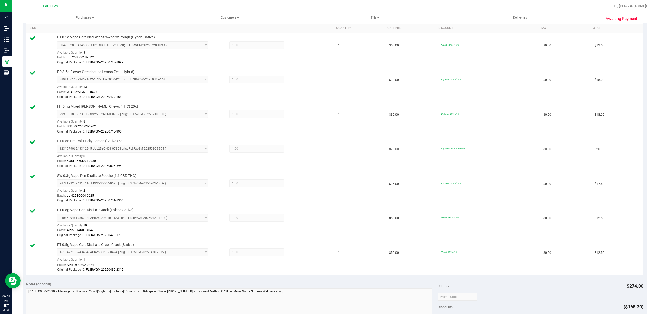
scroll to position [274, 0]
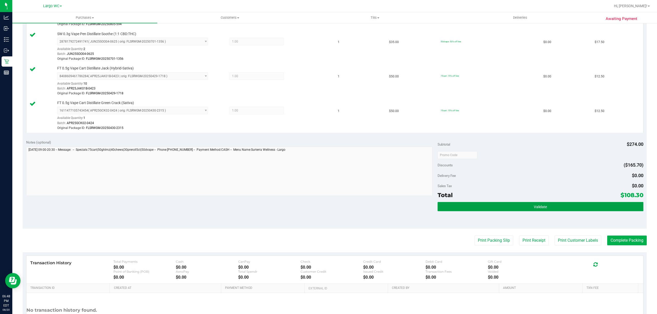
click at [501, 207] on button "Validate" at bounding box center [540, 206] width 206 height 9
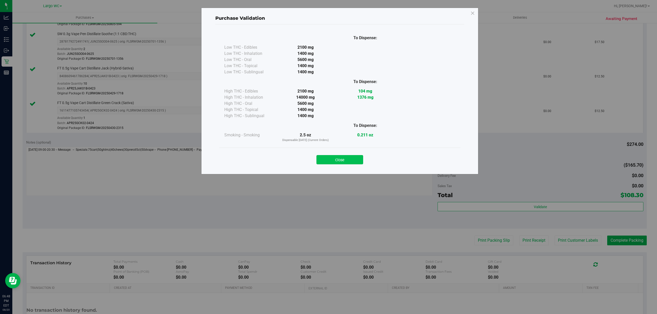
click at [353, 157] on button "Close" at bounding box center [339, 159] width 47 height 9
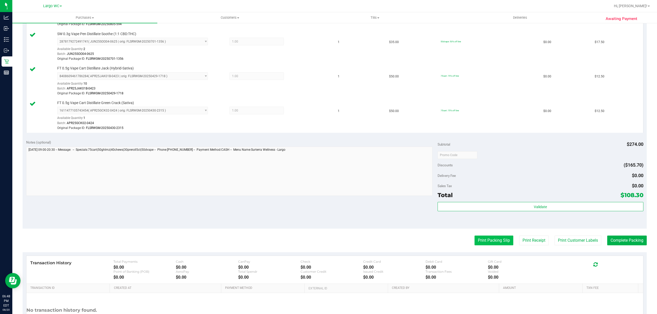
click at [484, 240] on button "Print Packing Slip" at bounding box center [493, 241] width 39 height 10
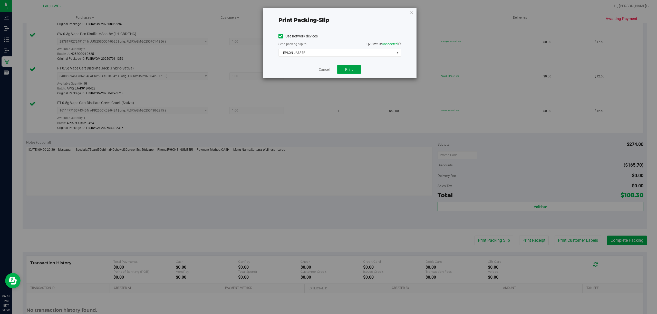
click at [352, 65] on button "Print" at bounding box center [349, 69] width 24 height 9
click at [412, 13] on icon "button" at bounding box center [412, 12] width 4 height 6
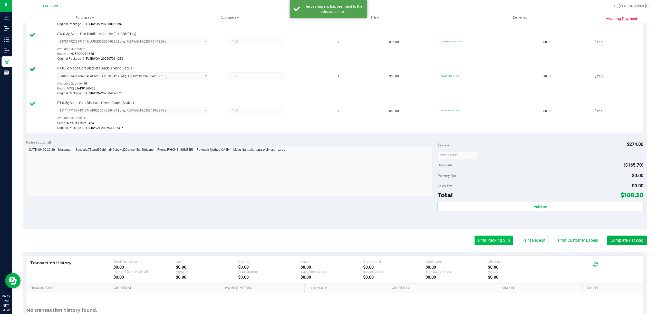
click at [489, 240] on button "Print Packing Slip" at bounding box center [493, 241] width 39 height 10
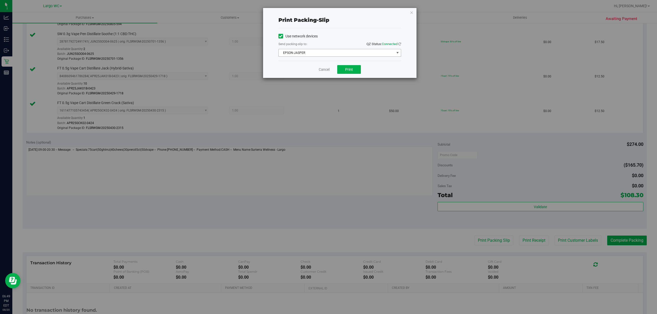
click at [312, 53] on span "EPSON-JASPER" at bounding box center [337, 52] width 116 height 7
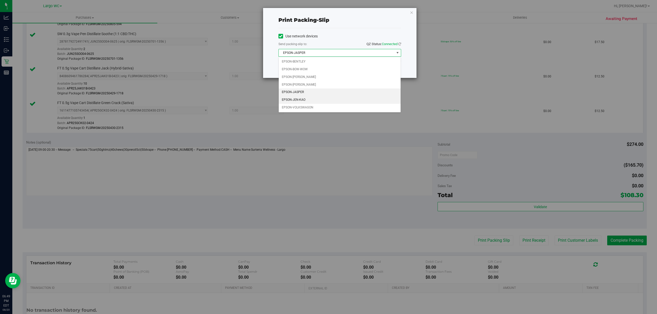
click at [295, 98] on li "EPSON-JEN-KAO" at bounding box center [340, 100] width 122 height 8
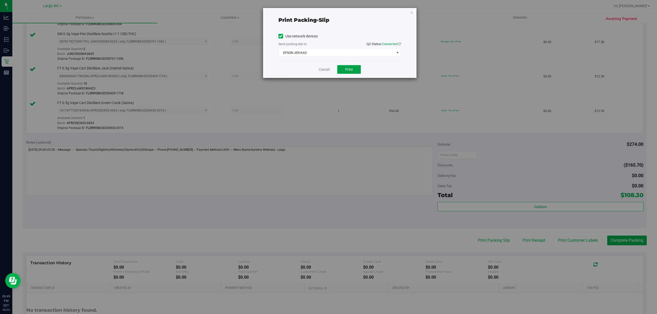
click at [344, 69] on button "Print" at bounding box center [349, 69] width 24 height 9
click at [411, 12] on icon "button" at bounding box center [412, 12] width 4 height 6
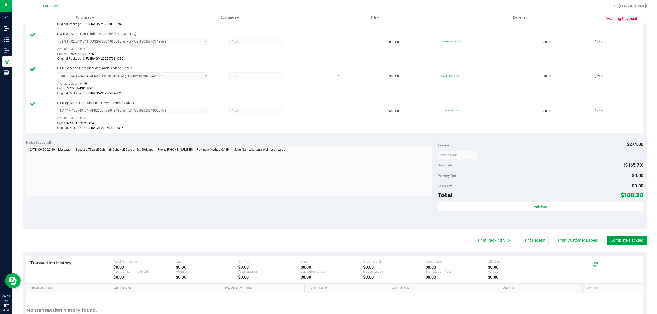
click at [628, 242] on button "Complete Packing" at bounding box center [627, 241] width 40 height 10
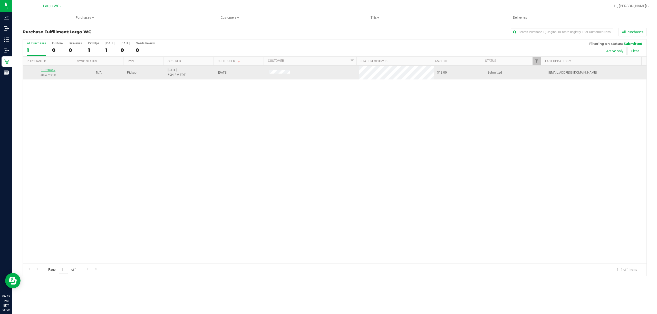
click at [51, 71] on link "11820467" at bounding box center [48, 70] width 14 height 4
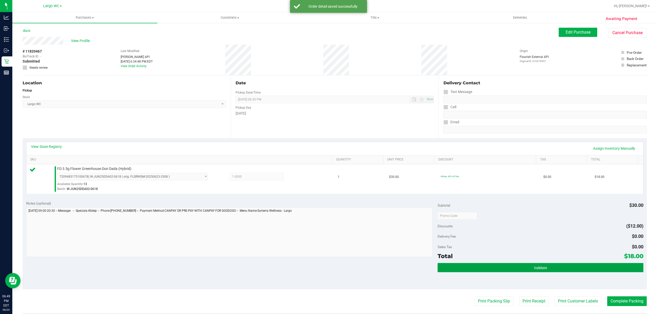
click at [534, 270] on span "Validate" at bounding box center [540, 268] width 13 height 4
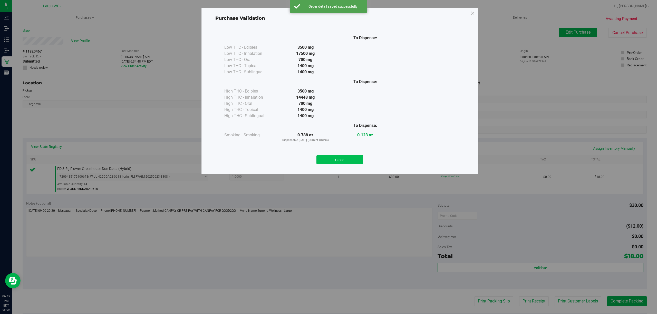
click at [340, 160] on button "Close" at bounding box center [339, 159] width 47 height 9
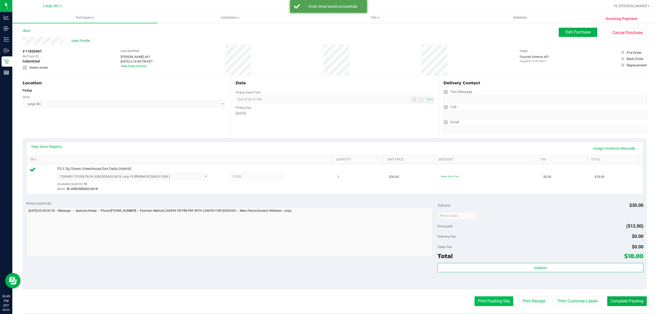
click at [492, 303] on button "Print Packing Slip" at bounding box center [493, 302] width 39 height 10
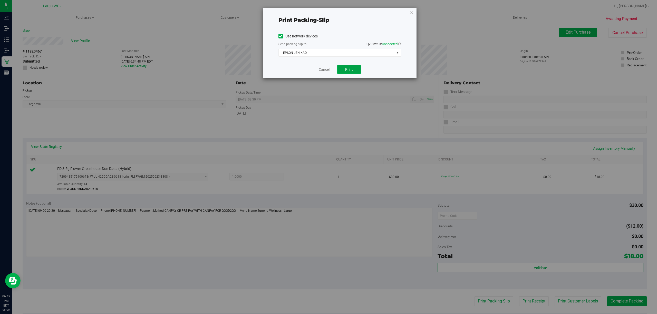
click at [344, 73] on button "Print" at bounding box center [349, 69] width 24 height 9
click at [411, 12] on icon "button" at bounding box center [412, 12] width 4 height 6
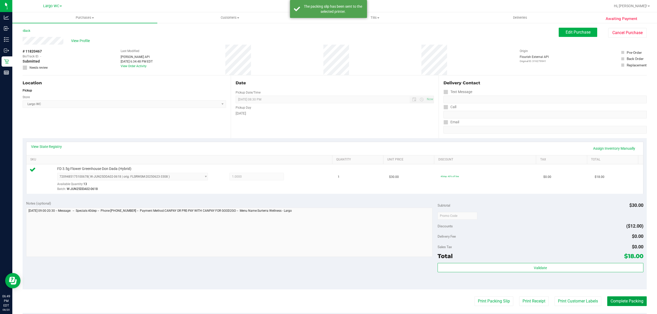
click at [625, 302] on button "Complete Packing" at bounding box center [627, 302] width 40 height 10
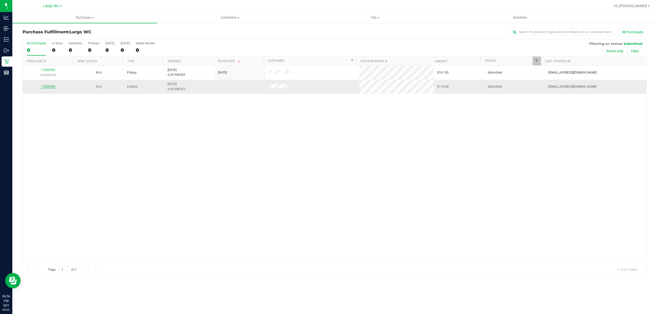
click at [48, 87] on link "11820590" at bounding box center [48, 87] width 14 height 4
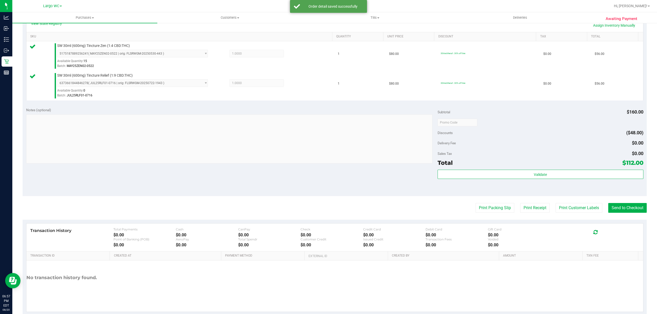
scroll to position [122, 0]
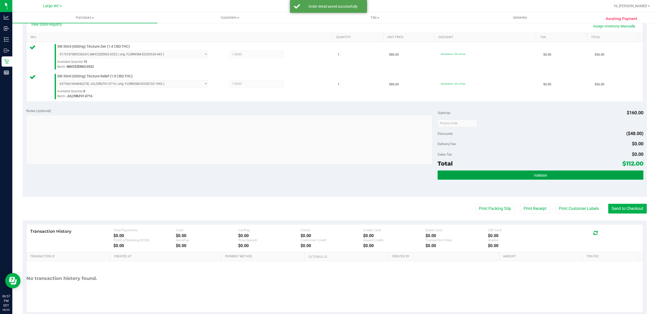
click at [550, 172] on button "Validate" at bounding box center [540, 175] width 206 height 9
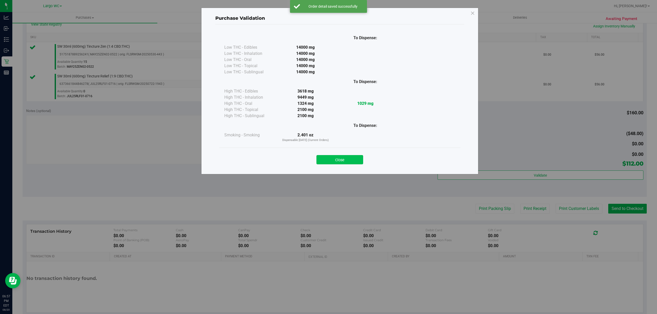
click at [353, 160] on button "Close" at bounding box center [339, 159] width 47 height 9
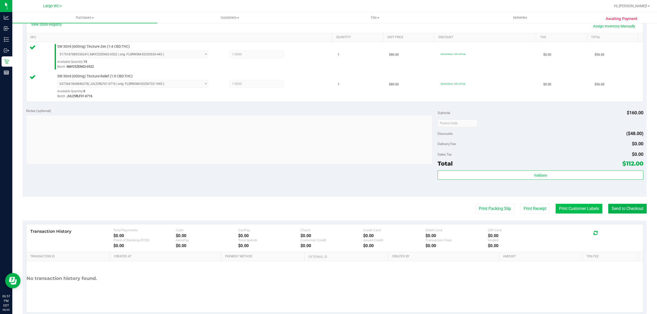
click at [582, 209] on button "Print Customer Labels" at bounding box center [578, 209] width 47 height 10
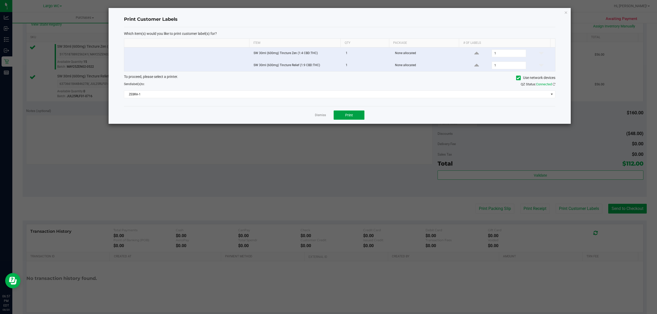
click at [353, 119] on button "Print" at bounding box center [349, 115] width 31 height 9
click at [319, 118] on link "Dismiss" at bounding box center [320, 115] width 11 height 4
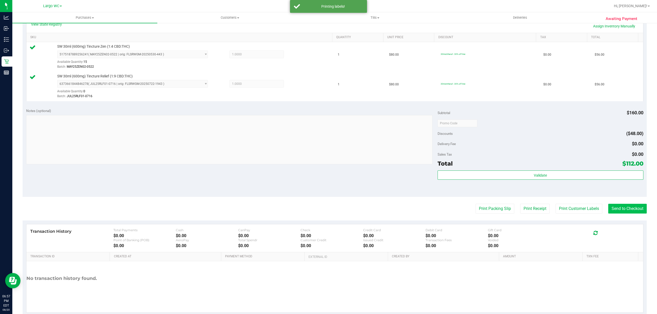
click at [623, 209] on button "Send to Checkout" at bounding box center [627, 209] width 38 height 10
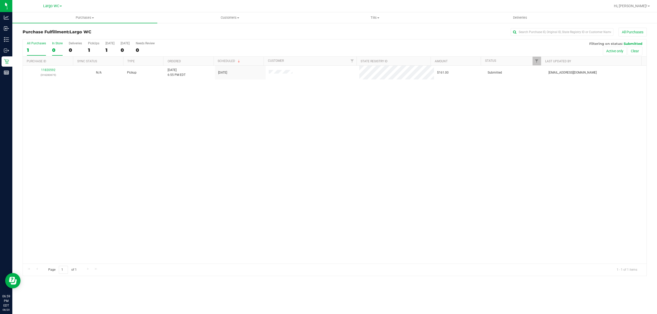
click at [56, 44] on div "In Store" at bounding box center [57, 44] width 11 height 4
click at [0, 0] on input "In Store 0" at bounding box center [0, 0] width 0 height 0
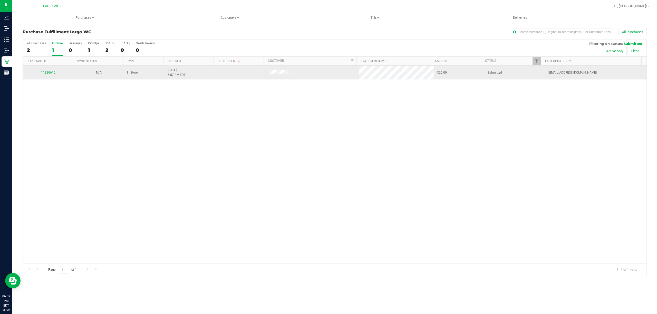
click at [49, 73] on link "11820610" at bounding box center [48, 73] width 14 height 4
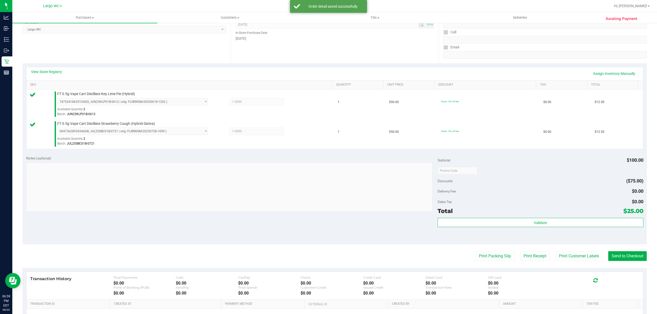
scroll to position [136, 0]
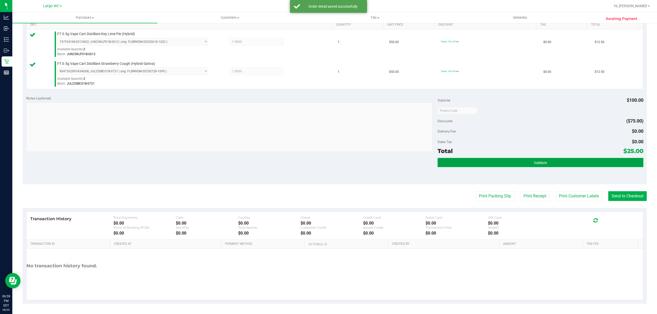
click at [565, 165] on button "Validate" at bounding box center [540, 162] width 206 height 9
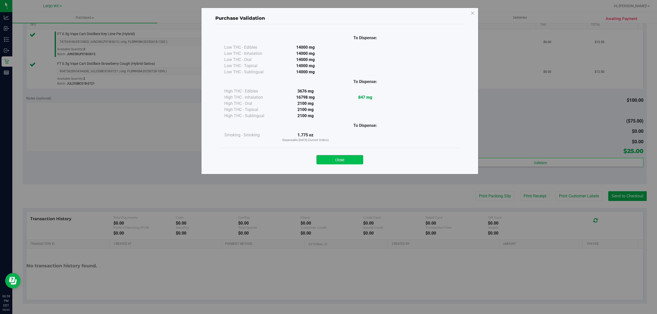
click at [346, 155] on button "Close" at bounding box center [339, 159] width 47 height 9
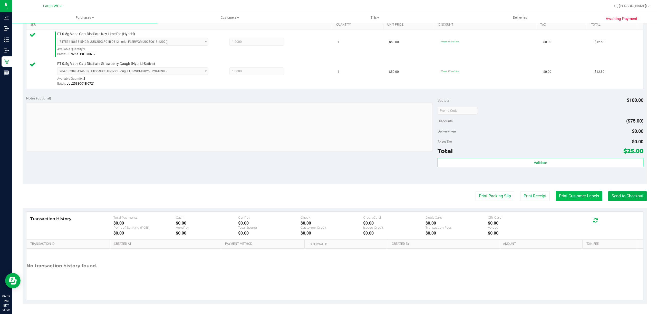
click at [580, 197] on button "Print Customer Labels" at bounding box center [578, 196] width 47 height 10
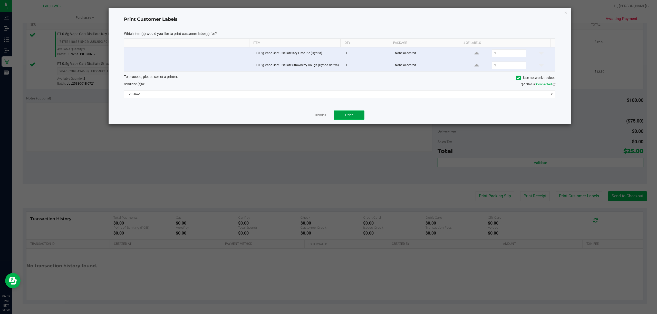
click at [358, 115] on button "Print" at bounding box center [349, 115] width 31 height 9
click at [566, 13] on icon "button" at bounding box center [566, 12] width 4 height 6
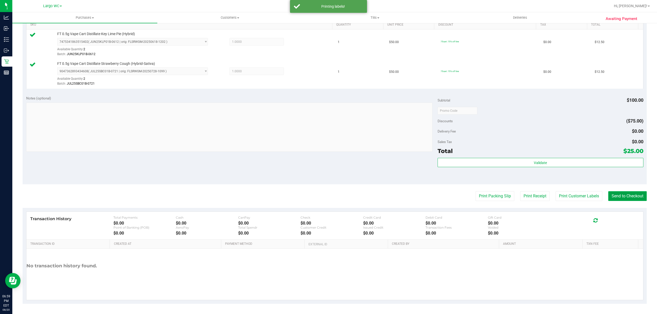
click at [629, 196] on button "Send to Checkout" at bounding box center [627, 196] width 38 height 10
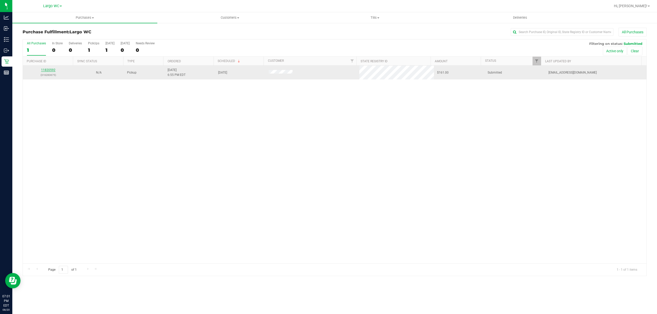
click at [44, 70] on link "11820592" at bounding box center [48, 70] width 14 height 4
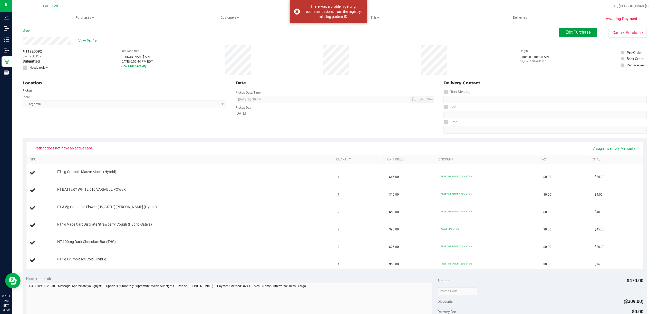
click at [568, 32] on span "Edit Purchase" at bounding box center [578, 32] width 25 height 5
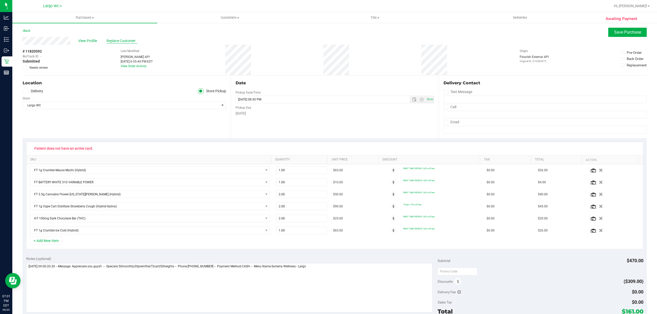
click at [126, 41] on span "Replace Customer" at bounding box center [121, 40] width 31 height 5
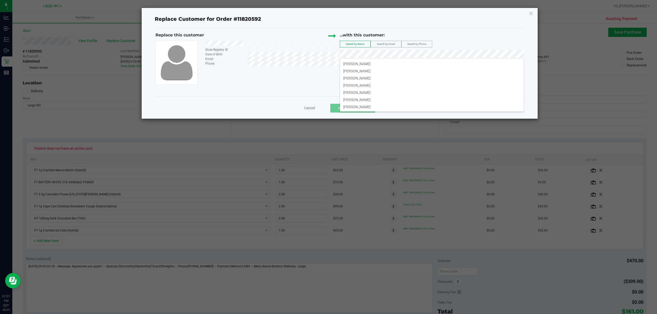
click at [391, 42] on label "Search by Email" at bounding box center [386, 44] width 30 height 6
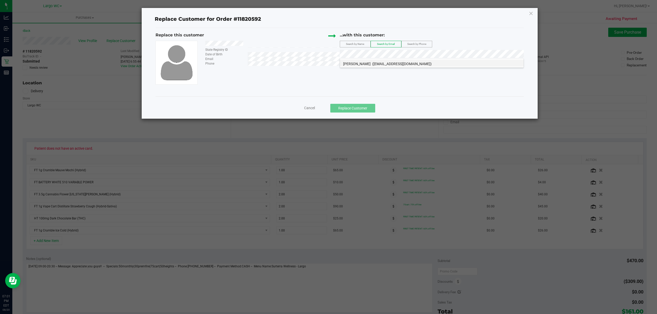
click at [384, 65] on span "(vektic@gmail.com)" at bounding box center [402, 64] width 60 height 4
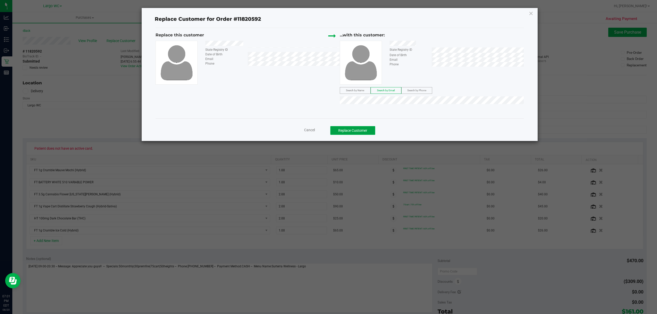
click at [353, 132] on button "Replace Customer" at bounding box center [352, 130] width 45 height 9
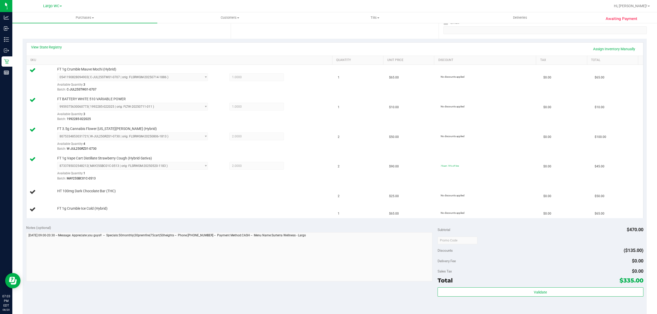
scroll to position [119, 0]
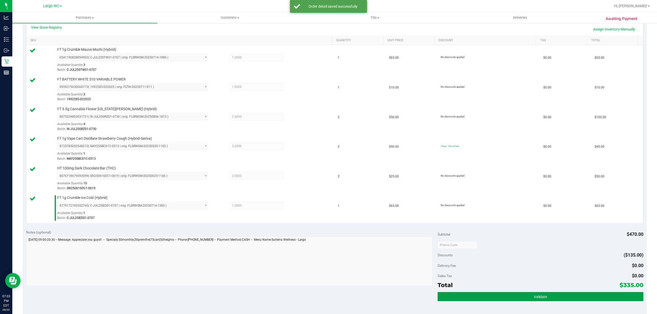
click at [539, 295] on button "Validate" at bounding box center [540, 296] width 206 height 9
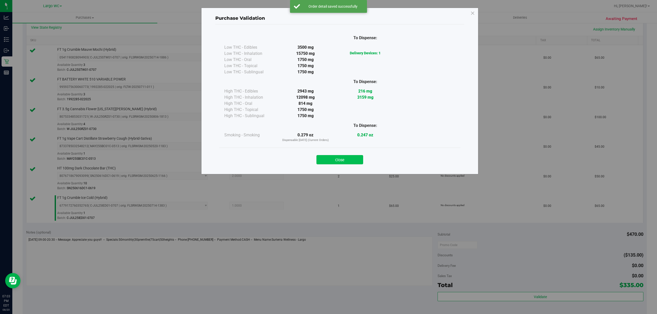
click at [344, 164] on button "Close" at bounding box center [339, 159] width 47 height 9
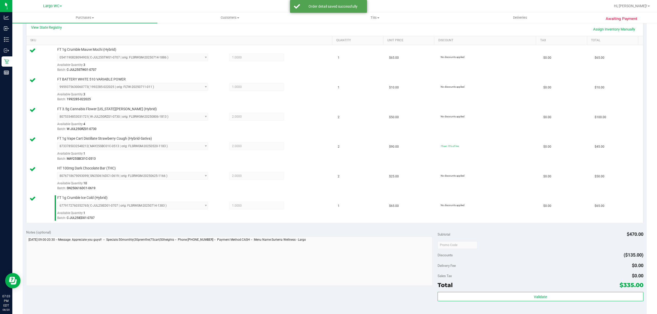
scroll to position [256, 0]
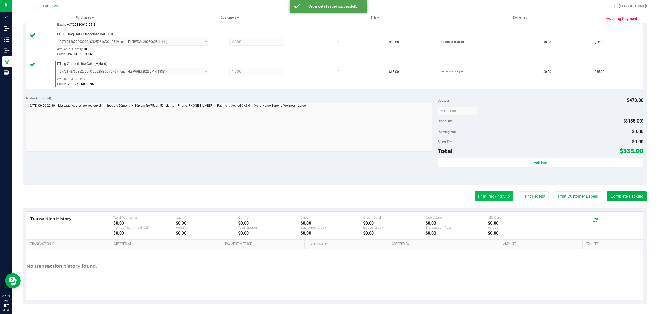
click at [492, 197] on button "Print Packing Slip" at bounding box center [493, 197] width 39 height 10
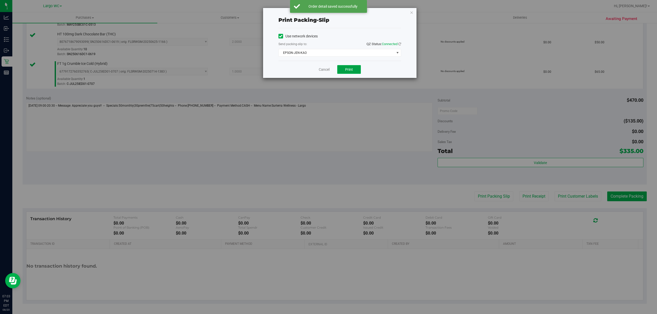
click at [352, 68] on span "Print" at bounding box center [349, 69] width 8 height 4
click at [412, 12] on icon "button" at bounding box center [412, 12] width 4 height 6
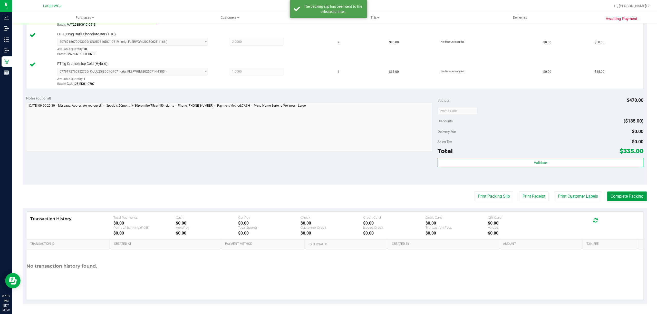
click at [623, 195] on button "Complete Packing" at bounding box center [627, 197] width 40 height 10
